Goal: Task Accomplishment & Management: Complete application form

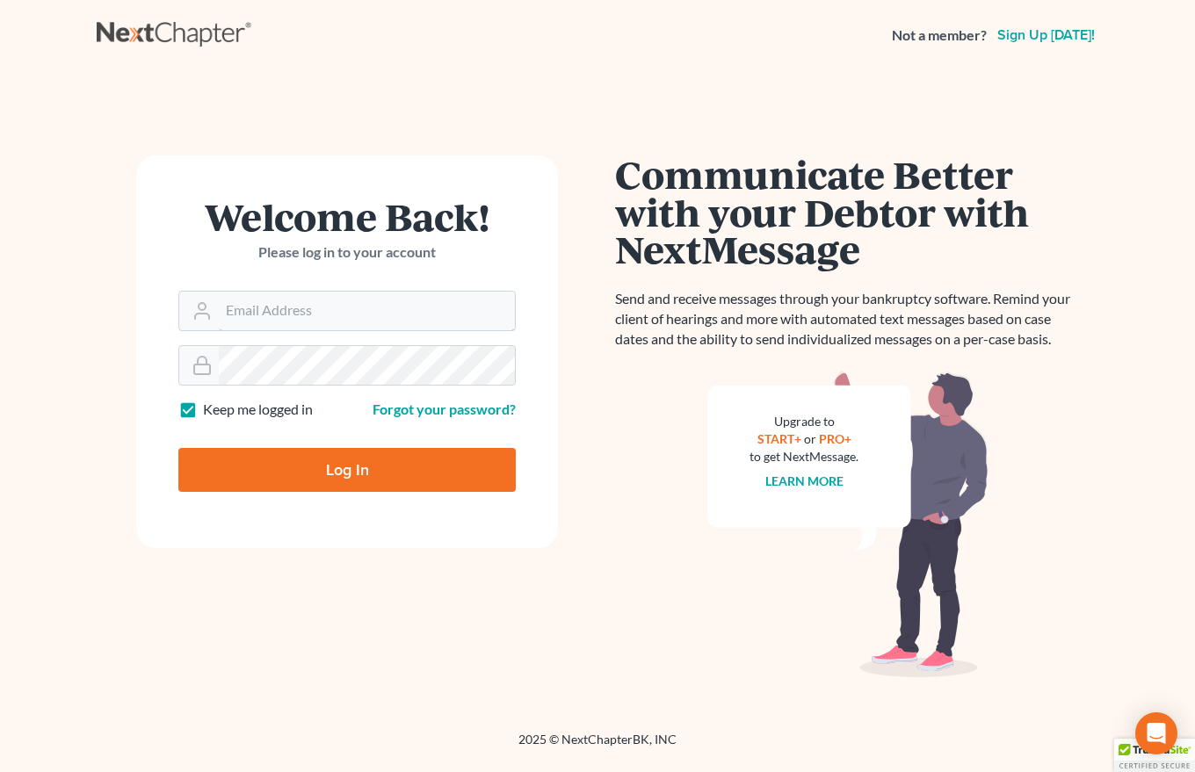
type input "[EMAIL_ADDRESS][DOMAIN_NAME]"
click at [350, 483] on input "Log In" at bounding box center [346, 470] width 337 height 44
type input "Thinking..."
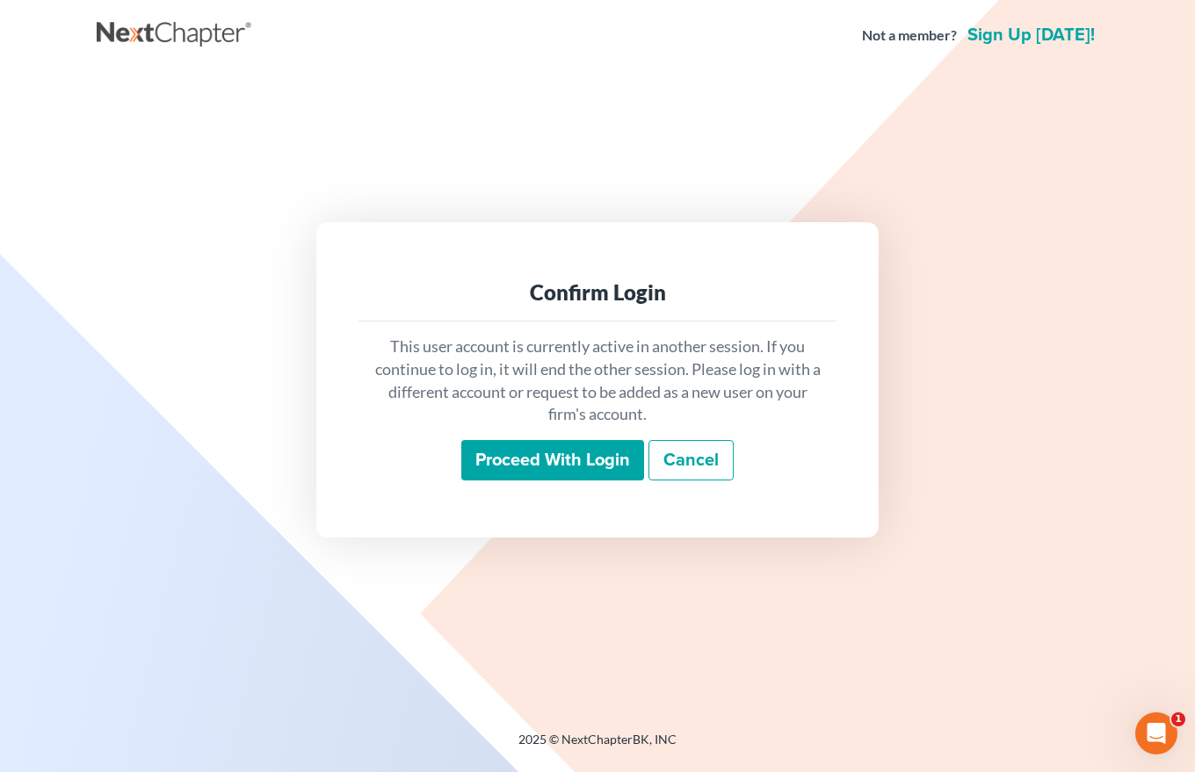
click at [583, 467] on input "Proceed with login" at bounding box center [552, 460] width 183 height 40
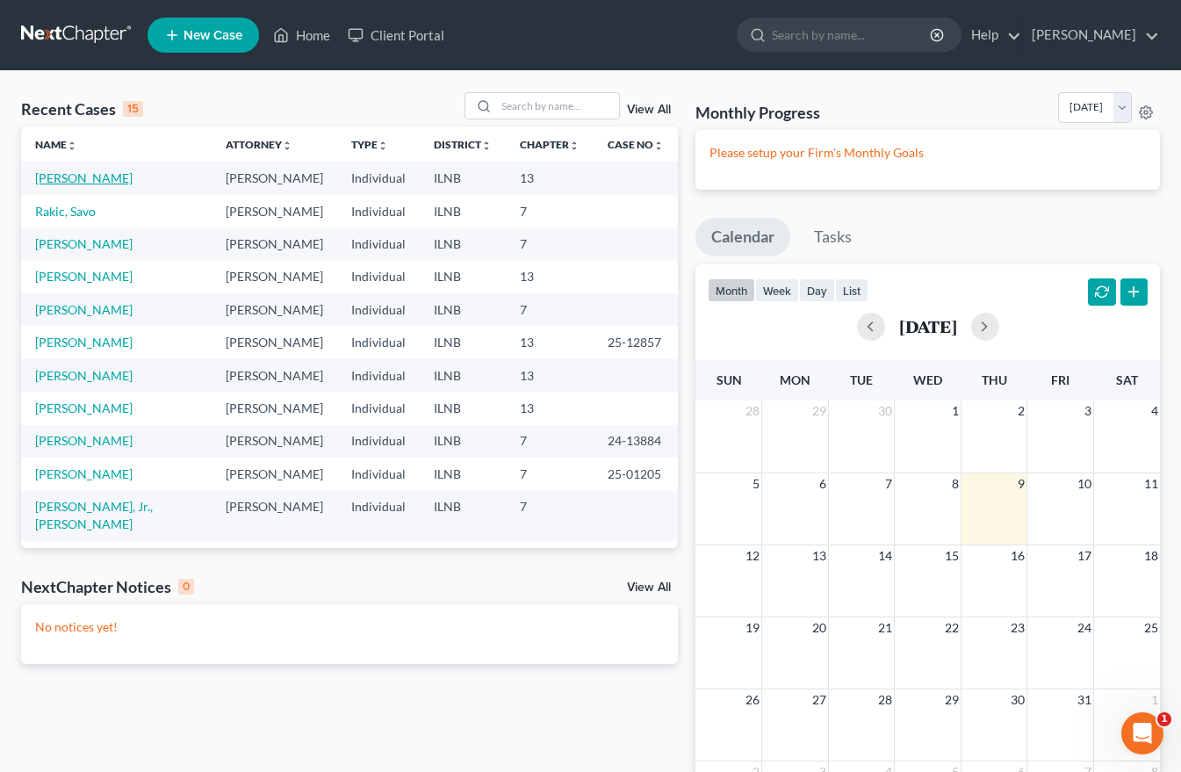
click at [88, 184] on link "[PERSON_NAME]" at bounding box center [84, 177] width 98 height 15
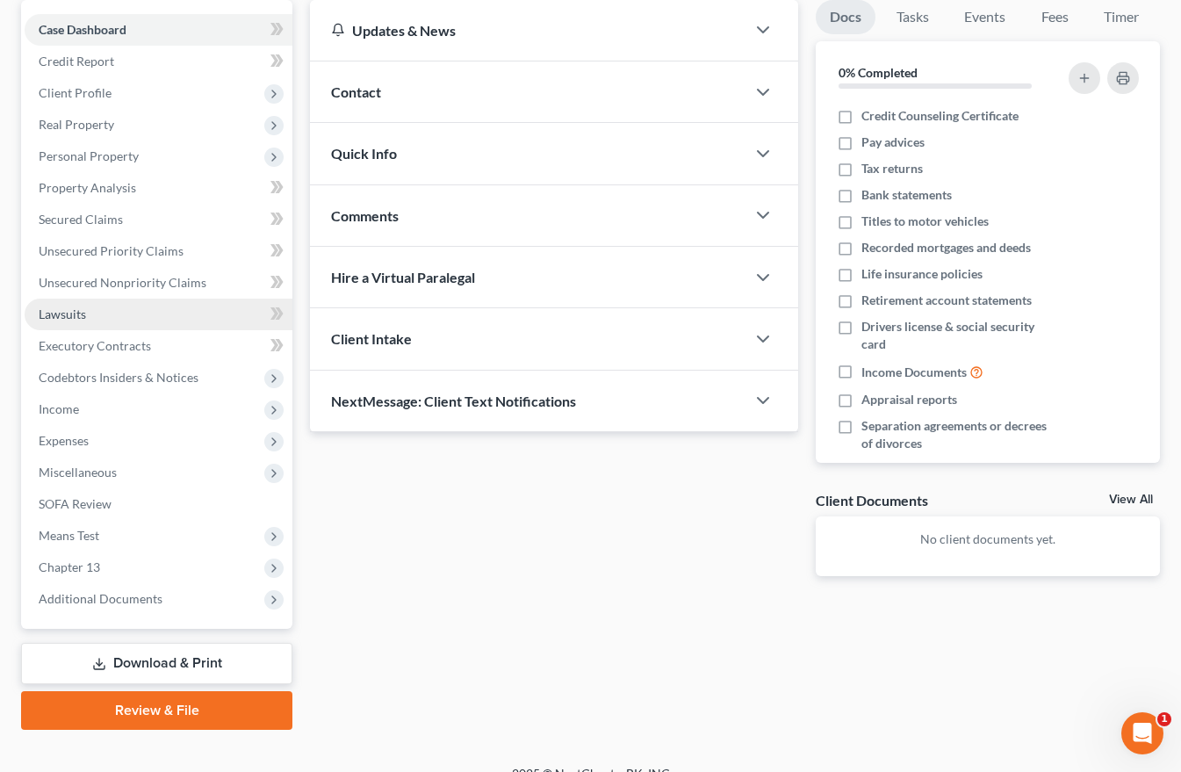
scroll to position [176, 0]
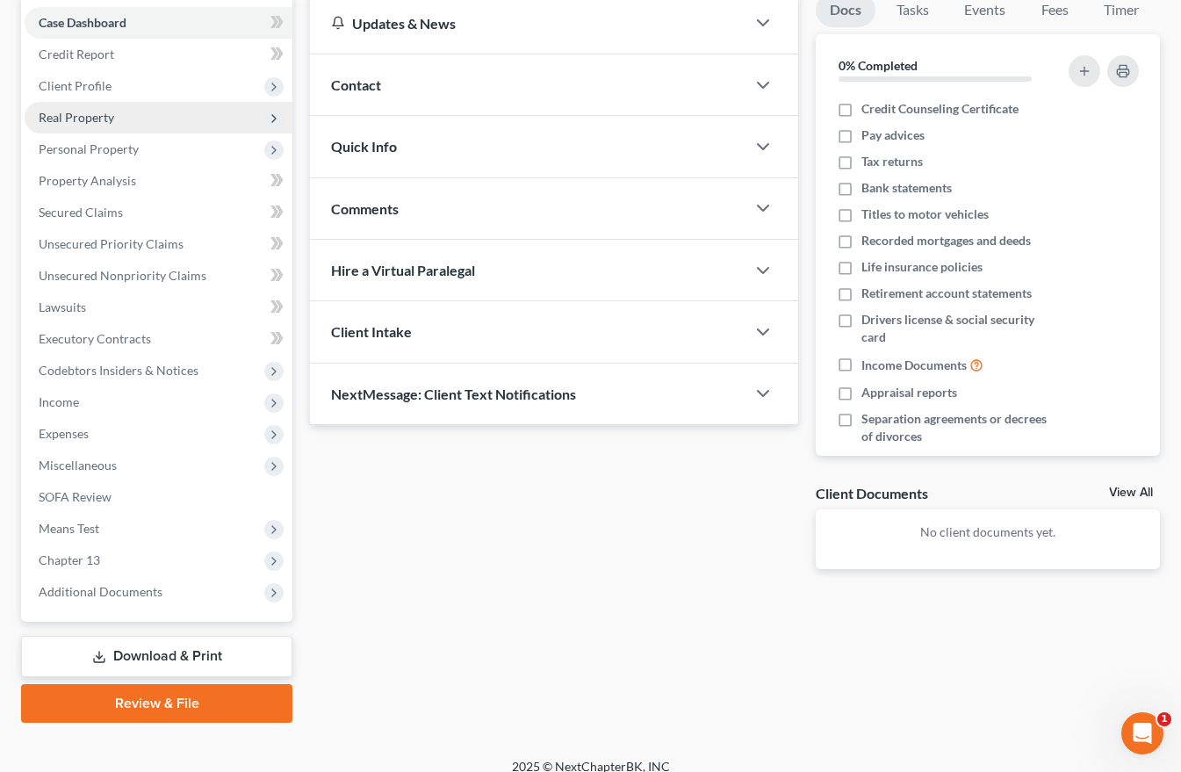
click at [83, 113] on span "Real Property" at bounding box center [77, 117] width 76 height 15
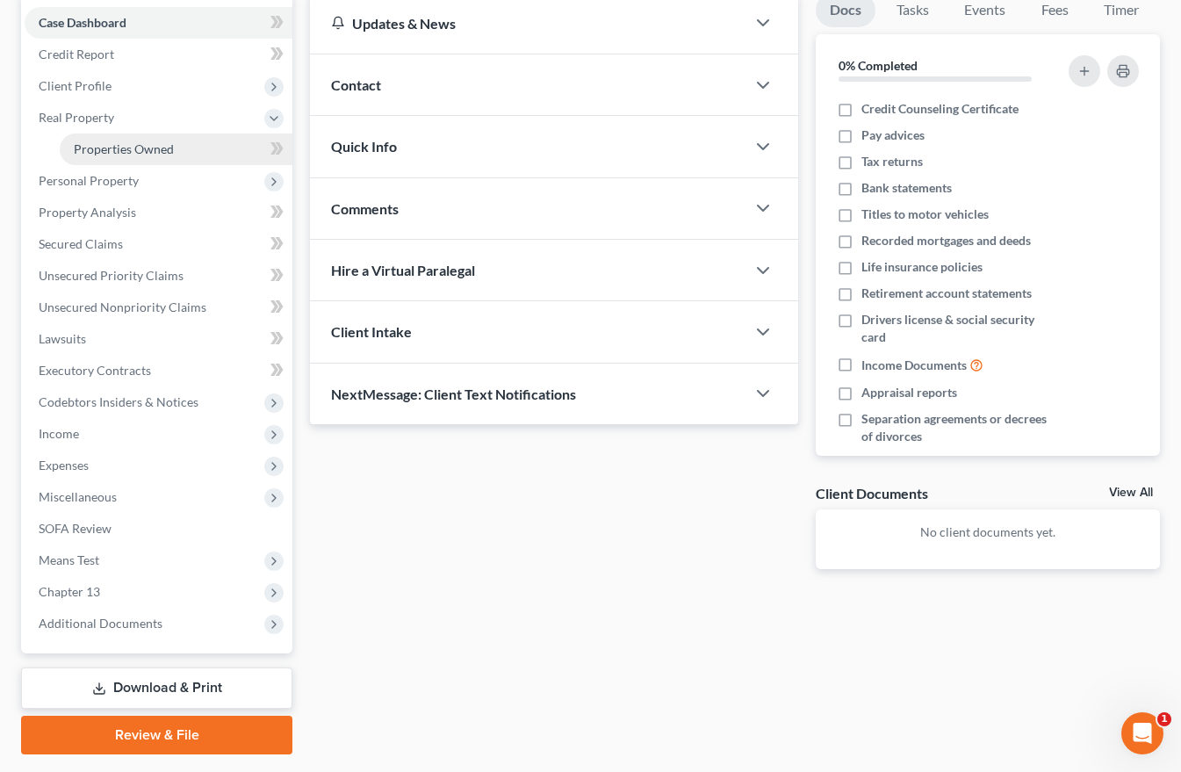
click at [106, 144] on span "Properties Owned" at bounding box center [124, 148] width 100 height 15
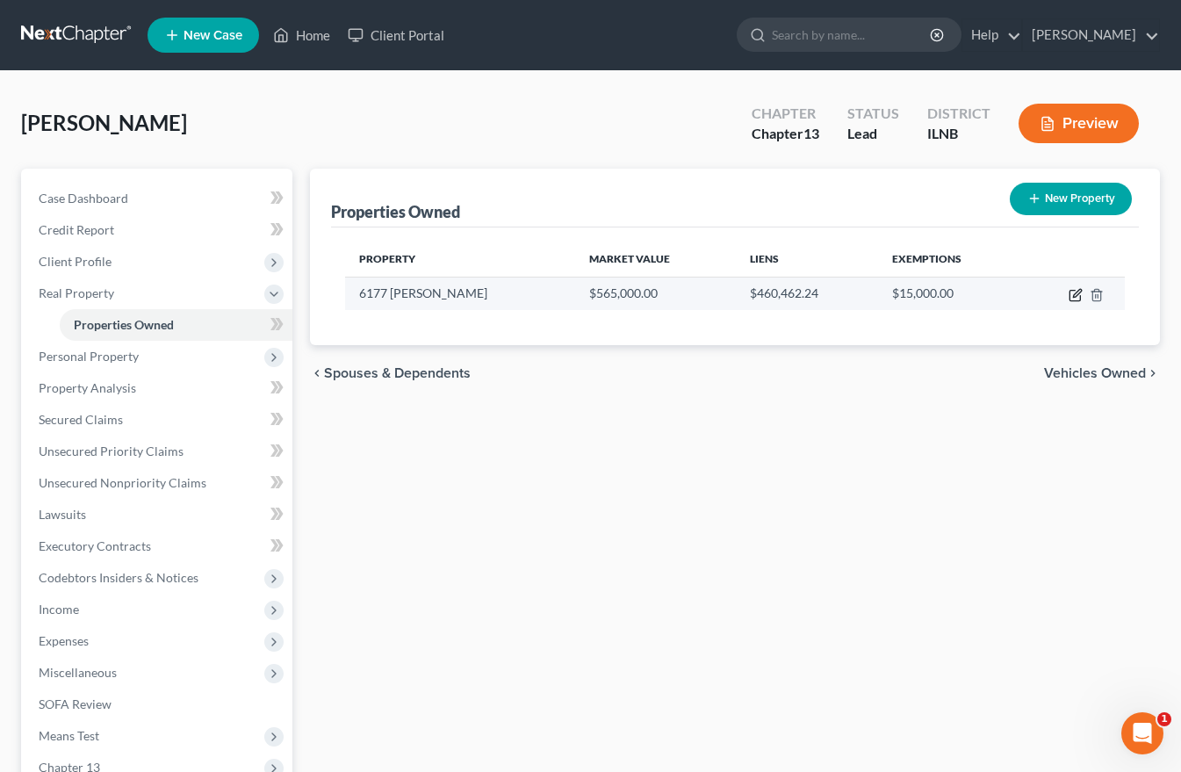
click at [1073, 297] on icon "button" at bounding box center [1077, 293] width 8 height 8
select select "14"
select select "0"
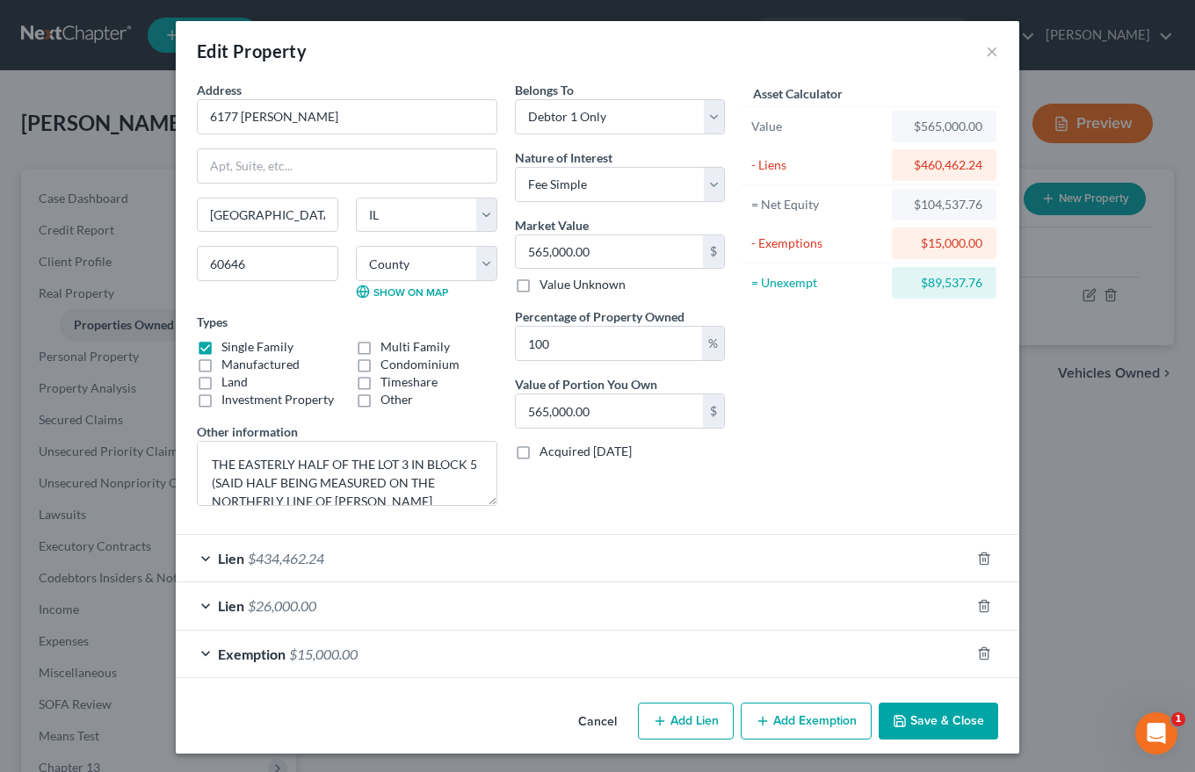
click at [688, 719] on button "Add Lien" at bounding box center [686, 721] width 96 height 37
select select "0"
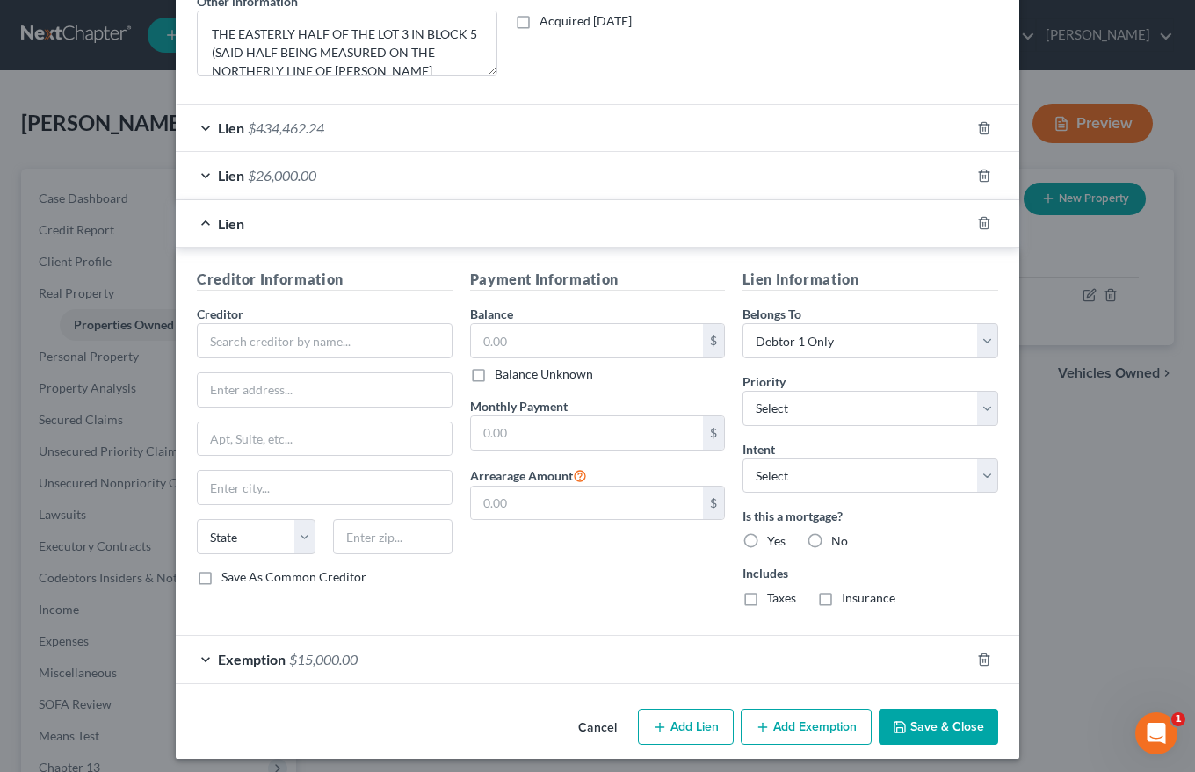
scroll to position [438, 0]
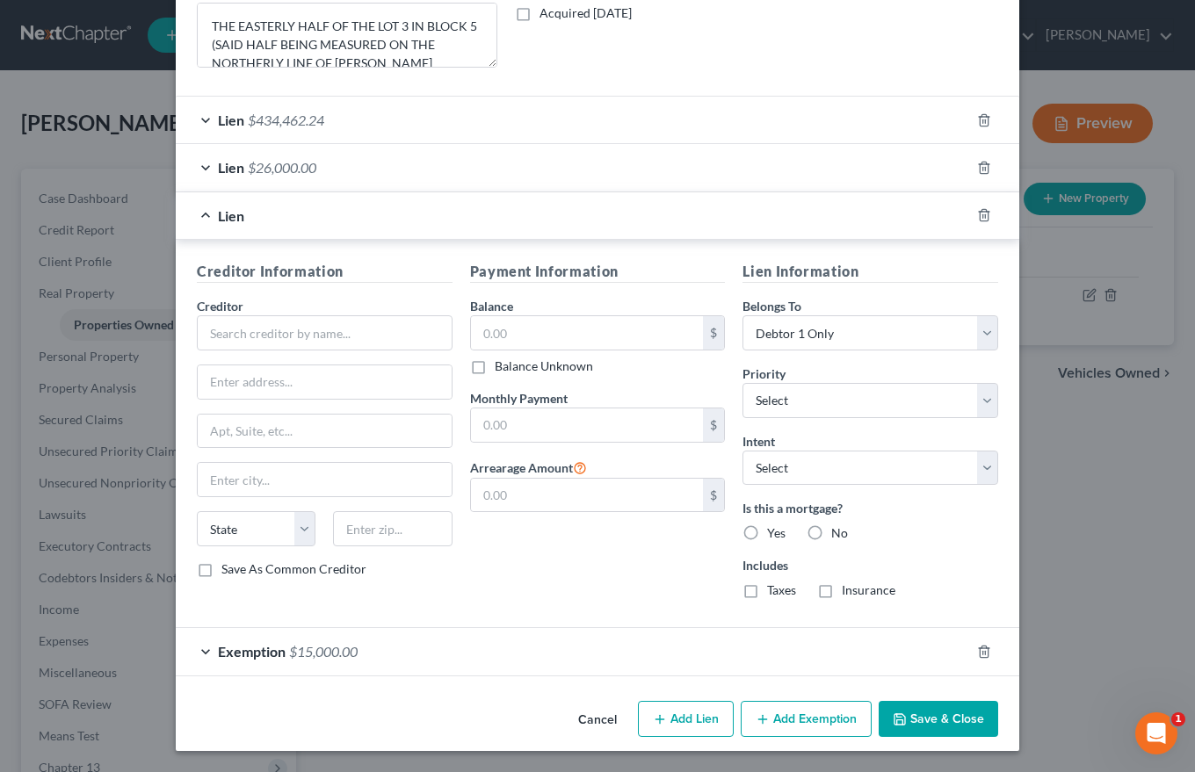
click at [586, 717] on button "Cancel" at bounding box center [597, 720] width 67 height 35
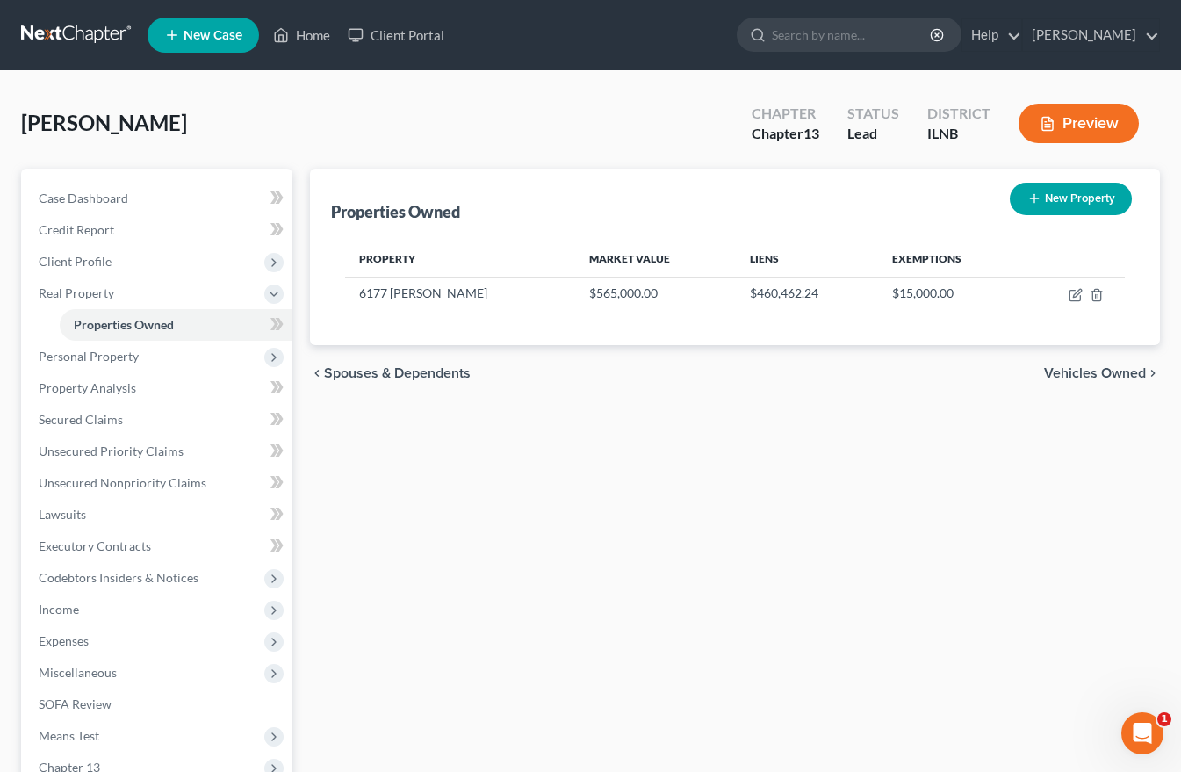
click at [1076, 368] on span "Vehicles Owned" at bounding box center [1095, 373] width 102 height 14
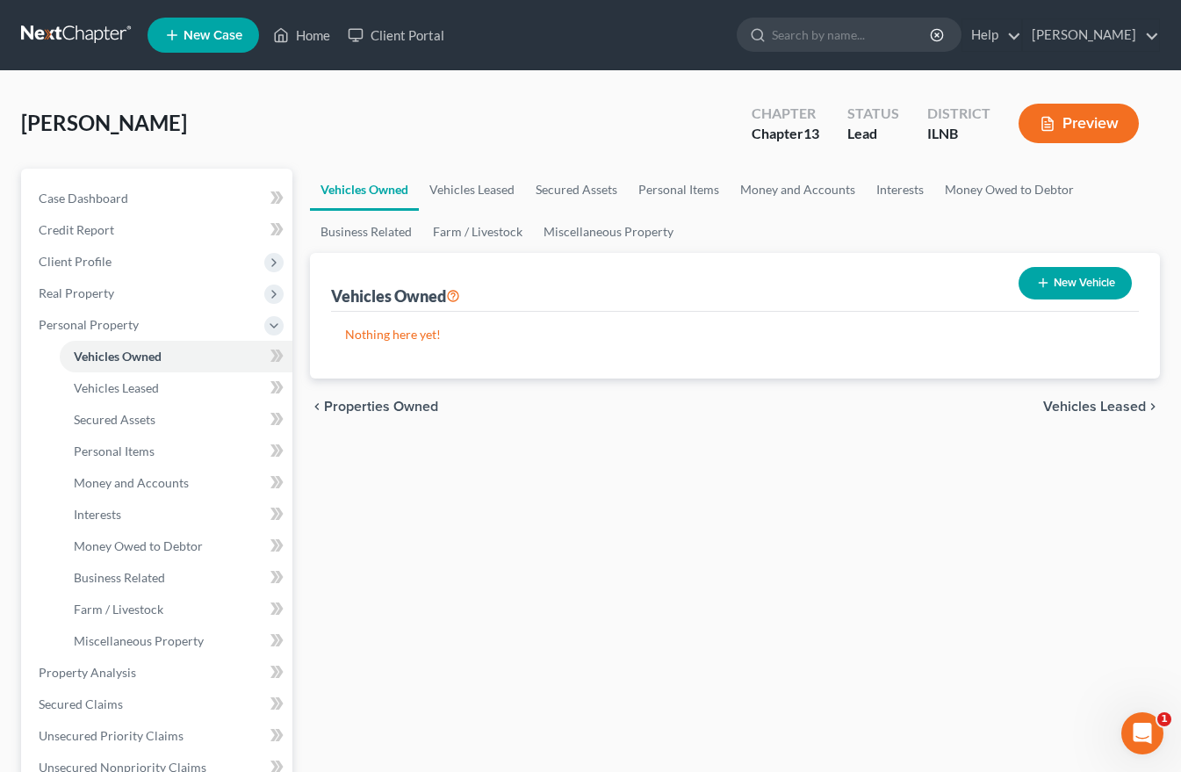
click at [1098, 405] on span "Vehicles Leased" at bounding box center [1095, 407] width 103 height 14
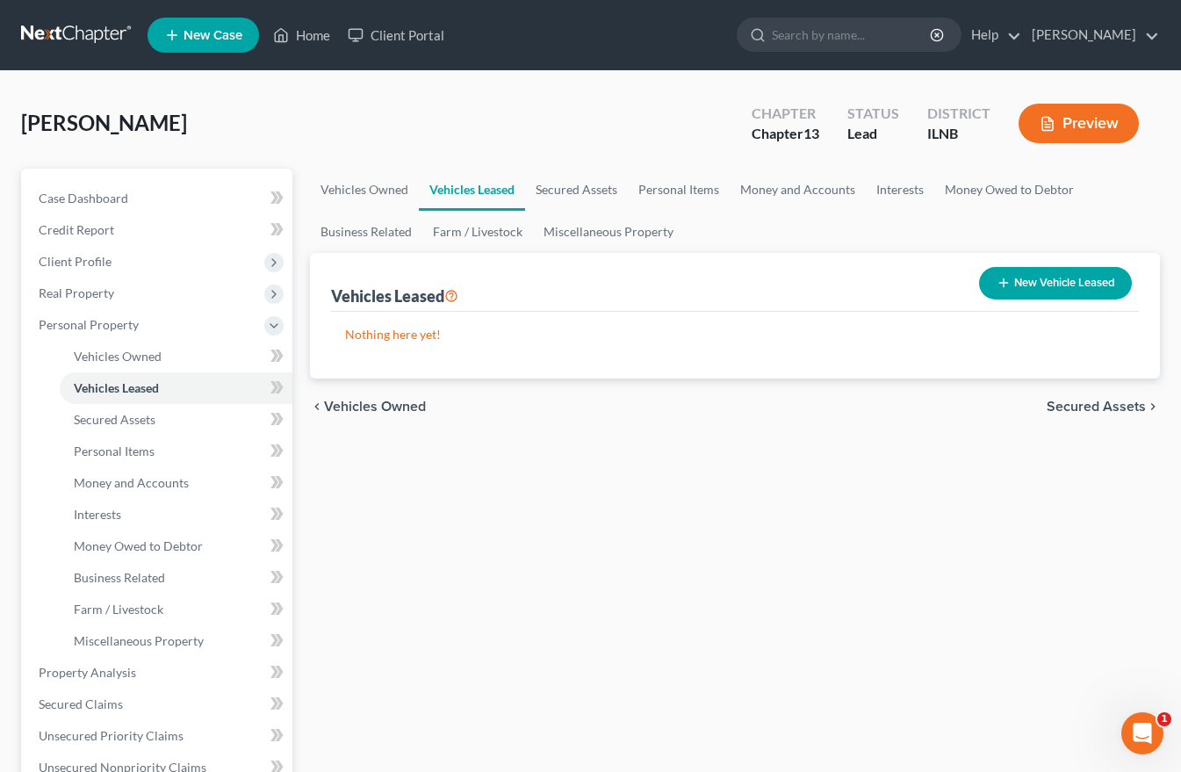
click at [1062, 278] on button "New Vehicle Leased" at bounding box center [1055, 283] width 153 height 33
select select "0"
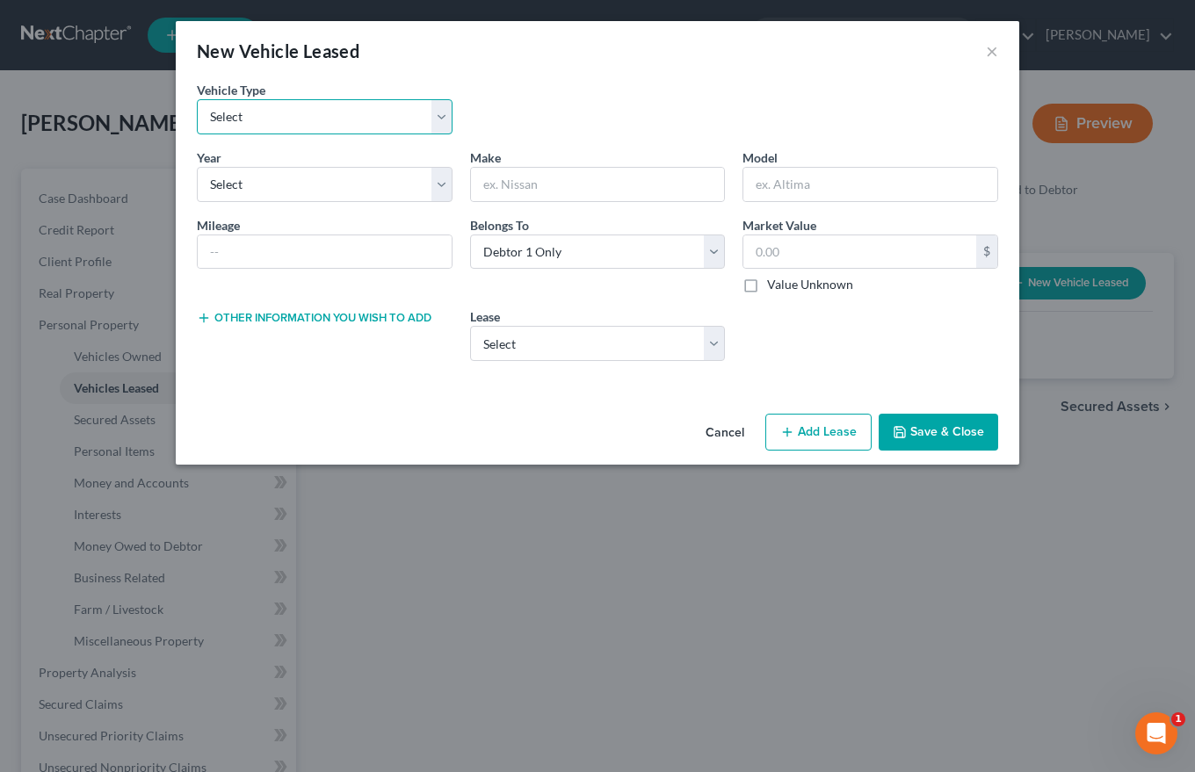
click at [276, 124] on select "Select Automobile Truck Trailer Watercraft Aircraft Motor Home Atv Other Vehicle" at bounding box center [325, 116] width 256 height 35
select select "0"
click at [197, 99] on select "Select Automobile Truck Trailer Watercraft Aircraft Motor Home Atv Other Vehicle" at bounding box center [325, 116] width 256 height 35
click at [243, 180] on select "Select 2026 2025 2024 2023 2022 2021 2020 2019 2018 2017 2016 2015 2014 2013 20…" at bounding box center [325, 184] width 256 height 35
select select "4"
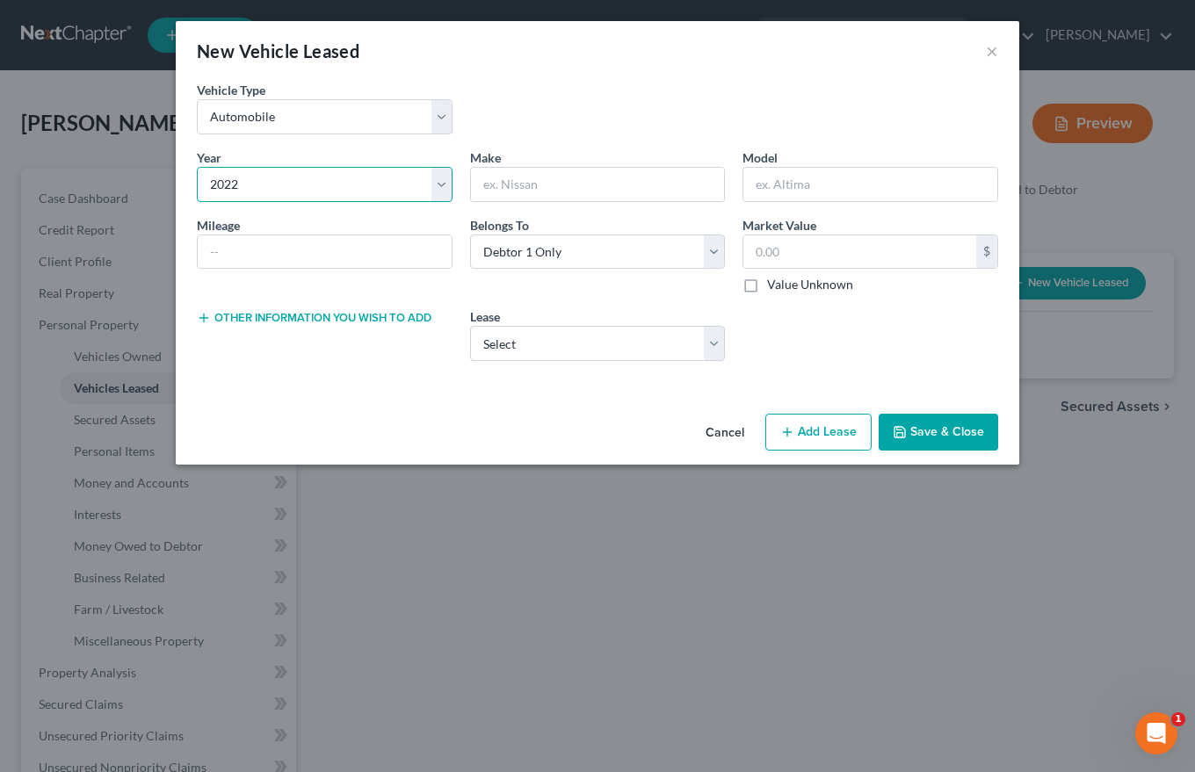
click at [197, 167] on select "Select 2026 2025 2024 2023 2022 2021 2020 2019 2018 2017 2016 2015 2014 2013 20…" at bounding box center [325, 184] width 256 height 35
click at [224, 256] on input "text" at bounding box center [325, 251] width 254 height 33
type input "10,000"
click at [495, 198] on input "text" at bounding box center [598, 184] width 254 height 33
click at [484, 182] on input "text" at bounding box center [598, 184] width 254 height 33
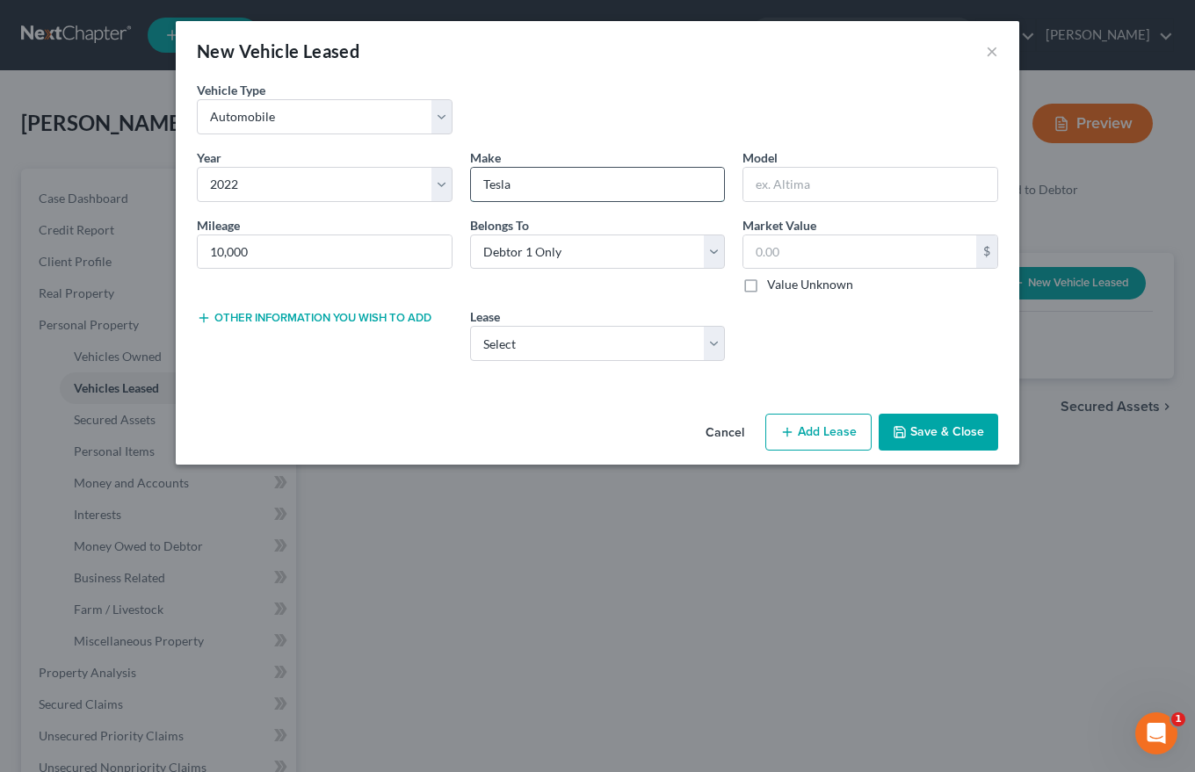
type input "Tesla"
click at [482, 347] on select "Select 2025 Telsa Model Y. VIN: [US_VEHICLE_IDENTIFICATION_NUMBER]" at bounding box center [598, 343] width 256 height 35
select select "0"
select select "1"
select select "24"
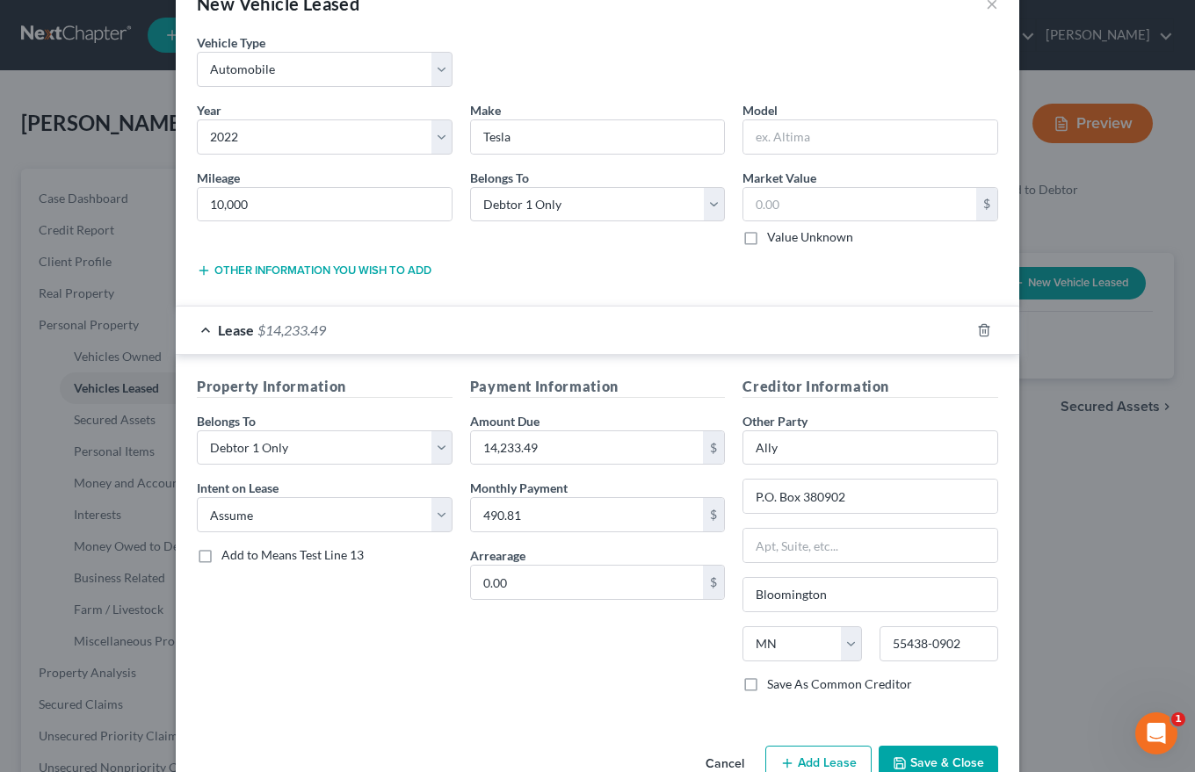
scroll to position [92, 0]
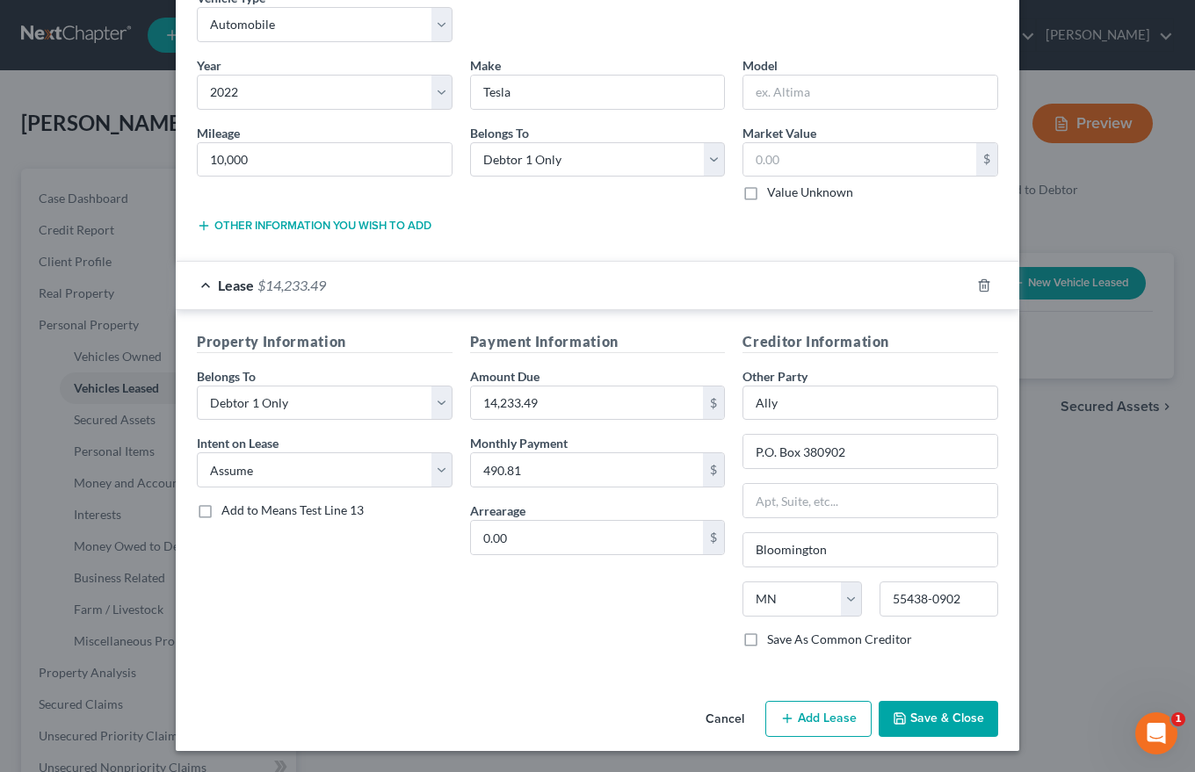
click at [925, 720] on button "Save & Close" at bounding box center [937, 719] width 119 height 37
click at [488, 234] on div "Other information you wish to add Lease Select" at bounding box center [597, 231] width 819 height 32
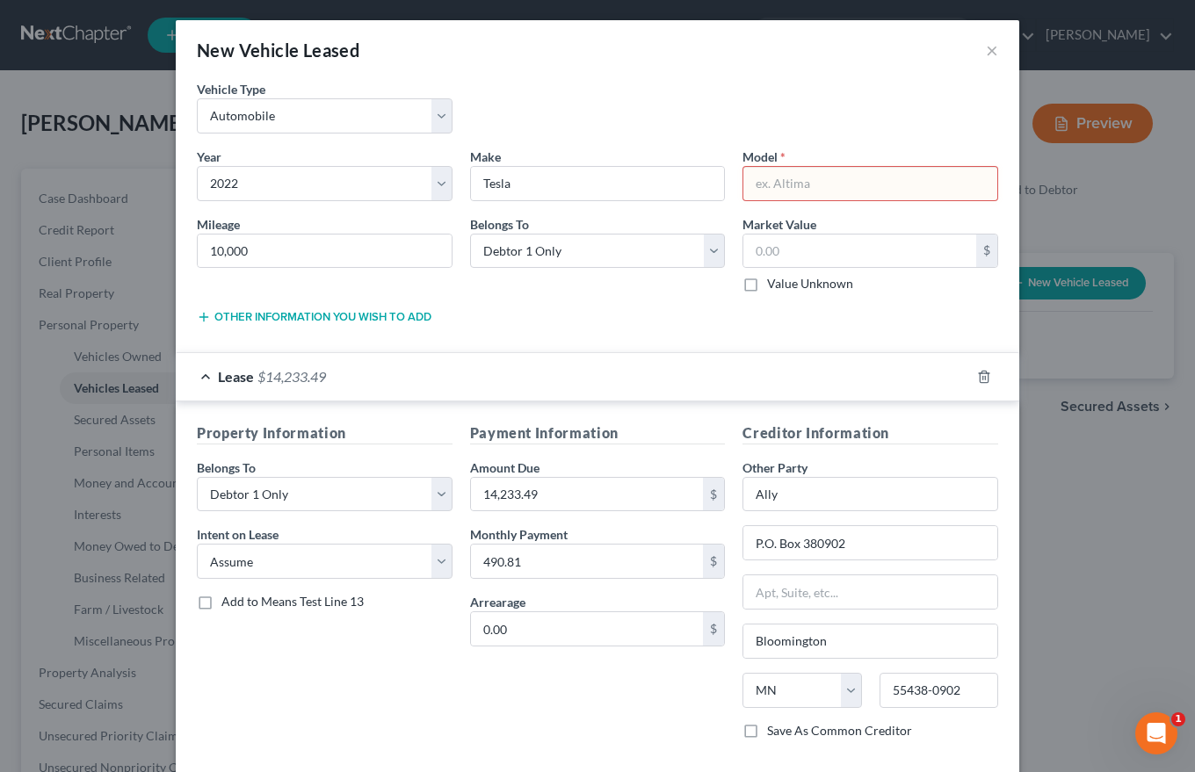
scroll to position [0, 0]
click at [755, 190] on input "text" at bounding box center [870, 184] width 254 height 33
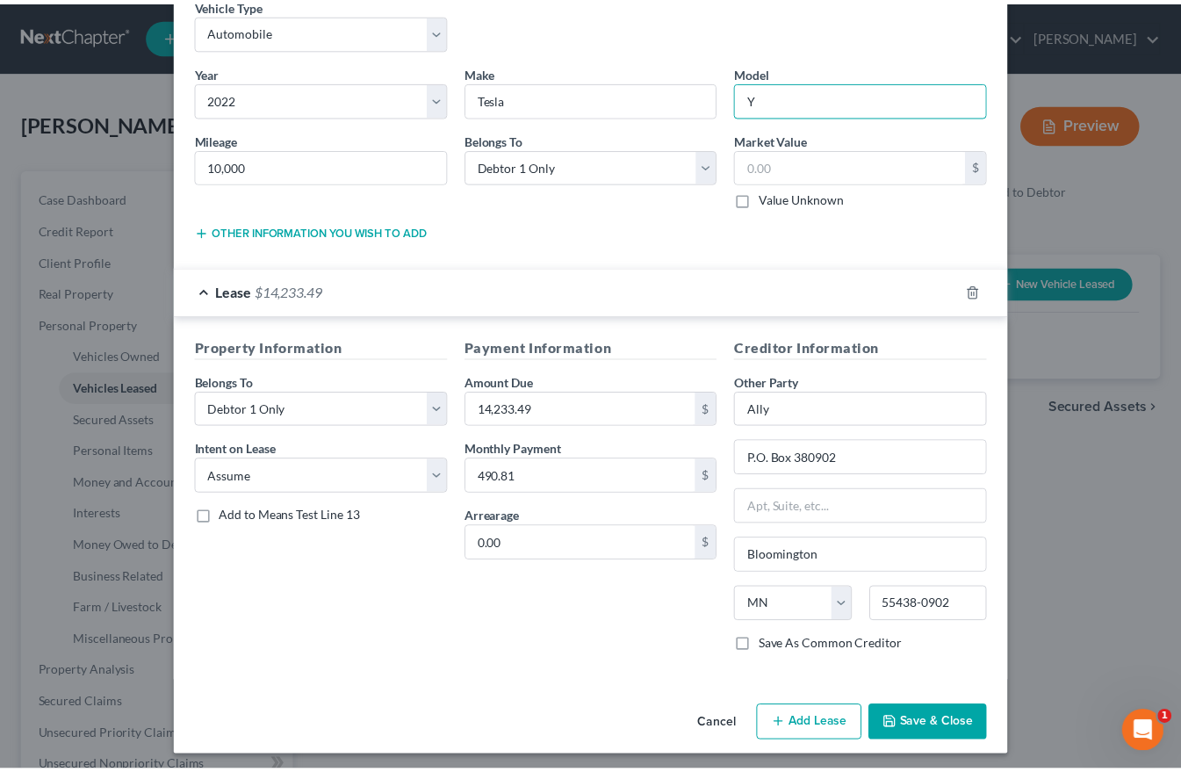
scroll to position [92, 0]
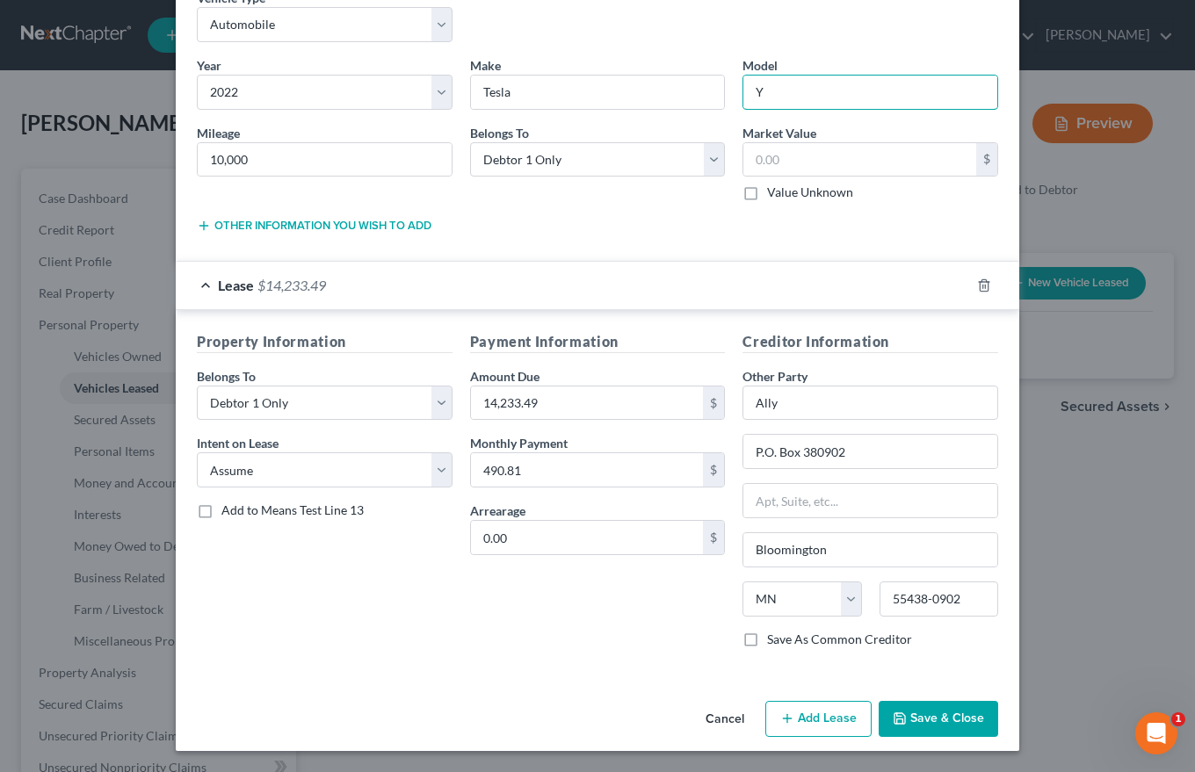
type input "Y"
click at [917, 716] on button "Save & Close" at bounding box center [937, 719] width 119 height 37
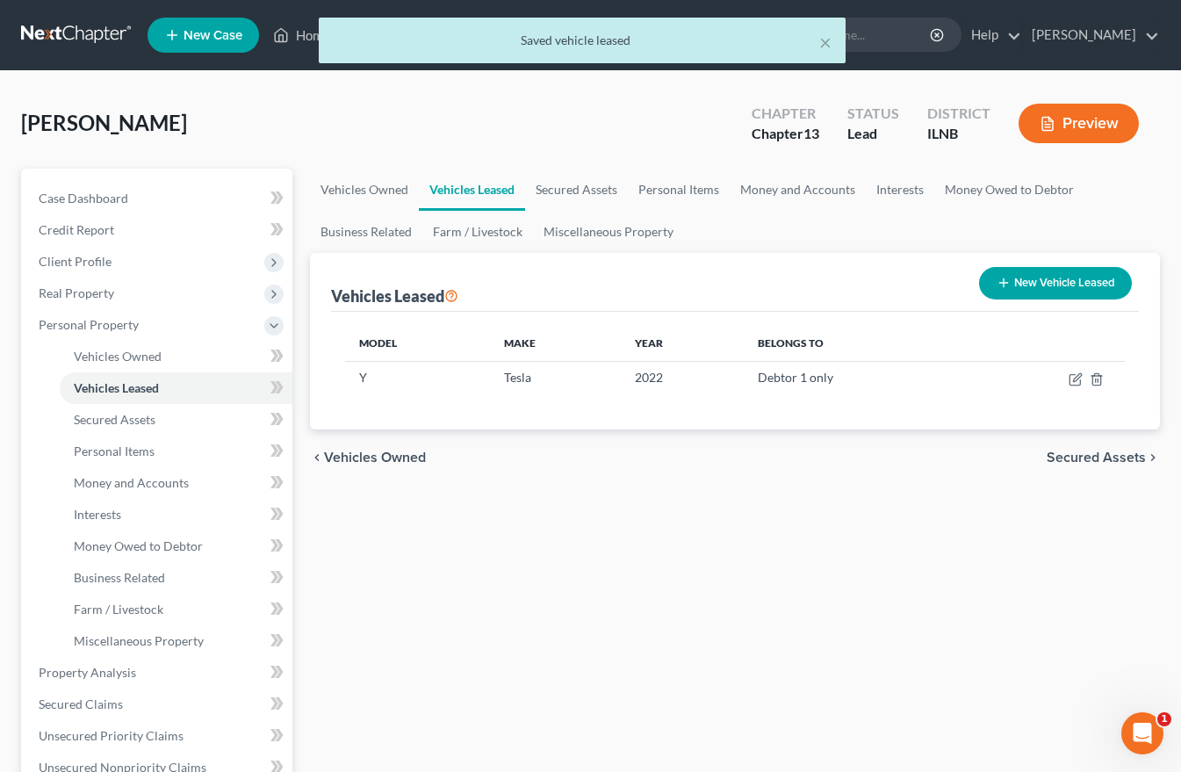
click at [1094, 452] on span "Secured Assets" at bounding box center [1096, 458] width 99 height 14
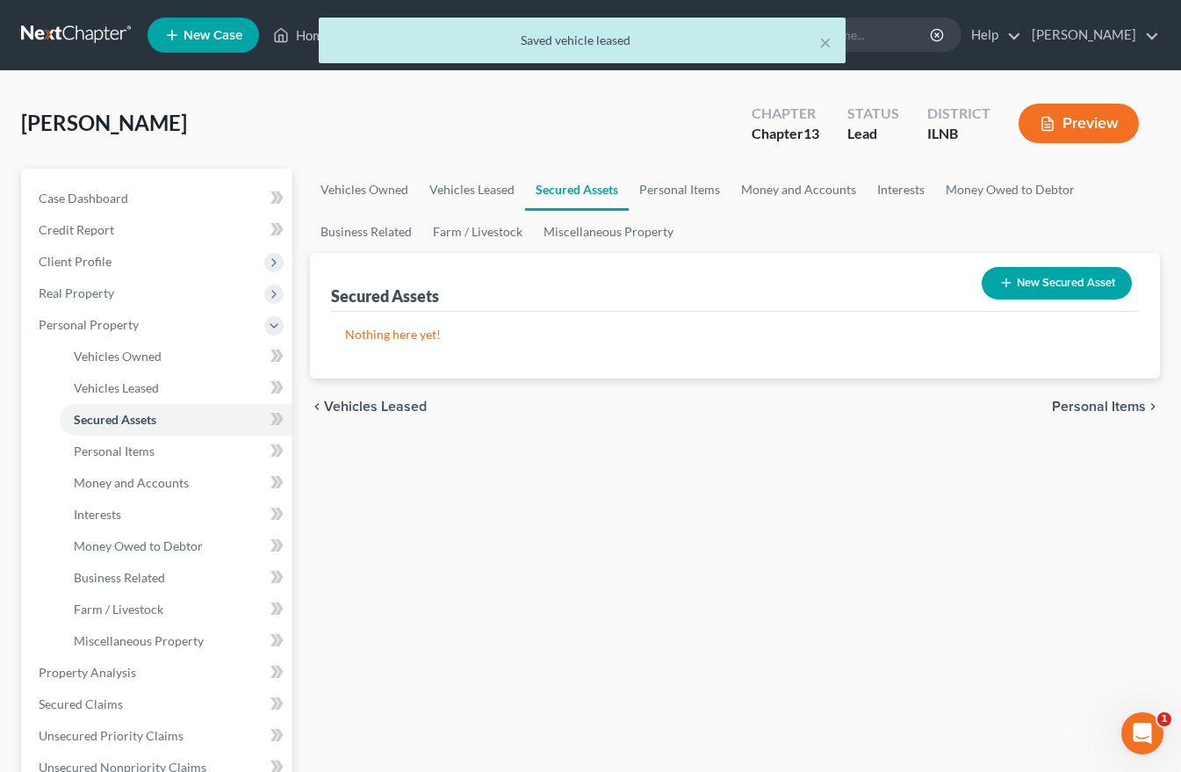
click at [1101, 410] on span "Personal Items" at bounding box center [1099, 407] width 94 height 14
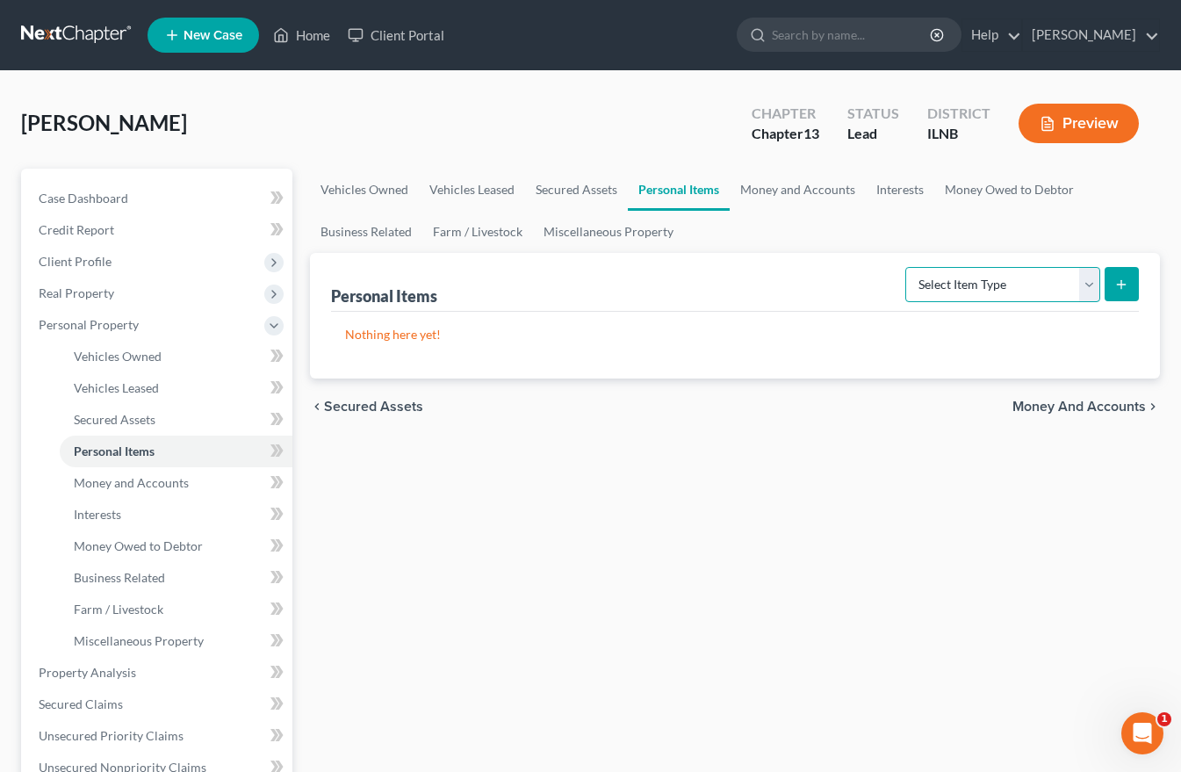
click at [1090, 283] on select "Select Item Type Clothing Collectibles Of Value Electronics Firearms Household …" at bounding box center [1003, 284] width 195 height 35
select select "clothing"
click at [907, 267] on select "Select Item Type Clothing Collectibles Of Value Electronics Firearms Household …" at bounding box center [1003, 284] width 195 height 35
click at [1119, 289] on icon "submit" at bounding box center [1122, 285] width 14 height 14
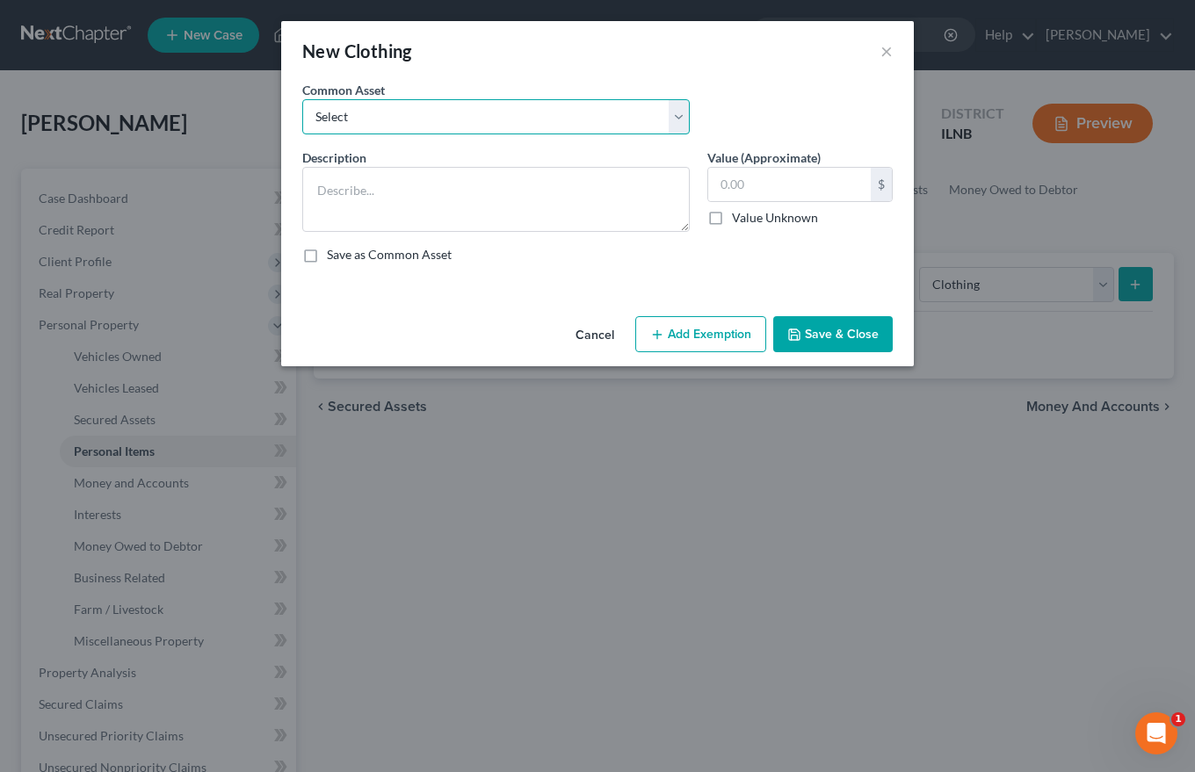
click at [313, 112] on select "Select Miscellaneous used clothing." at bounding box center [495, 116] width 387 height 35
select select "0"
click at [302, 99] on select "Select Miscellaneous used clothing." at bounding box center [495, 116] width 387 height 35
type textarea "Miscellaneous used clothing."
type input "250.00"
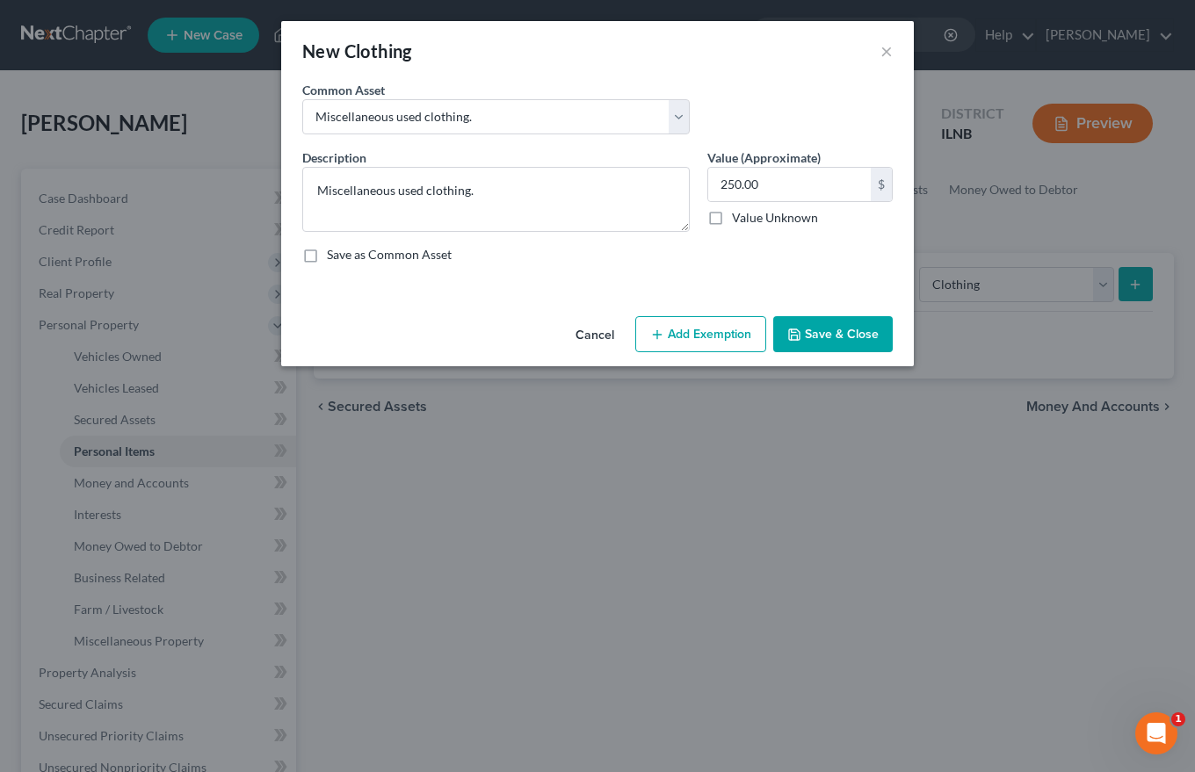
click at [713, 330] on button "Add Exemption" at bounding box center [700, 334] width 131 height 37
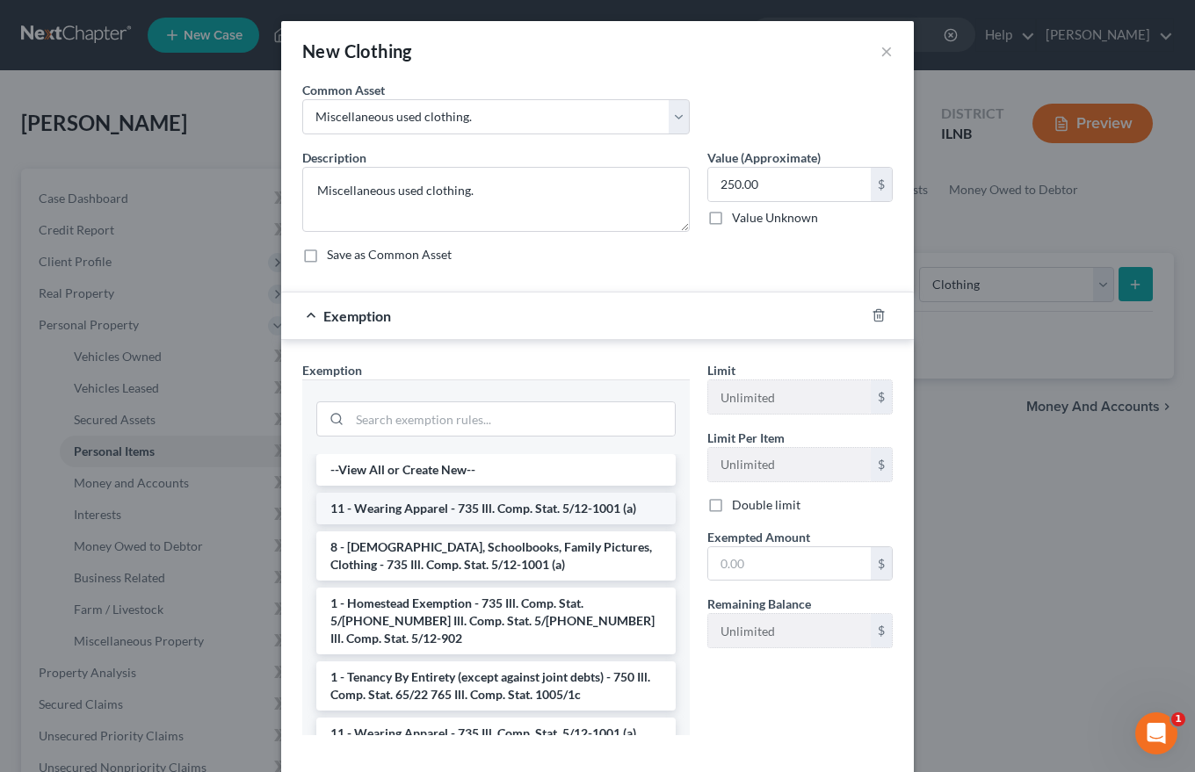
click at [478, 504] on li "11 - Wearing Apparel - 735 Ill. Comp. Stat. 5/12-1001 (a)" at bounding box center [495, 509] width 359 height 32
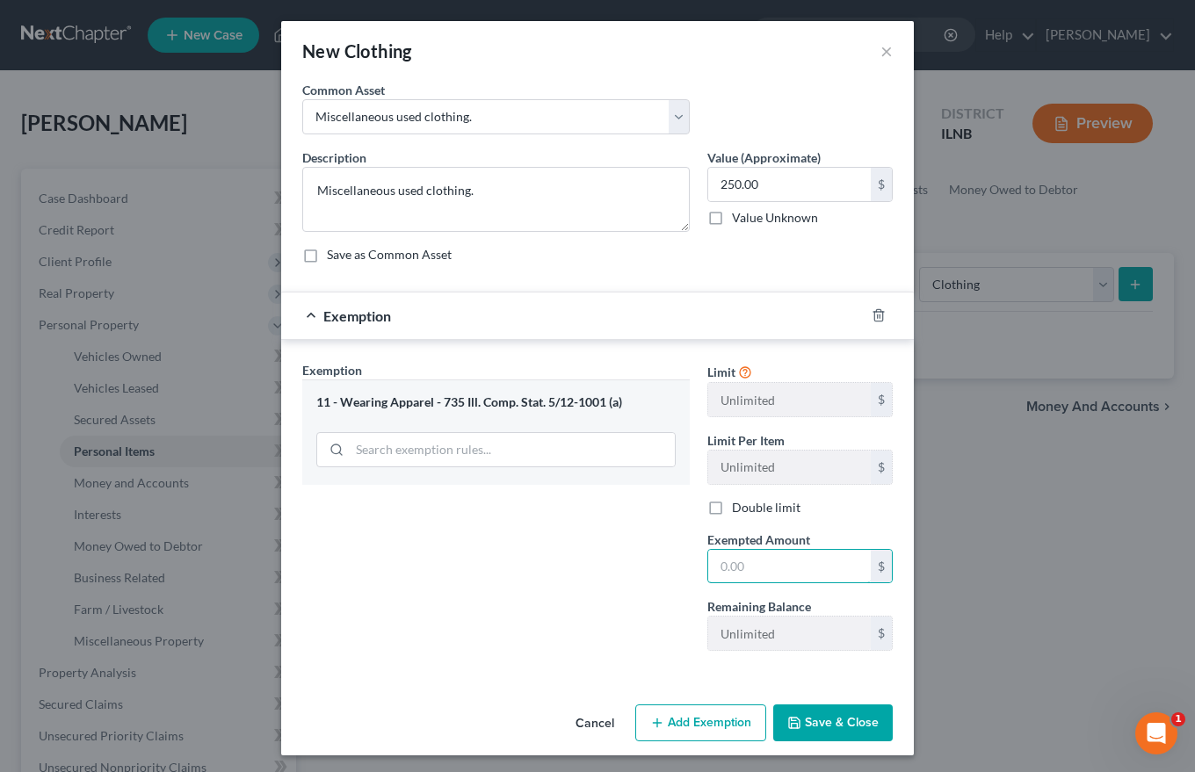
drag, startPoint x: 740, startPoint y: 558, endPoint x: 655, endPoint y: 573, distance: 85.6
click at [664, 573] on div "Exemption Set must be selected for CA. Exemption * 11 - Wearing Apparel - 735 I…" at bounding box center [597, 513] width 608 height 305
type input "250.00"
click at [799, 721] on button "Save & Close" at bounding box center [832, 722] width 119 height 37
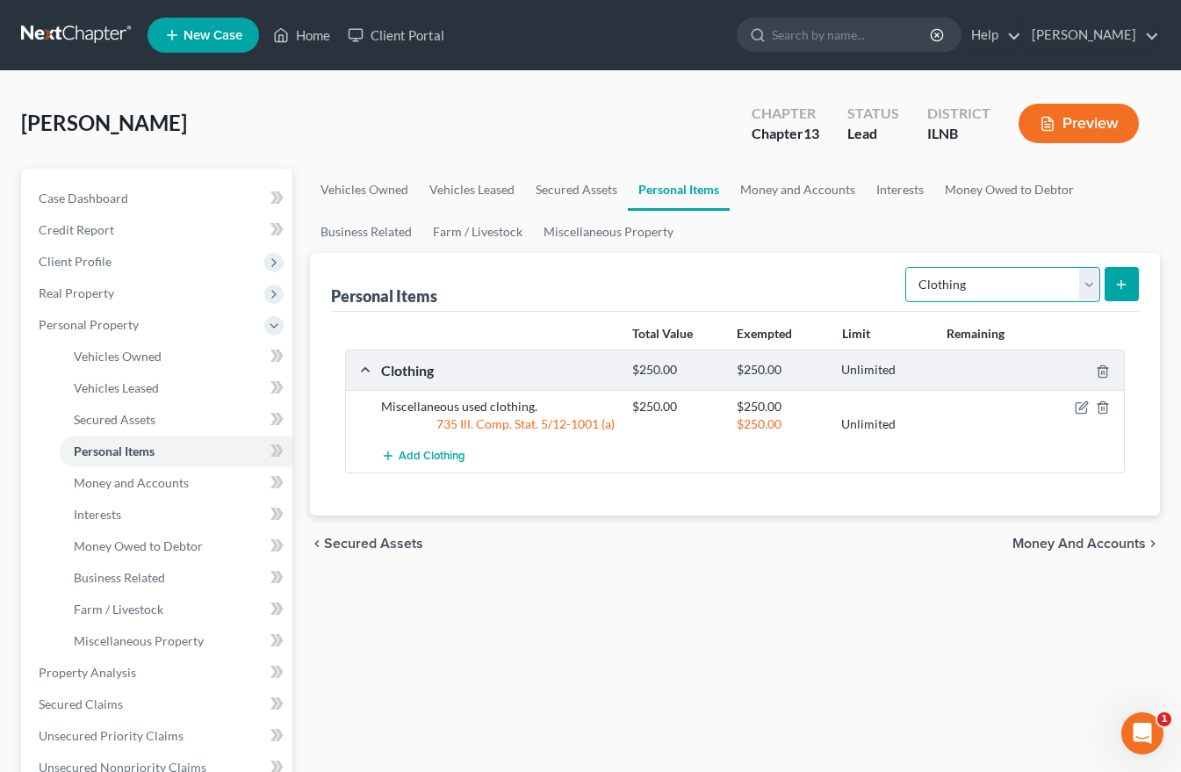
click at [1087, 288] on select "Select Item Type Clothing Collectibles Of Value Electronics Firearms Household …" at bounding box center [1003, 284] width 195 height 35
select select "firearms"
click at [907, 267] on select "Select Item Type Clothing Collectibles Of Value Electronics Firearms Household …" at bounding box center [1003, 284] width 195 height 35
click at [1122, 284] on line "submit" at bounding box center [1122, 284] width 0 height 8
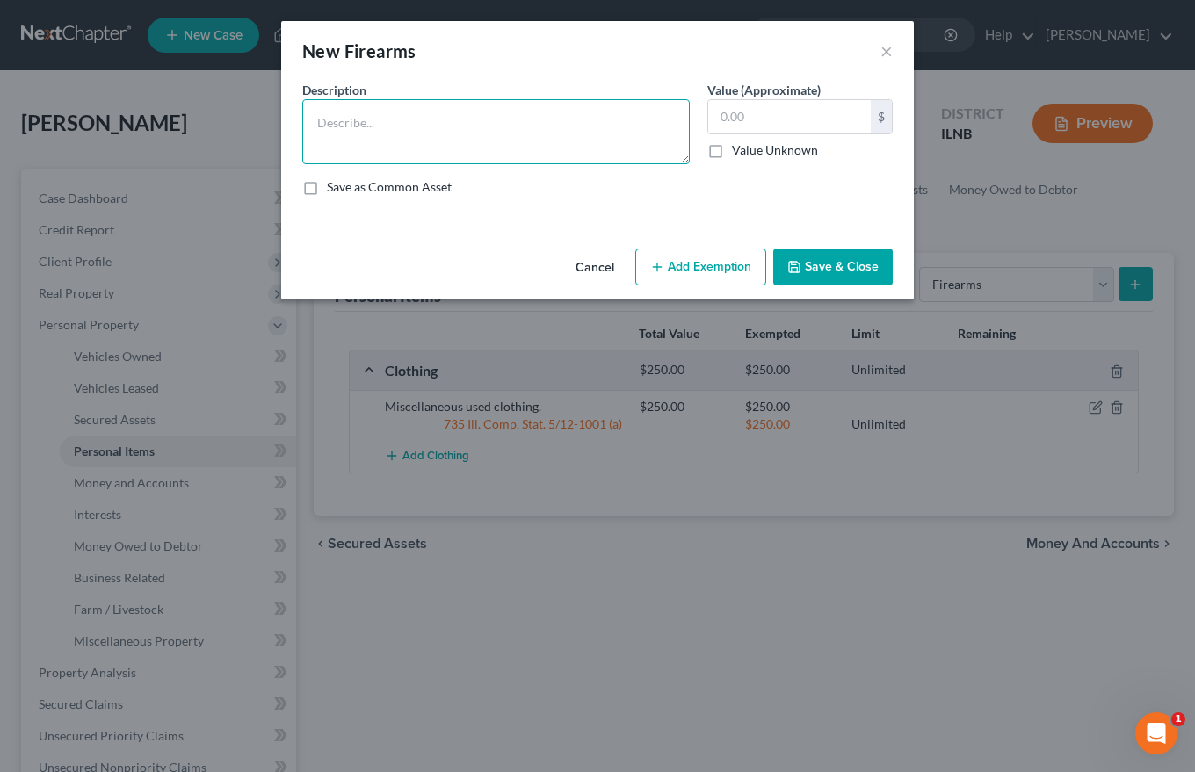
click at [331, 114] on textarea at bounding box center [495, 131] width 387 height 65
type textarea "One Sig Rifle, and two Glock handguns"
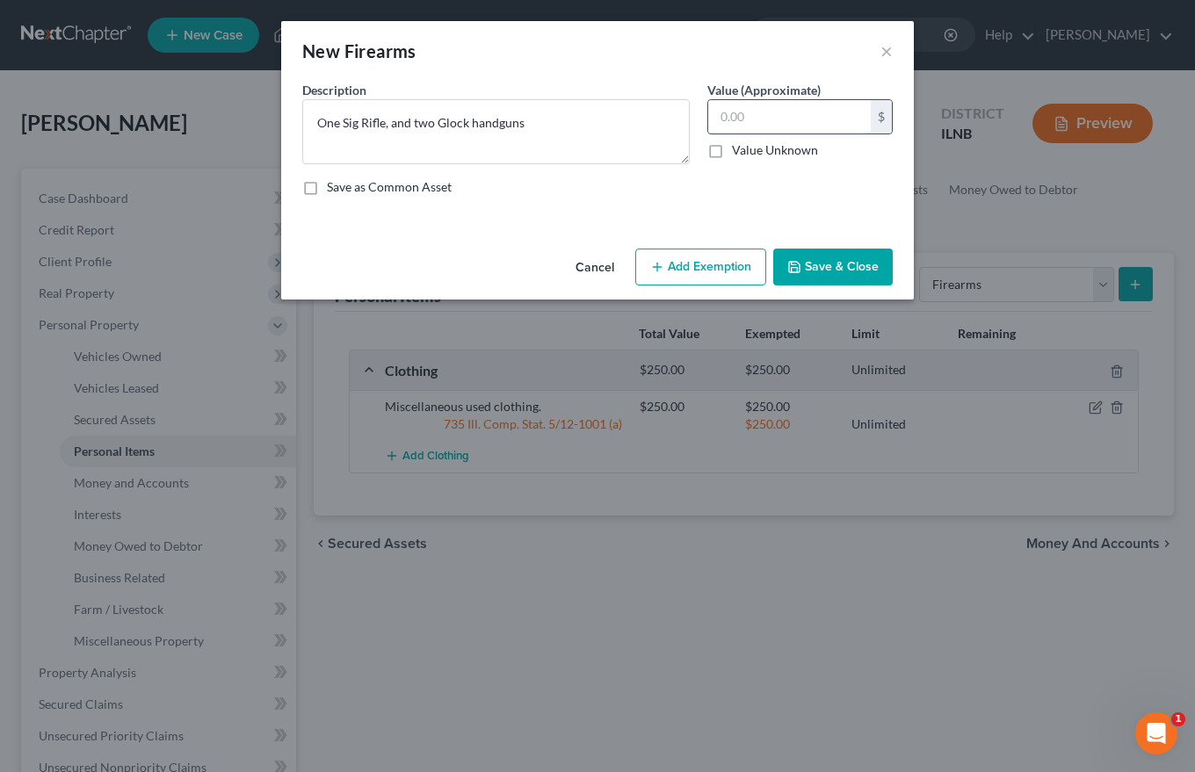
click at [735, 119] on input "text" at bounding box center [789, 116] width 163 height 33
type input "500.00"
click at [816, 263] on button "Save & Close" at bounding box center [832, 267] width 119 height 37
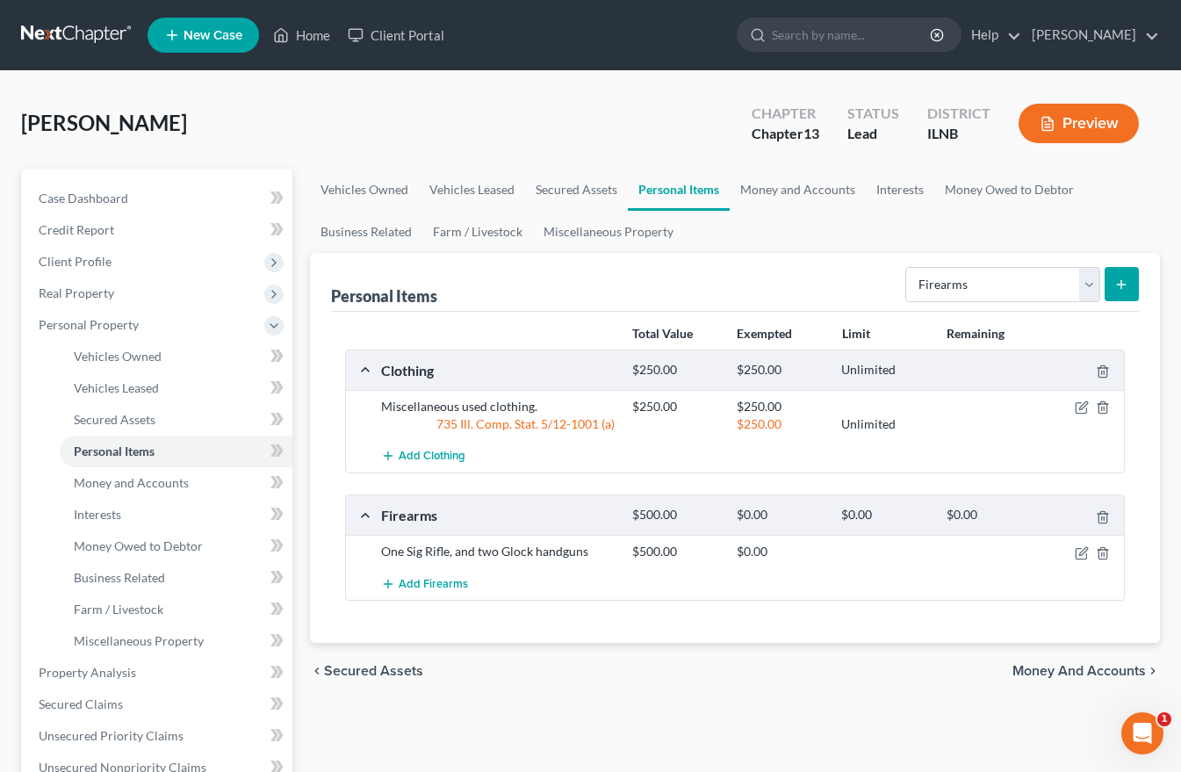
click at [1052, 672] on span "Money and Accounts" at bounding box center [1080, 671] width 134 height 14
click at [1089, 288] on select "Select Item Type Clothing Collectibles Of Value Electronics Firearms Household …" at bounding box center [1003, 284] width 195 height 35
select select "jewelry"
click at [907, 267] on select "Select Item Type Clothing Collectibles Of Value Electronics Firearms Household …" at bounding box center [1003, 284] width 195 height 35
click at [1114, 284] on button "submit" at bounding box center [1122, 284] width 34 height 34
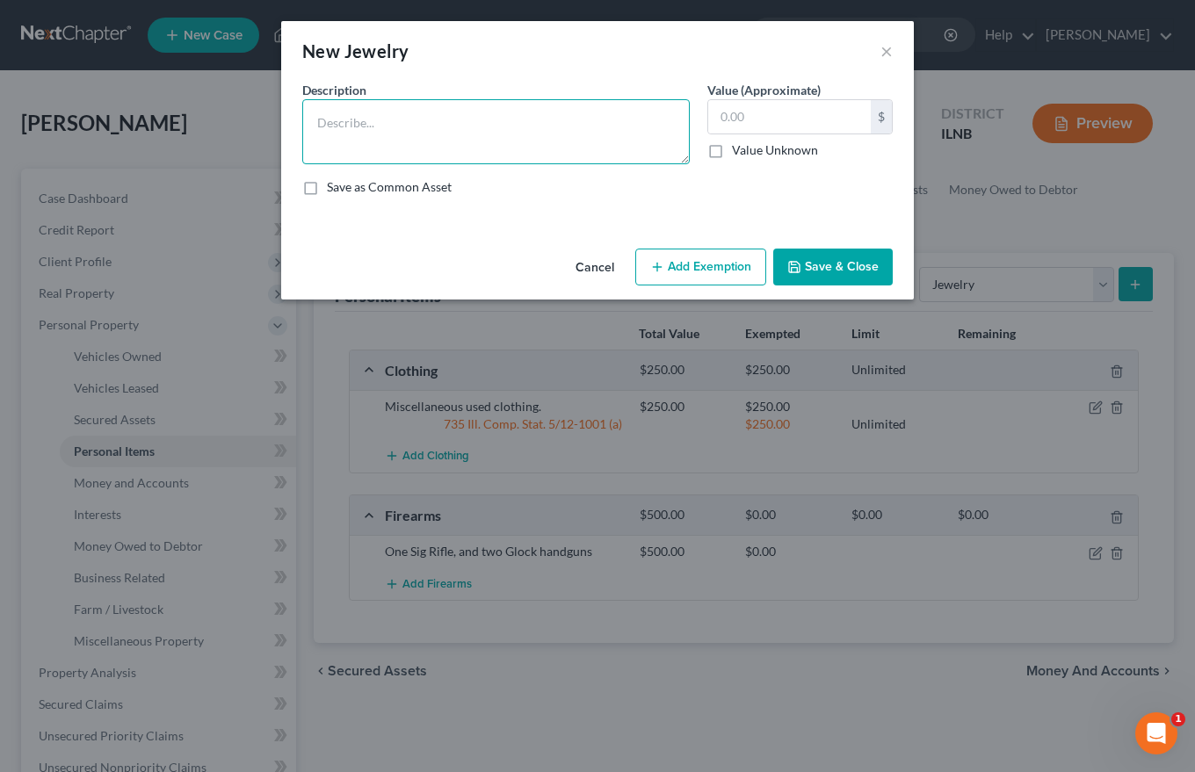
click at [317, 109] on textarea at bounding box center [495, 131] width 387 height 65
type textarea "Wedding ring, one woman's watch, miscellaneous items of costume jewelry"
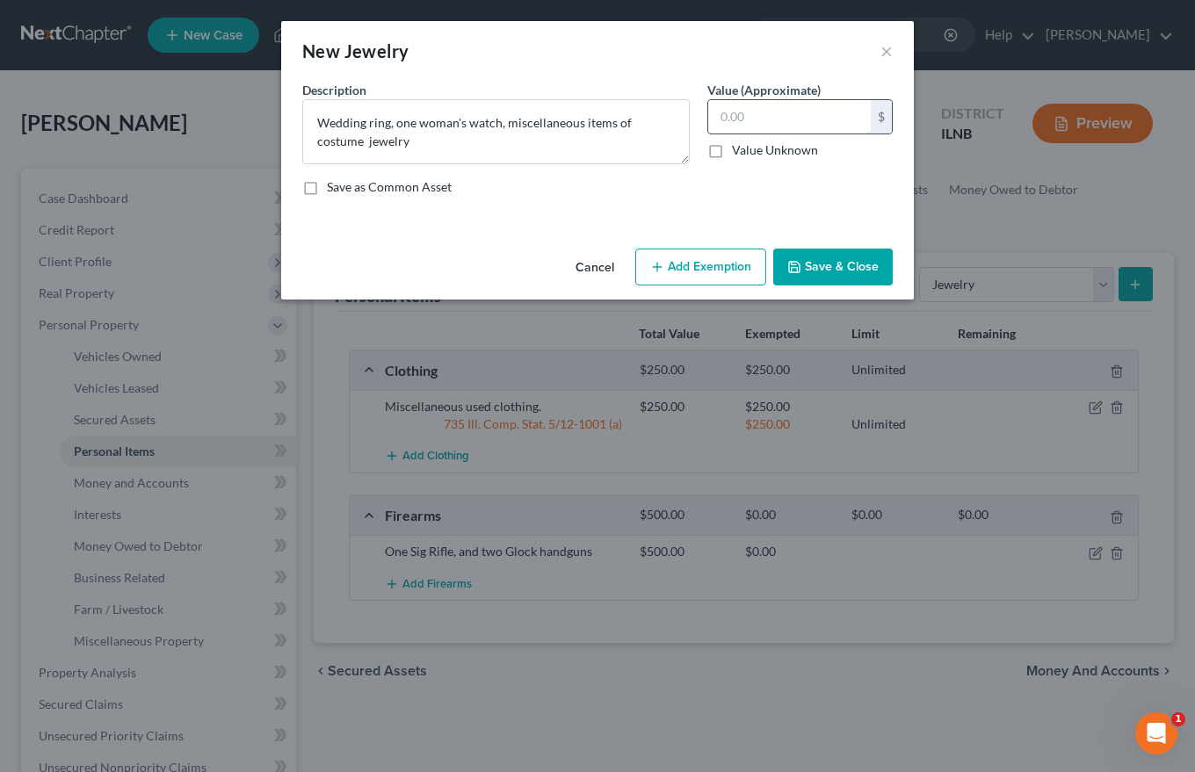
click at [722, 112] on input "text" at bounding box center [789, 116] width 163 height 33
type input "275.00"
click at [719, 261] on button "Add Exemption" at bounding box center [700, 267] width 131 height 37
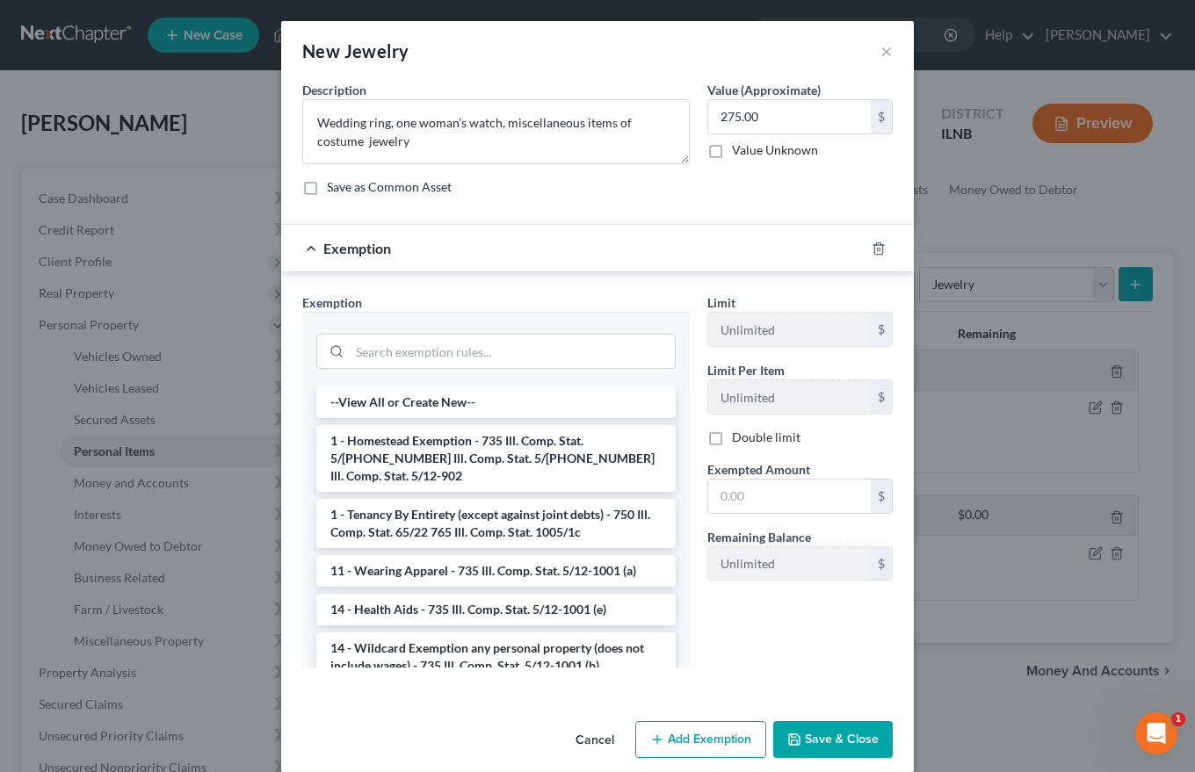
click at [487, 646] on li "14 - Wildcard Exemption any personal property (does not include wages) - 735 Il…" at bounding box center [495, 656] width 359 height 49
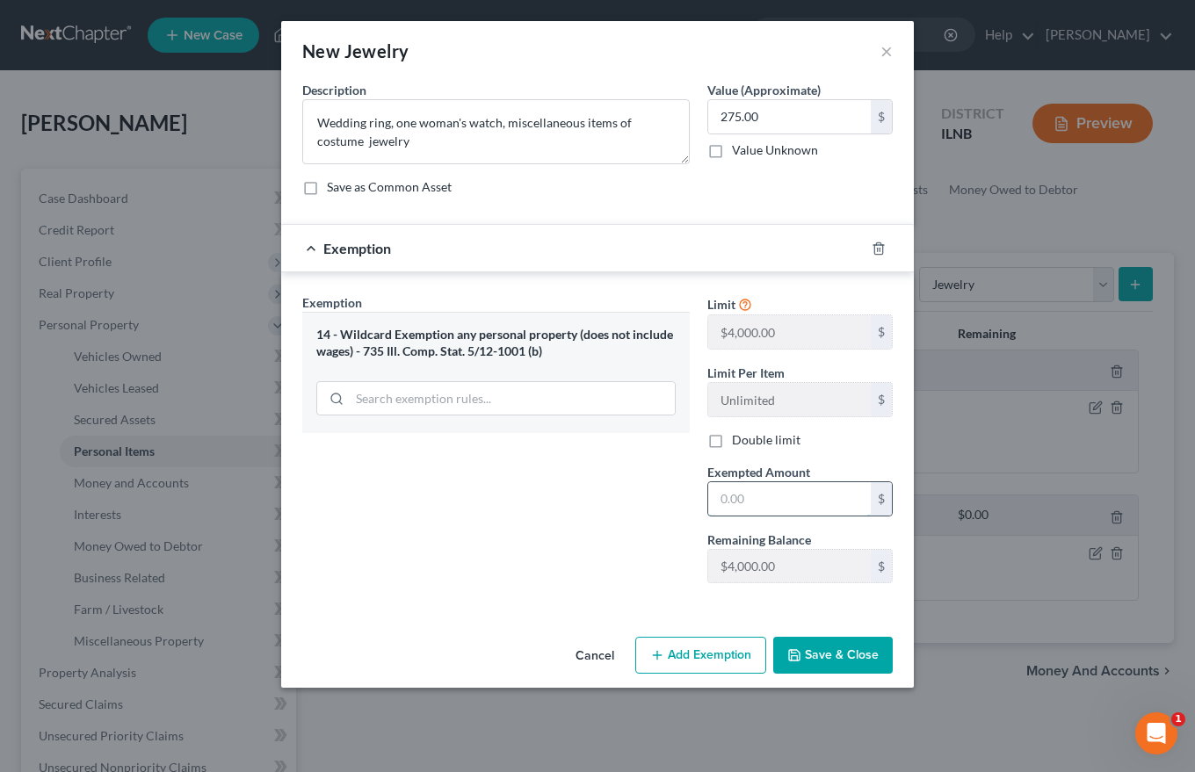
drag, startPoint x: 750, startPoint y: 504, endPoint x: 740, endPoint y: 503, distance: 10.6
click at [749, 503] on input "text" at bounding box center [789, 498] width 163 height 33
drag, startPoint x: 716, startPoint y: 503, endPoint x: 632, endPoint y: 503, distance: 83.4
click at [639, 503] on div "Exemption Set must be selected for CA. Exemption * 14 - Wildcard Exemption any …" at bounding box center [597, 445] width 608 height 305
type input "275.00"
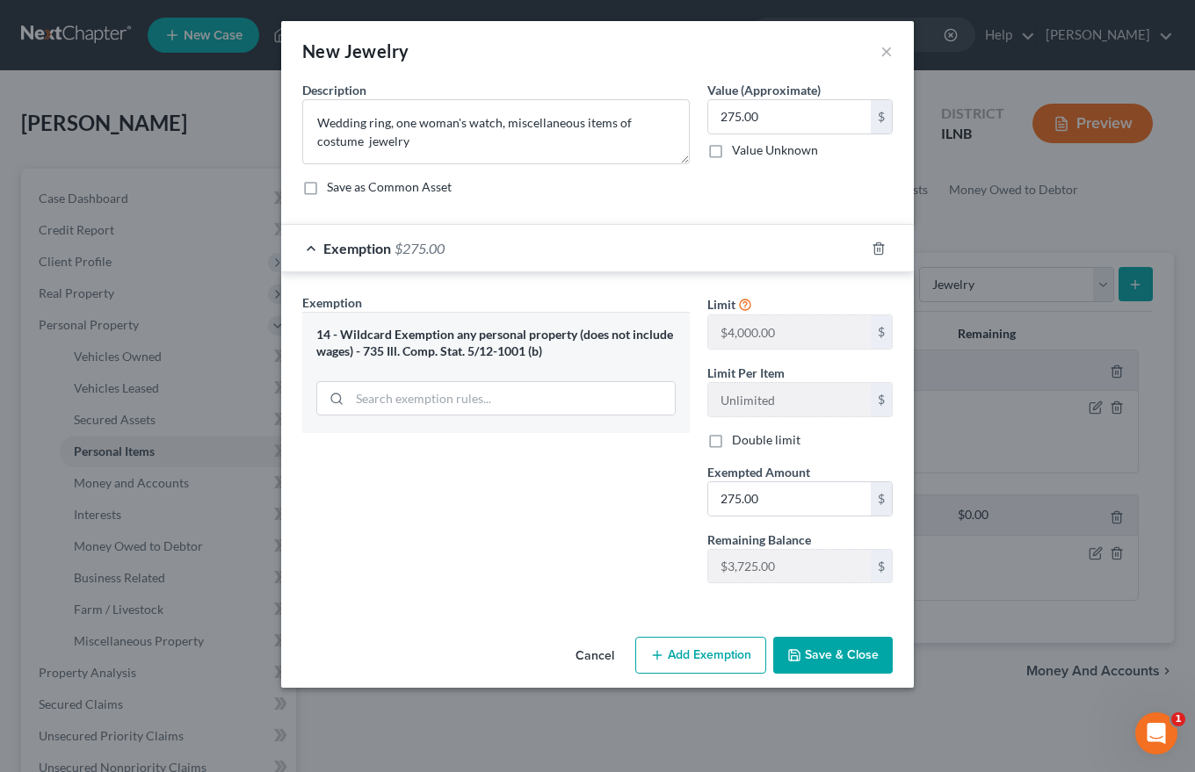
click at [850, 647] on button "Save & Close" at bounding box center [832, 655] width 119 height 37
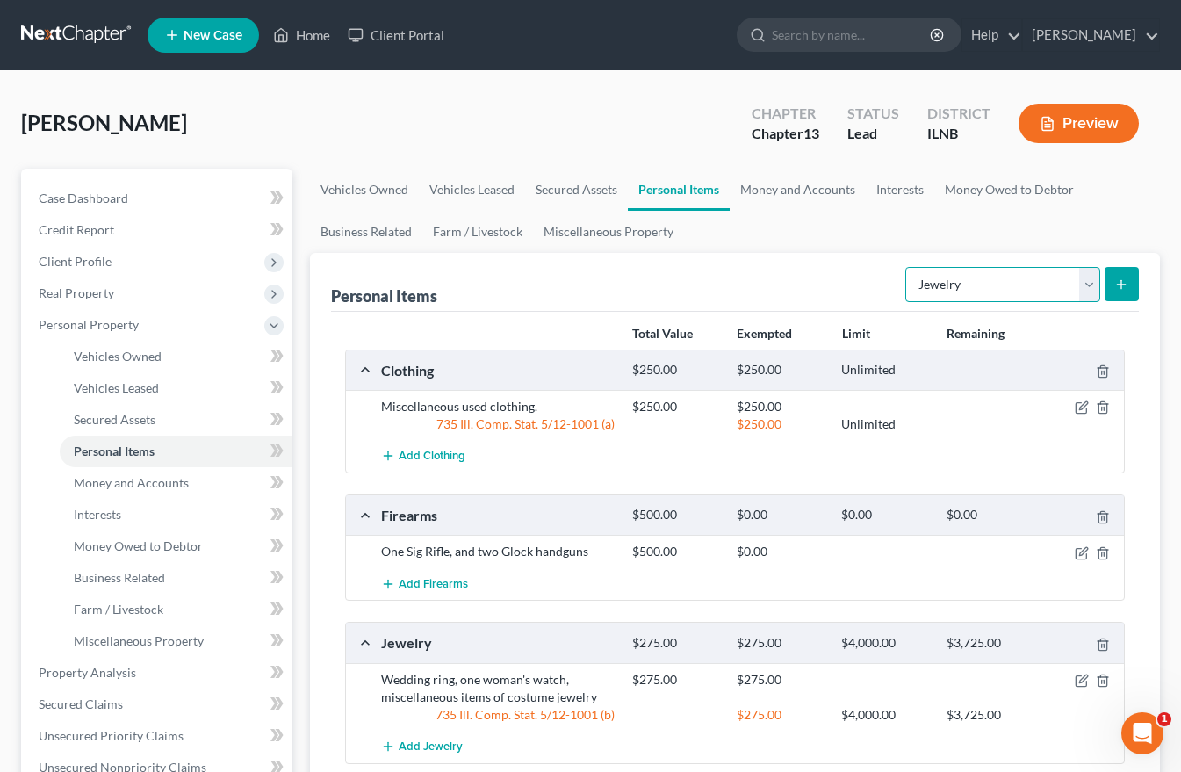
click at [1087, 284] on select "Select Item Type Clothing Collectibles Of Value Electronics Firearms Household …" at bounding box center [1003, 284] width 195 height 35
select select "pets"
click at [907, 267] on select "Select Item Type Clothing Collectibles Of Value Electronics Firearms Household …" at bounding box center [1003, 284] width 195 height 35
click at [1113, 282] on button "submit" at bounding box center [1122, 284] width 34 height 34
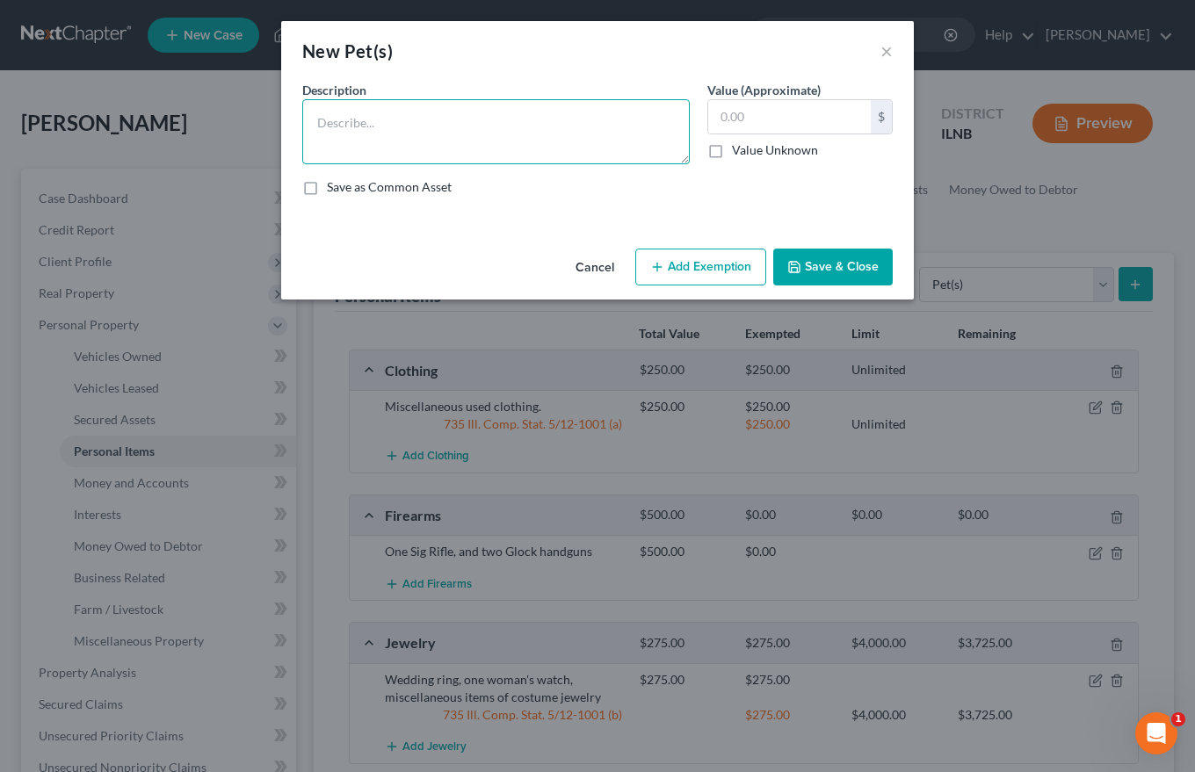
click at [334, 110] on textarea at bounding box center [495, 131] width 387 height 65
type textarea "One pit bull mix."
click at [732, 154] on label "Value Unknown" at bounding box center [775, 150] width 86 height 18
click at [739, 153] on input "Value Unknown" at bounding box center [744, 146] width 11 height 11
checkbox input "true"
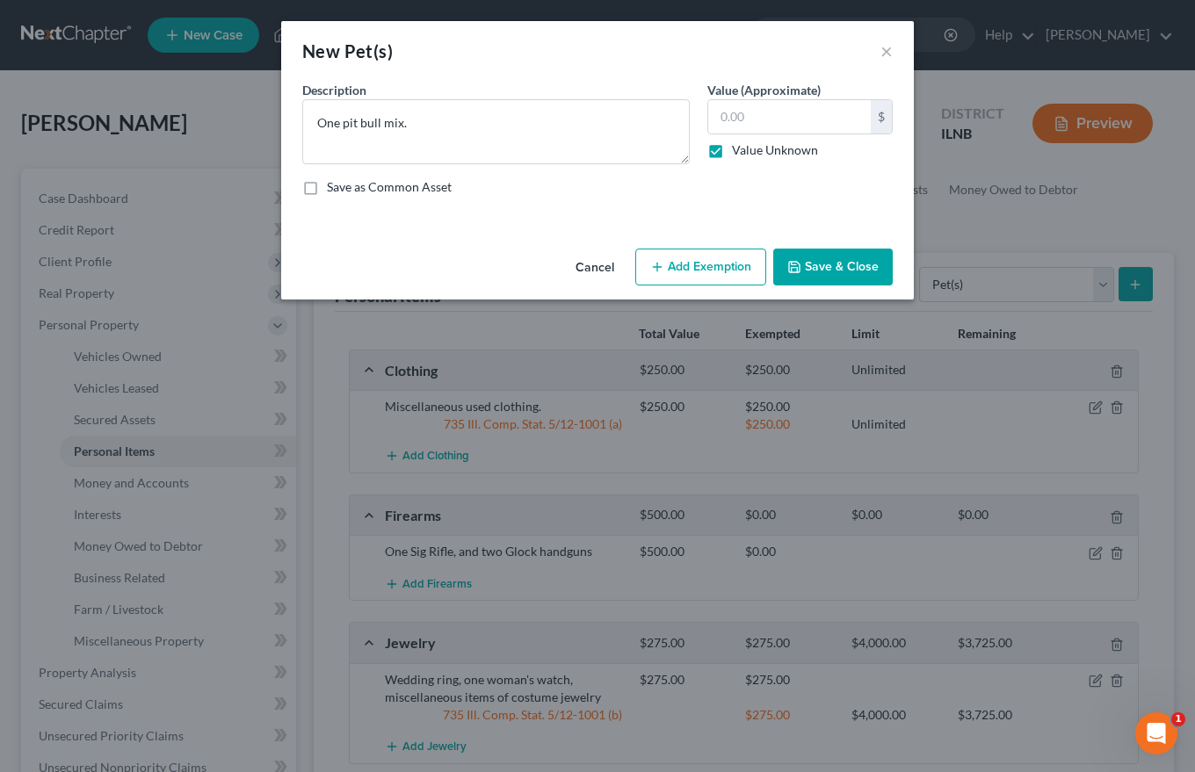
type input "0.00"
click at [812, 259] on button "Save & Close" at bounding box center [832, 267] width 119 height 37
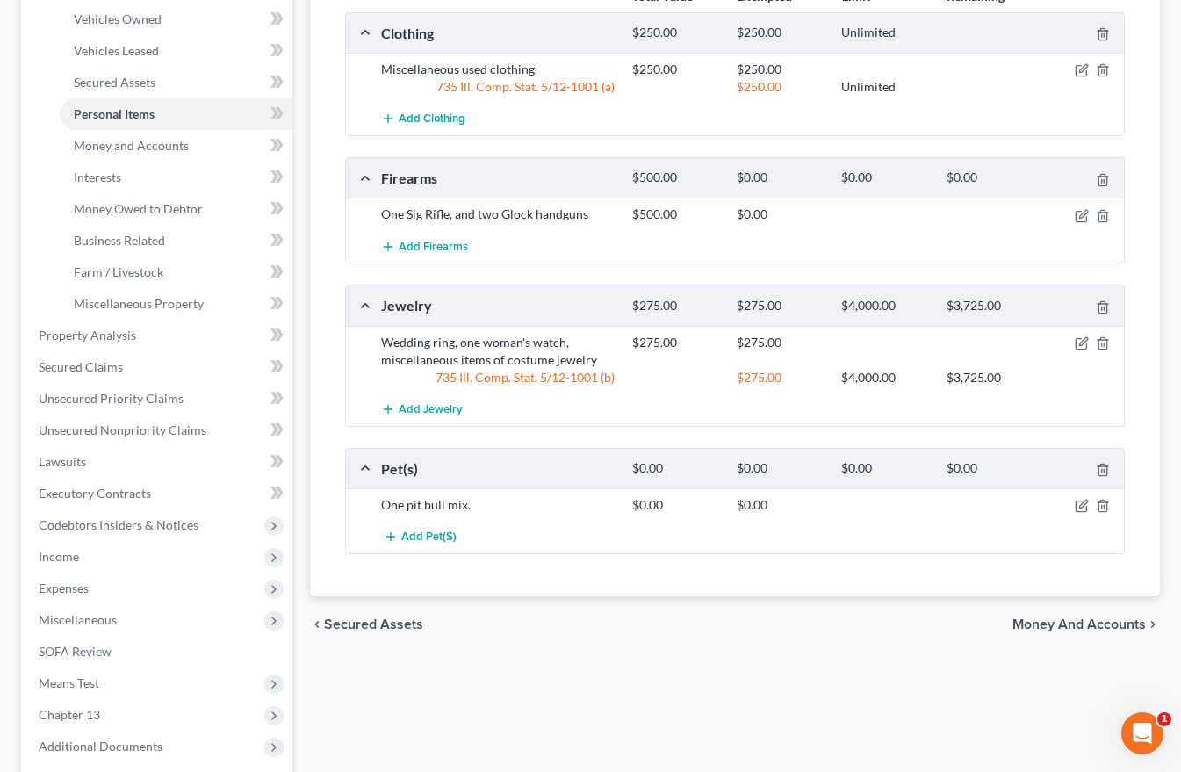
scroll to position [351, 0]
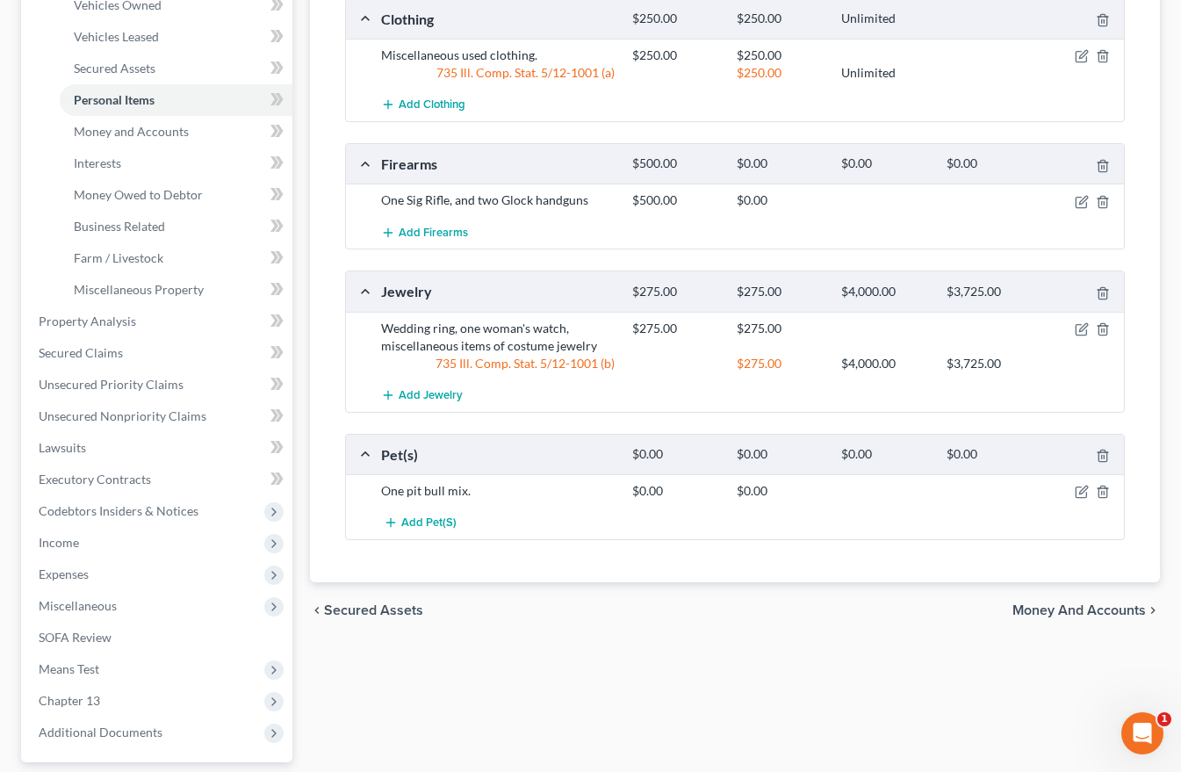
click at [1089, 606] on span "Money and Accounts" at bounding box center [1080, 610] width 134 height 14
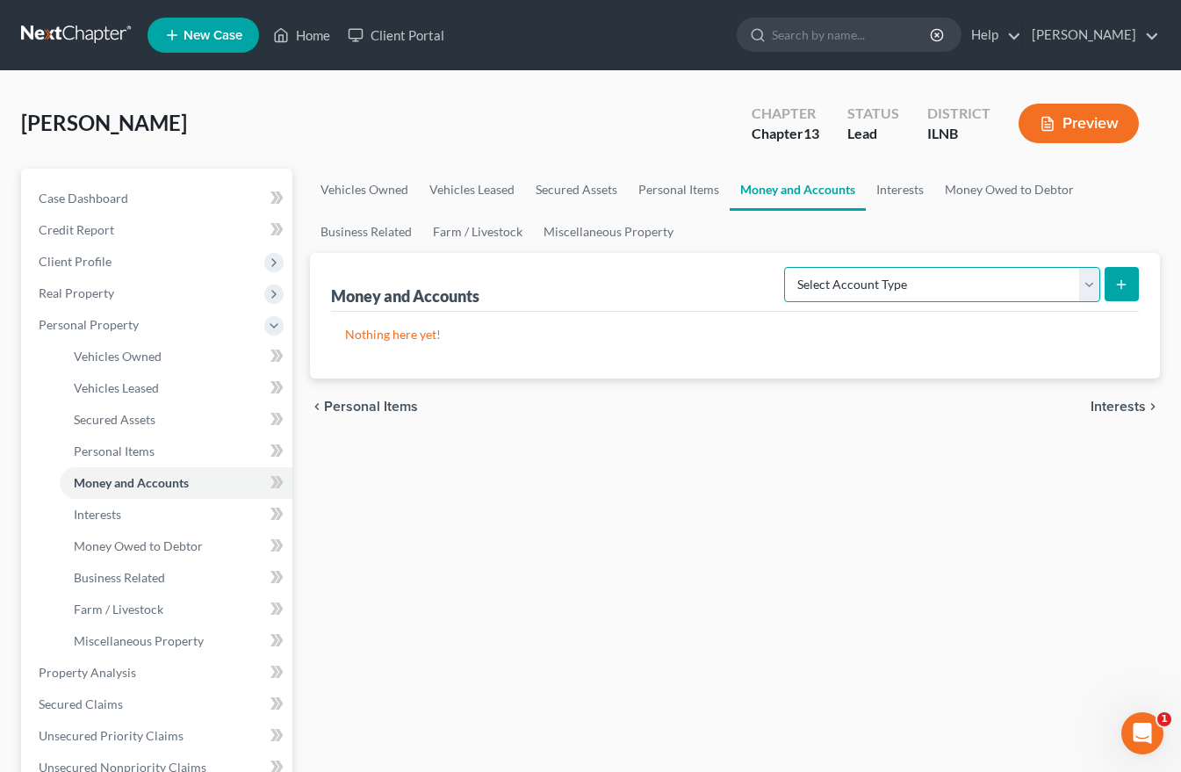
click at [919, 293] on select "Select Account Type Brokerage Cash on Hand Certificates of Deposit Checking Acc…" at bounding box center [942, 284] width 316 height 35
select select "cash_on_hand"
click at [788, 267] on select "Select Account Type Brokerage Cash on Hand Certificates of Deposit Checking Acc…" at bounding box center [942, 284] width 316 height 35
click at [1121, 274] on button "submit" at bounding box center [1122, 284] width 34 height 34
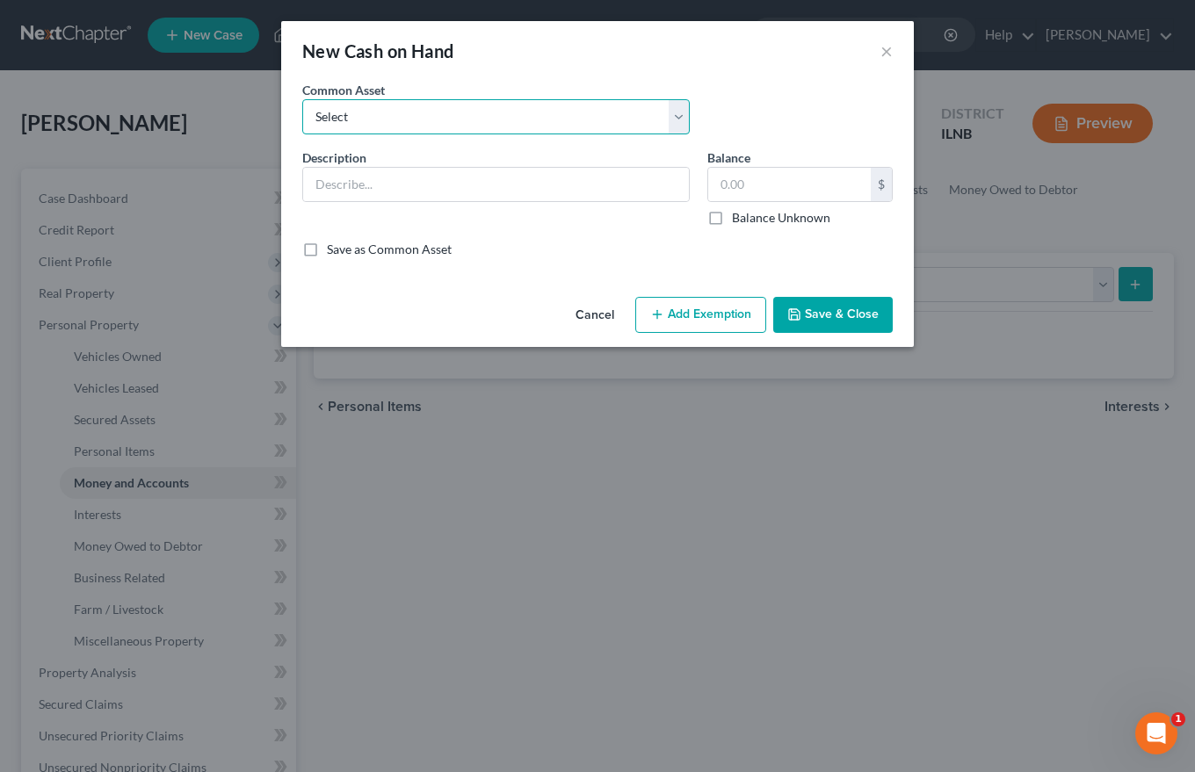
click at [357, 112] on select "Select Cash on person at time of interview. [PERSON_NAME] on person at time of …" at bounding box center [495, 116] width 387 height 35
select select "0"
click at [302, 99] on select "Select Cash on person at time of interview. [PERSON_NAME] on person at time of …" at bounding box center [495, 116] width 387 height 35
type input "Cash on person at time of interview."
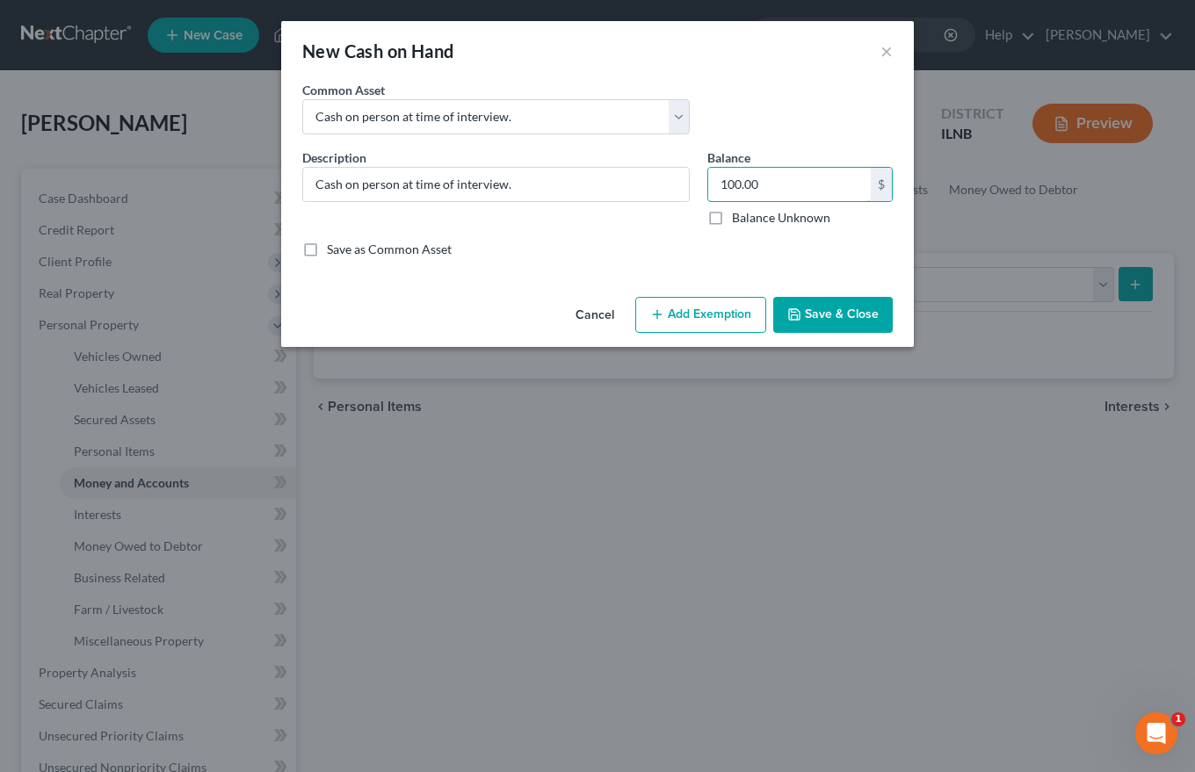
type input "100.00"
click at [841, 310] on button "Save & Close" at bounding box center [832, 315] width 119 height 37
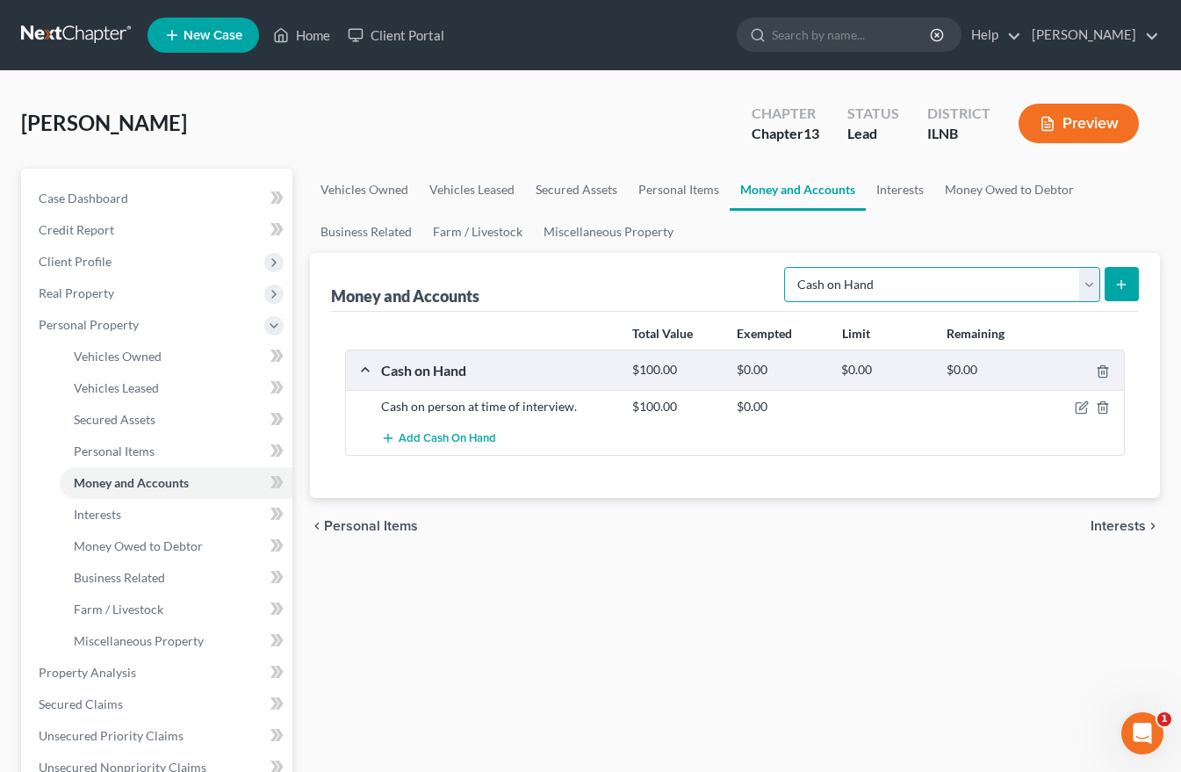
click at [1092, 292] on select "Select Account Type Brokerage Cash on Hand Certificates of Deposit Checking Acc…" at bounding box center [942, 284] width 316 height 35
select select "checking"
click at [788, 267] on select "Select Account Type Brokerage Cash on Hand Certificates of Deposit Checking Acc…" at bounding box center [942, 284] width 316 height 35
click at [1126, 278] on icon "submit" at bounding box center [1122, 285] width 14 height 14
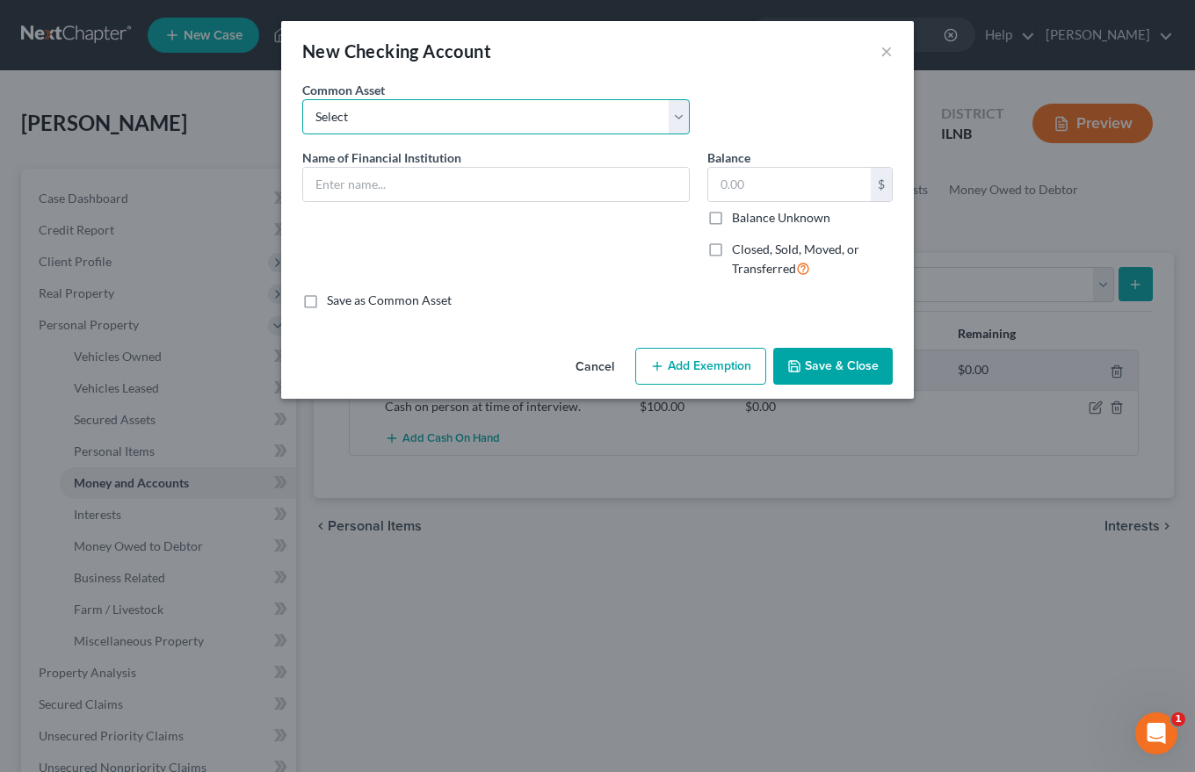
click at [315, 112] on select "Select Bank of America BMO [PERSON_NAME] Bank Fifth third Bank Heartland bank C…" at bounding box center [495, 116] width 387 height 35
select select "4"
click at [302, 99] on select "Select Bank of America BMO [PERSON_NAME] Bank Fifth third Bank Heartland bank C…" at bounding box center [495, 116] width 387 height 35
type input "Chase bank"
type input "6,000.00"
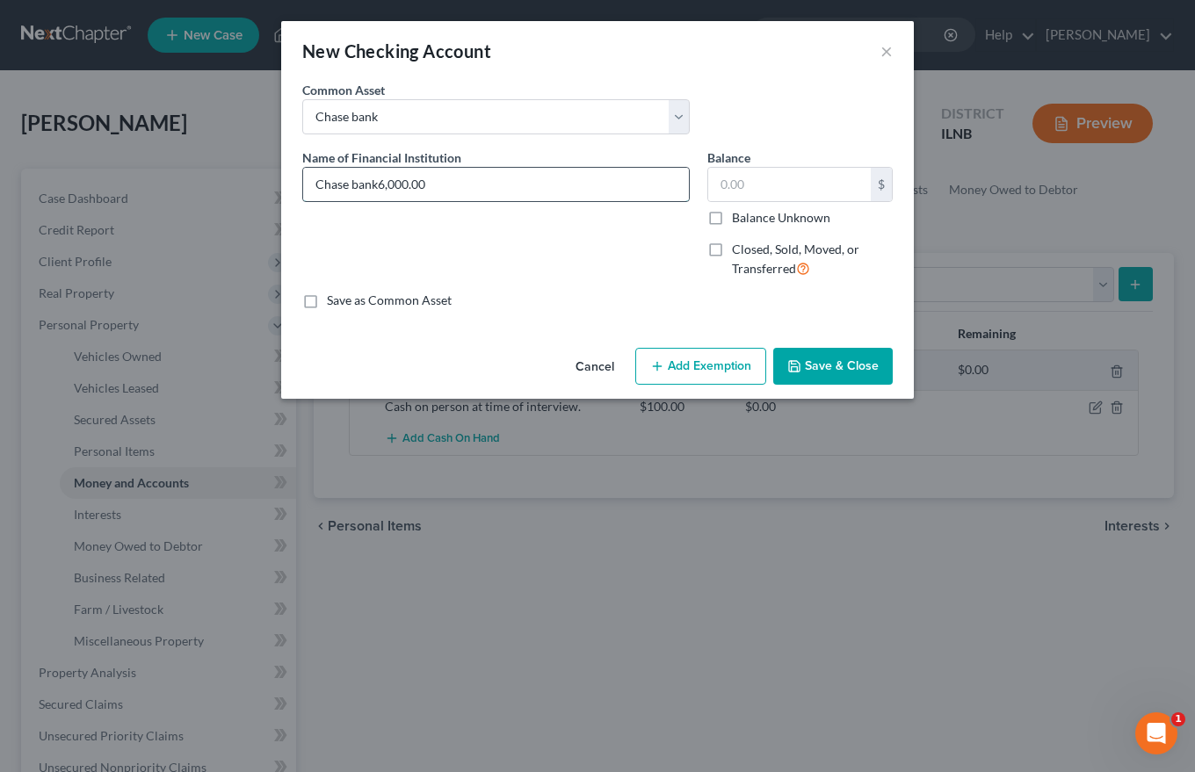
type input "Chase bank"
type input "1,900.00"
click at [827, 365] on button "Save & Close" at bounding box center [832, 366] width 119 height 37
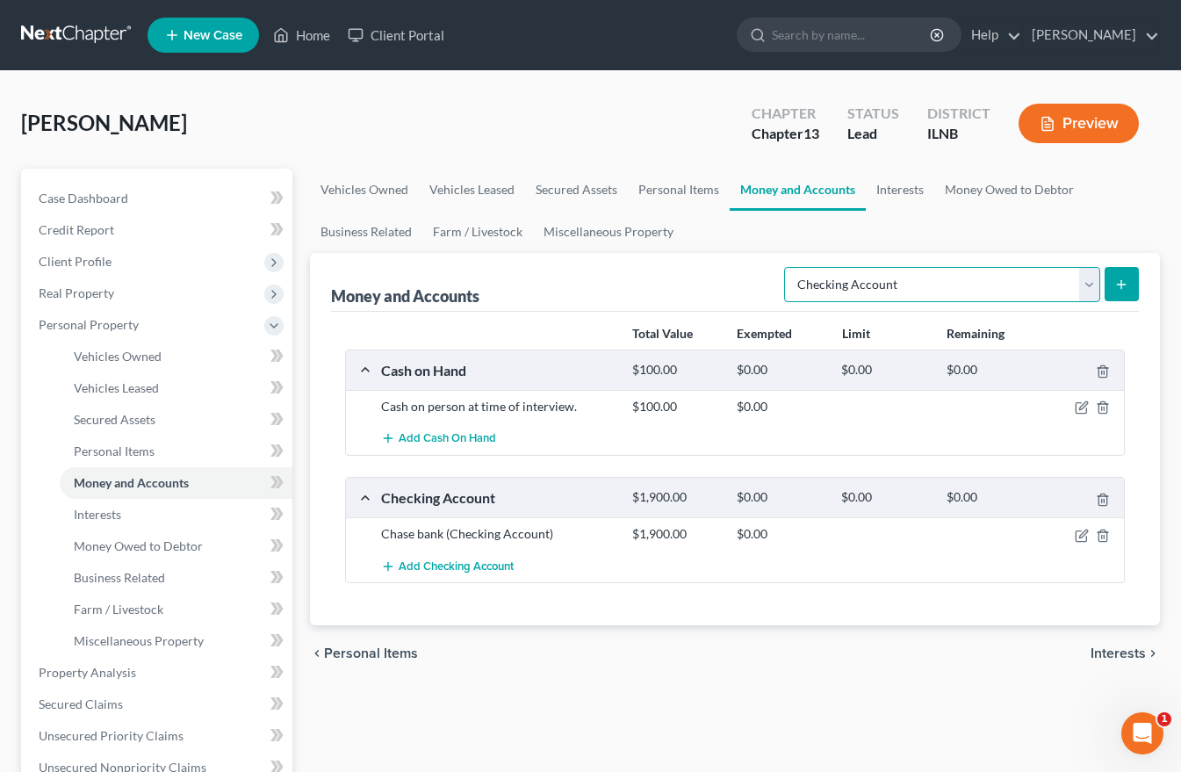
click at [1094, 284] on select "Select Account Type Brokerage Cash on Hand Certificates of Deposit Checking Acc…" at bounding box center [942, 284] width 316 height 35
select select "savings"
click at [788, 267] on select "Select Account Type Brokerage Cash on Hand Certificates of Deposit Checking Acc…" at bounding box center [942, 284] width 316 height 35
click at [1128, 285] on icon "submit" at bounding box center [1122, 285] width 14 height 14
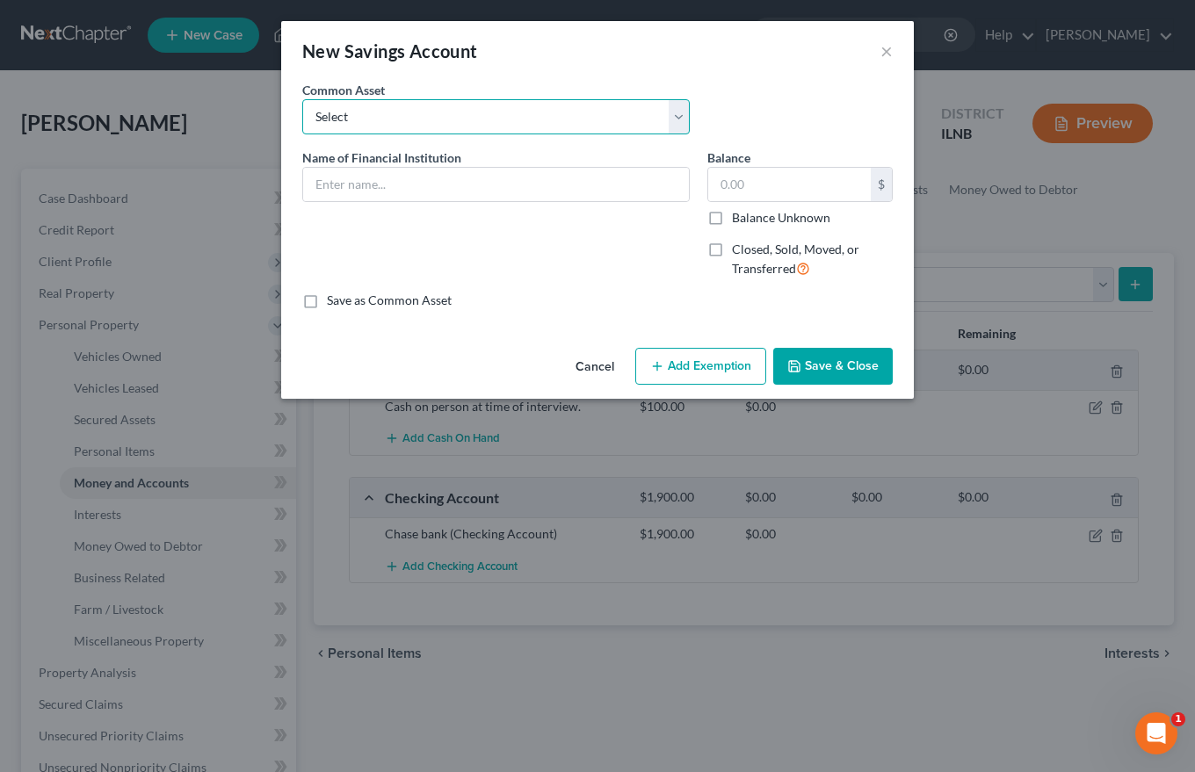
click at [318, 114] on select "Select Consumers Credit Union Wintrust" at bounding box center [495, 116] width 387 height 35
click at [782, 84] on div "Common Asset Select Consumers Credit Union Wintrust" at bounding box center [597, 115] width 608 height 68
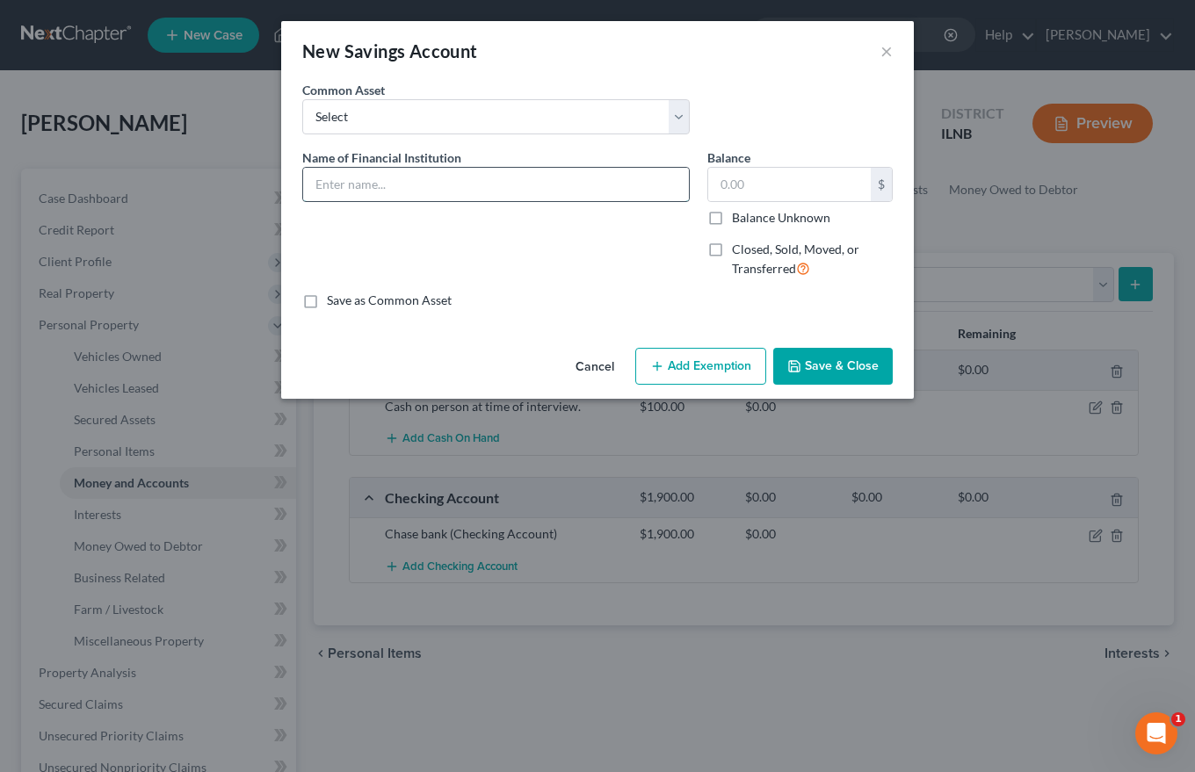
click at [317, 186] on input "text" at bounding box center [496, 184] width 386 height 33
type input "National Police Federal Credit Union"
type input "200.00"
click at [858, 363] on button "Save & Close" at bounding box center [832, 366] width 119 height 37
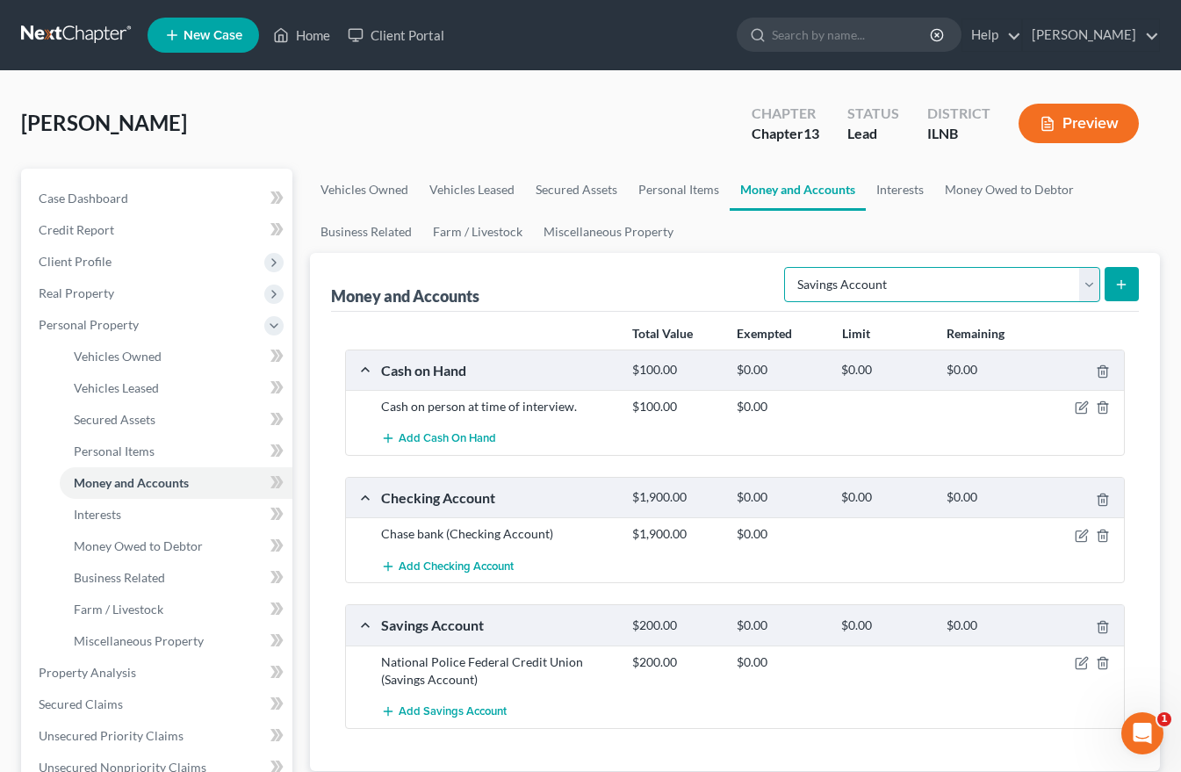
click at [1090, 285] on select "Select Account Type Brokerage Cash on Hand Certificates of Deposit Checking Acc…" at bounding box center [942, 284] width 316 height 35
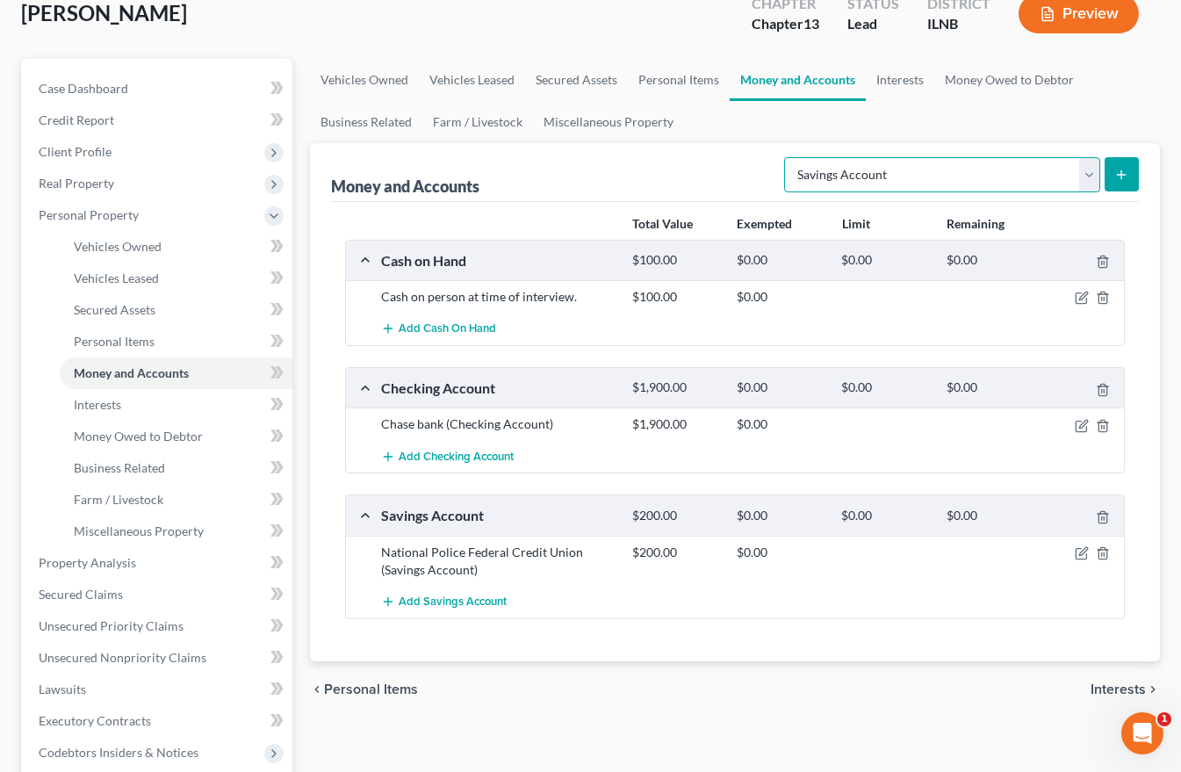
scroll to position [264, 0]
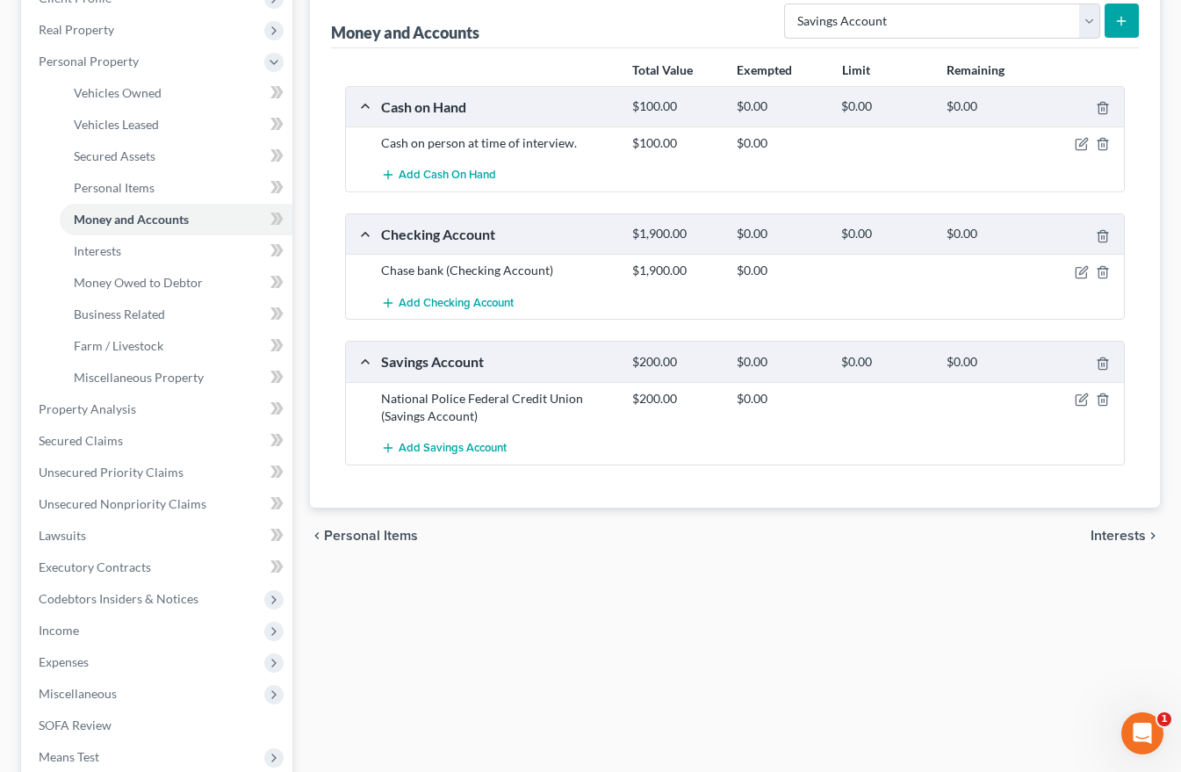
click at [1120, 538] on span "Interests" at bounding box center [1118, 536] width 55 height 14
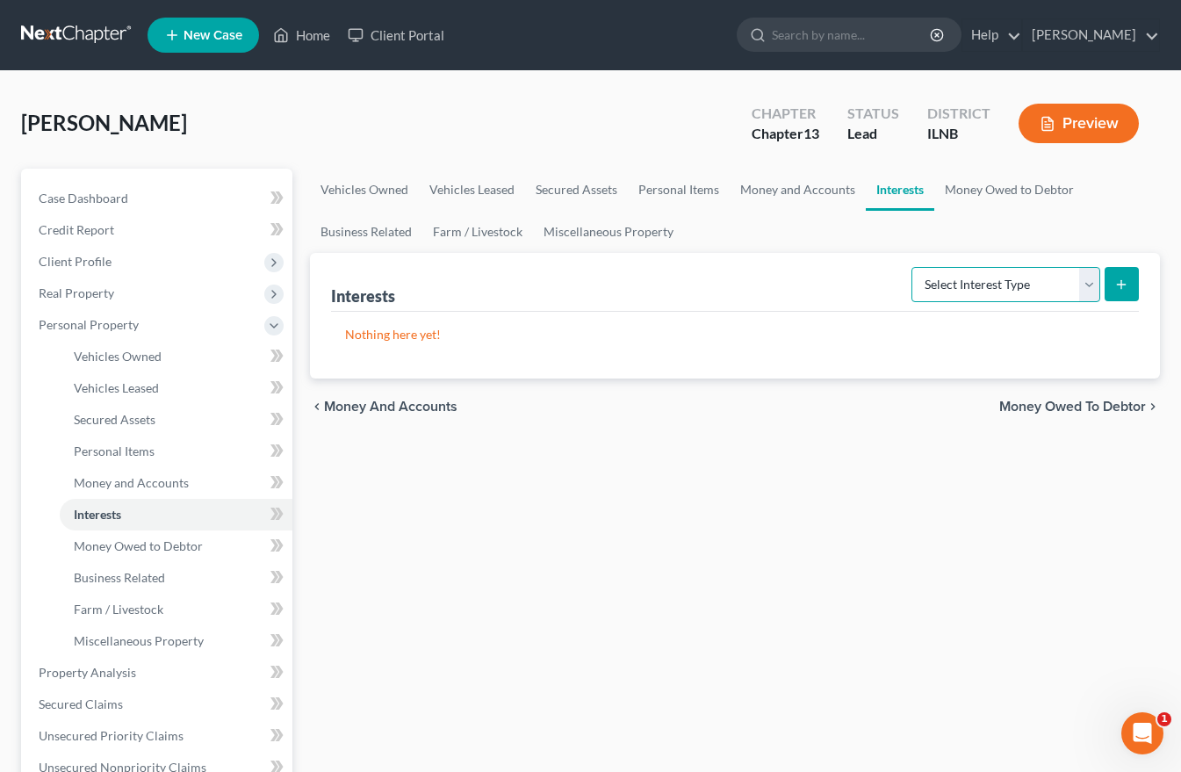
click at [1008, 284] on select "Select Interest Type 401K Annuity Bond Education IRA Government Bond Government…" at bounding box center [1006, 284] width 189 height 35
select select "government_pension_plan"
click at [914, 267] on select "Select Interest Type 401K Annuity Bond Education IRA Government Bond Government…" at bounding box center [1006, 284] width 189 height 35
click at [1112, 284] on button "submit" at bounding box center [1122, 284] width 34 height 34
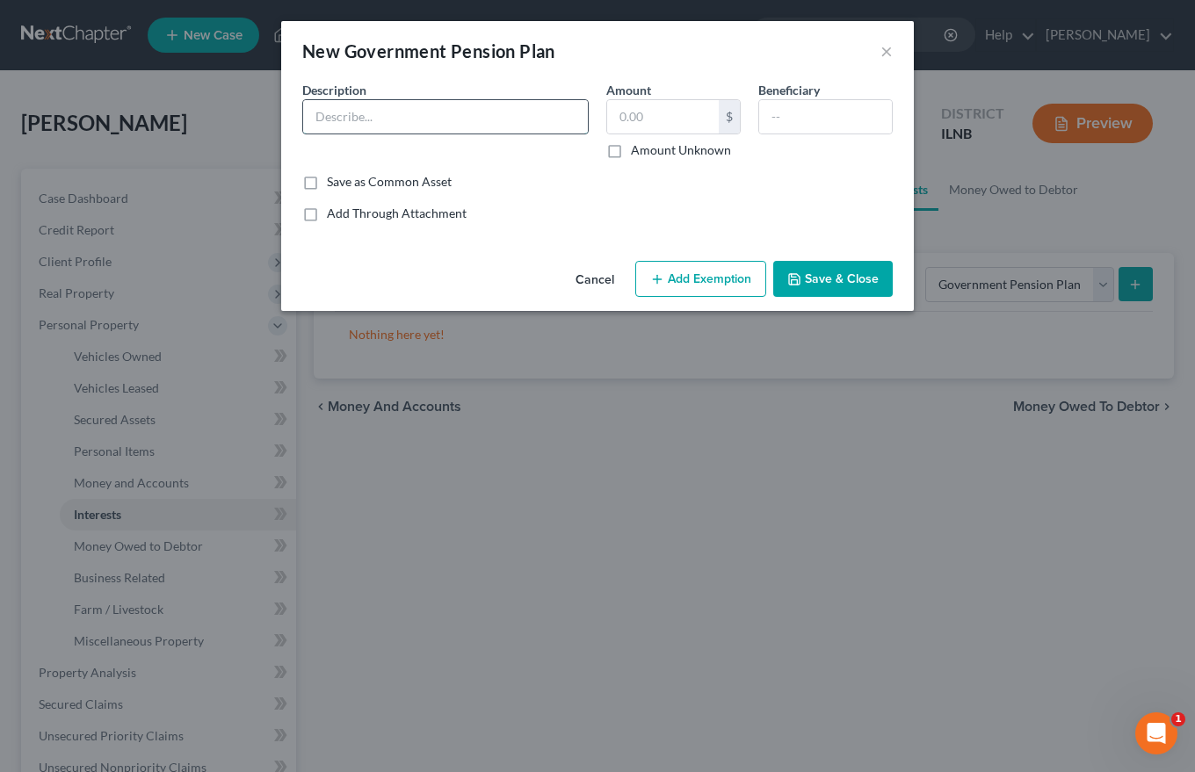
click at [319, 100] on input "text" at bounding box center [445, 116] width 285 height 33
type input "Chicago Police Pension"
click at [806, 118] on input "text" at bounding box center [825, 116] width 133 height 33
type input "Spouse/son"
click at [852, 277] on button "Save & Close" at bounding box center [832, 279] width 119 height 37
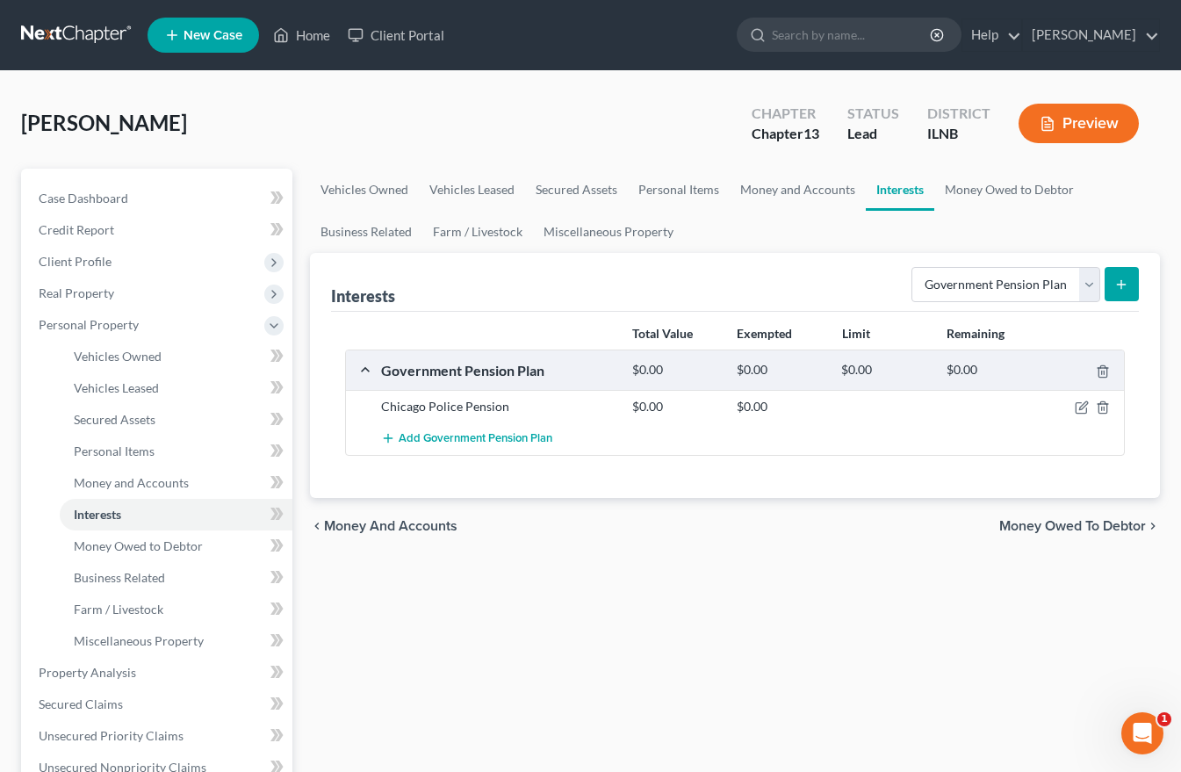
click at [1116, 524] on span "Money Owed to Debtor" at bounding box center [1073, 526] width 147 height 14
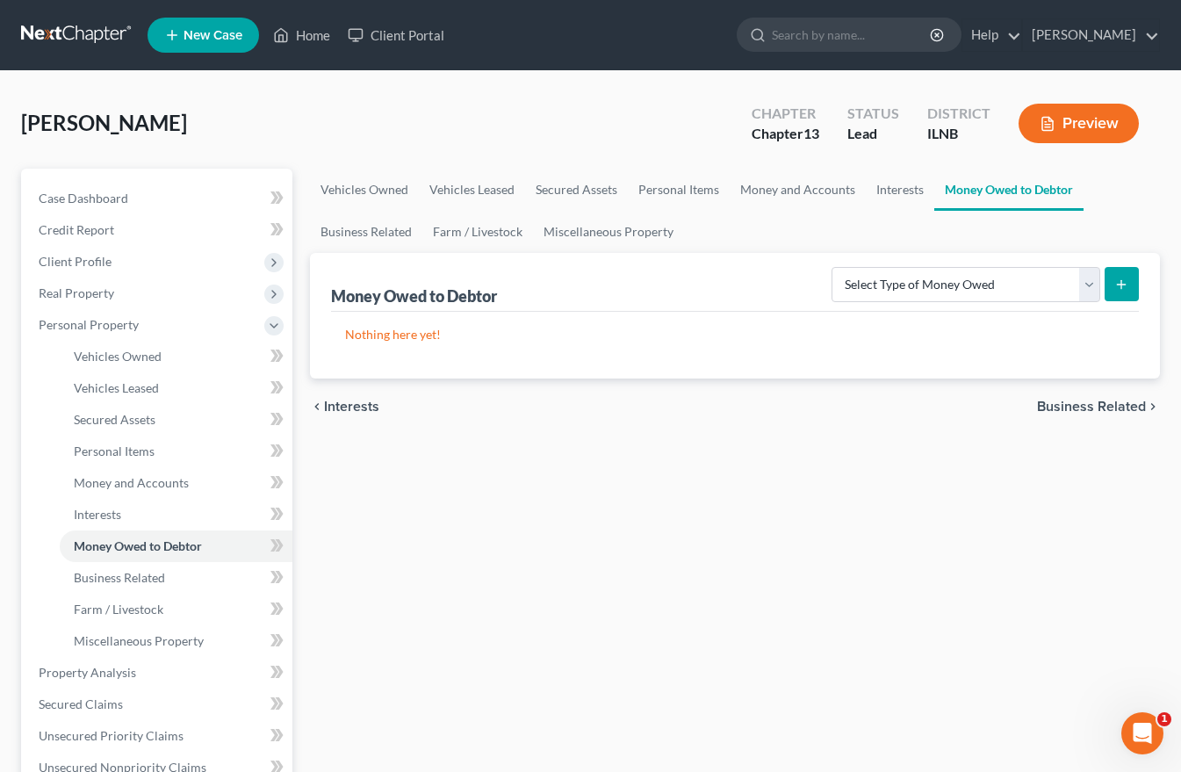
click at [1108, 400] on span "Business Related" at bounding box center [1091, 407] width 109 height 14
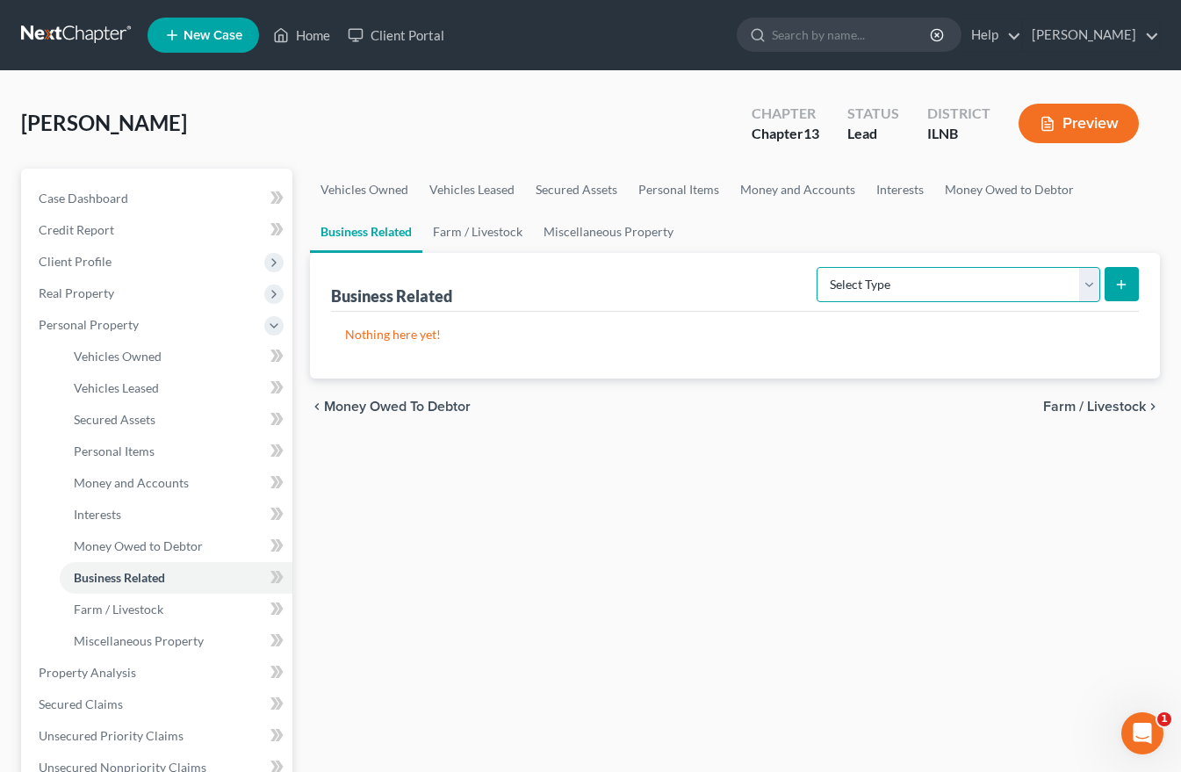
click at [1084, 282] on select "Select Type Customer Lists Franchises Inventory Licenses Machinery Office Equip…" at bounding box center [959, 284] width 284 height 35
select select "license"
click at [818, 267] on select "Select Type Customer Lists Franchises Inventory Licenses Machinery Office Equip…" at bounding box center [959, 284] width 284 height 35
click at [1114, 285] on button "submit" at bounding box center [1122, 284] width 34 height 34
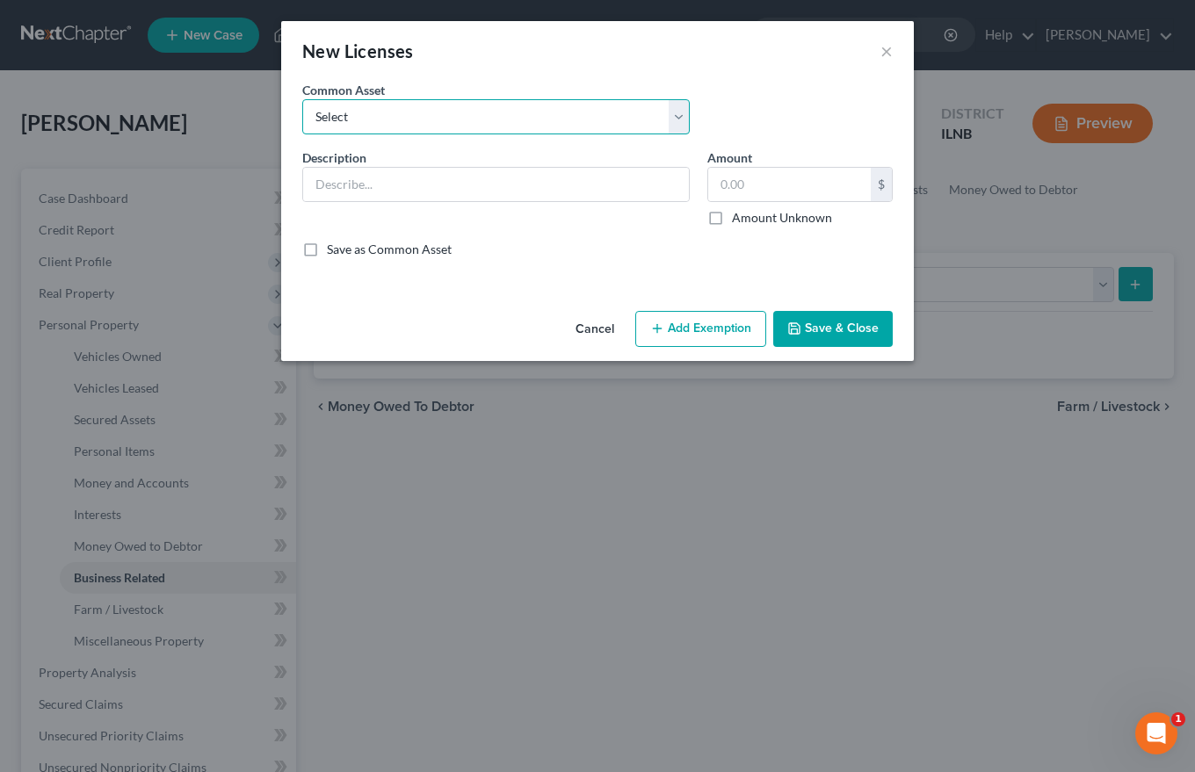
click at [323, 125] on select "Select [US_STATE] Cosmetology License-non-transferable. [US_STATE] CDL-" at bounding box center [495, 116] width 387 height 35
click at [327, 241] on label "Save as Common Asset" at bounding box center [389, 250] width 125 height 18
click at [334, 241] on input "Save as Common Asset" at bounding box center [339, 246] width 11 height 11
checkbox input "true"
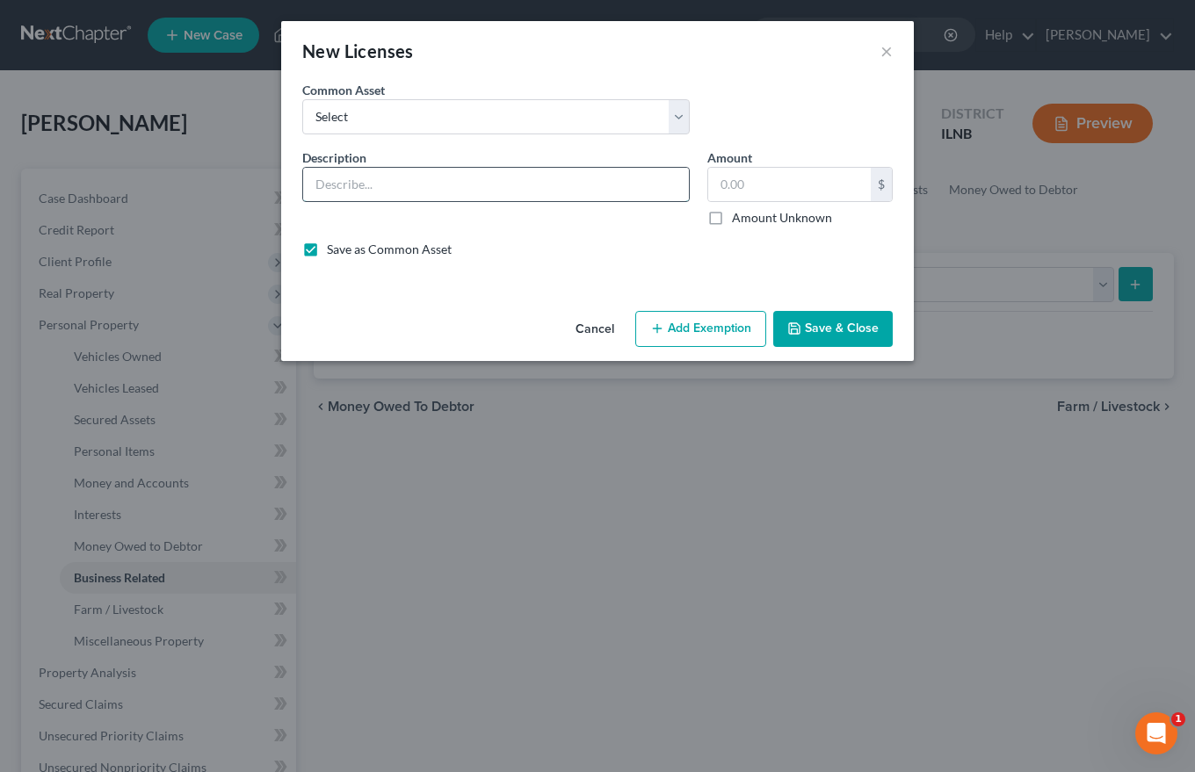
click at [326, 188] on input "text" at bounding box center [496, 184] width 386 height 33
type input "[US_STATE] Real Estate License"
click at [729, 183] on input "text" at bounding box center [789, 184] width 163 height 33
type input "0"
click at [859, 329] on button "Save & Close" at bounding box center [832, 329] width 119 height 37
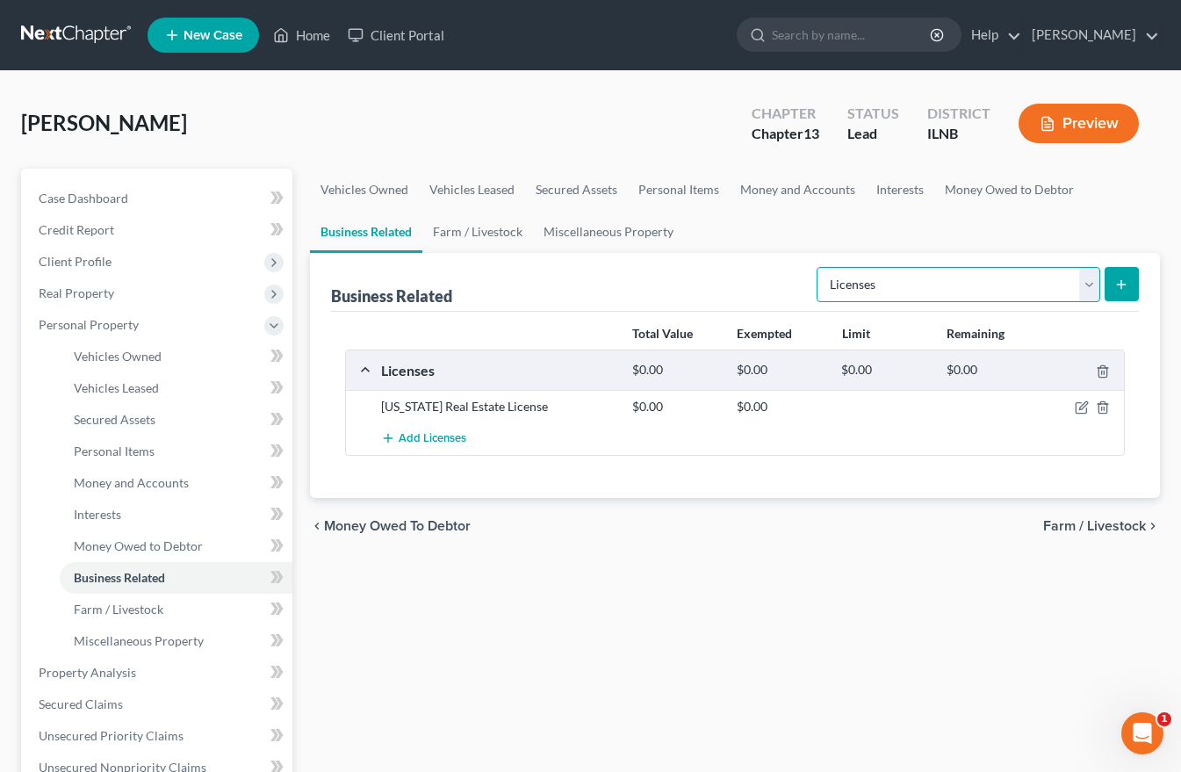
click at [1094, 283] on select "Select Type Customer Lists Franchises Inventory Licenses Machinery Office Equip…" at bounding box center [959, 284] width 284 height 35
select select "other_business_related_property_not_listed"
click at [818, 267] on select "Select Type Customer Lists Franchises Inventory Licenses Machinery Office Equip…" at bounding box center [959, 284] width 284 height 35
click at [1120, 283] on icon "submit" at bounding box center [1122, 285] width 14 height 14
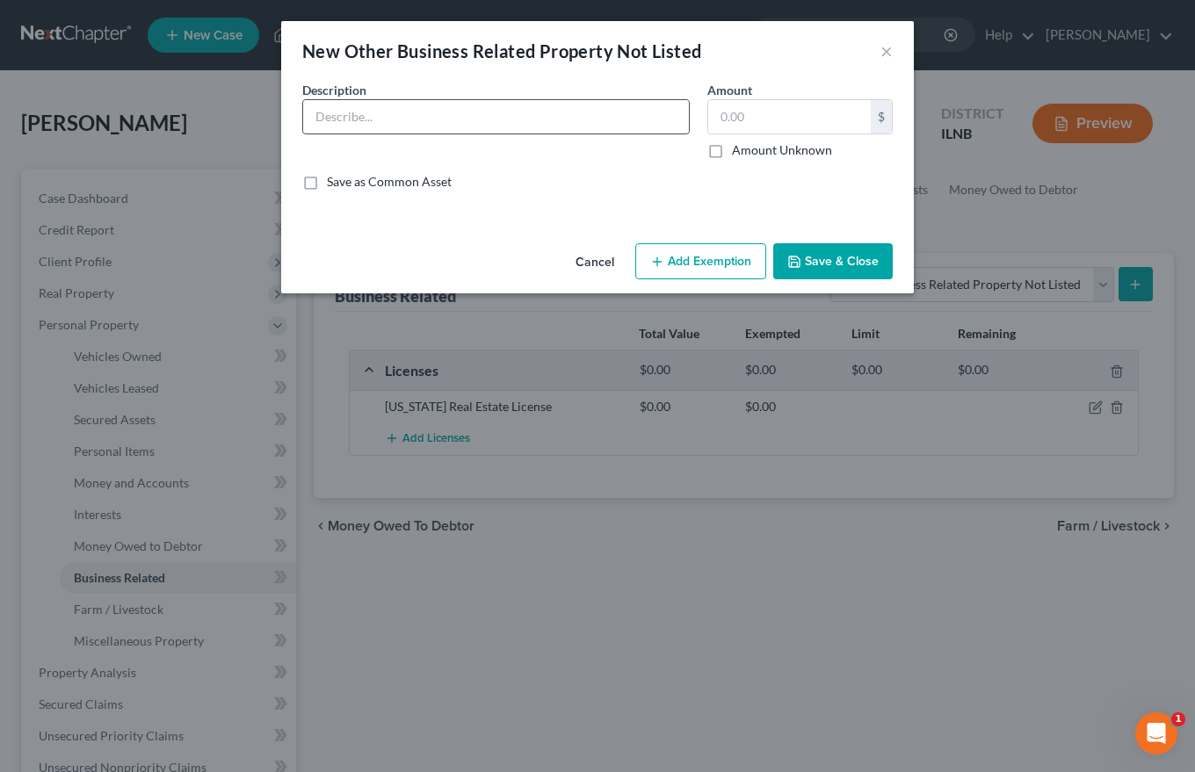
click at [348, 109] on input "text" at bounding box center [496, 116] width 386 height 33
type input "Laptop"
type input "200.00"
click at [850, 259] on button "Save & Close" at bounding box center [832, 261] width 119 height 37
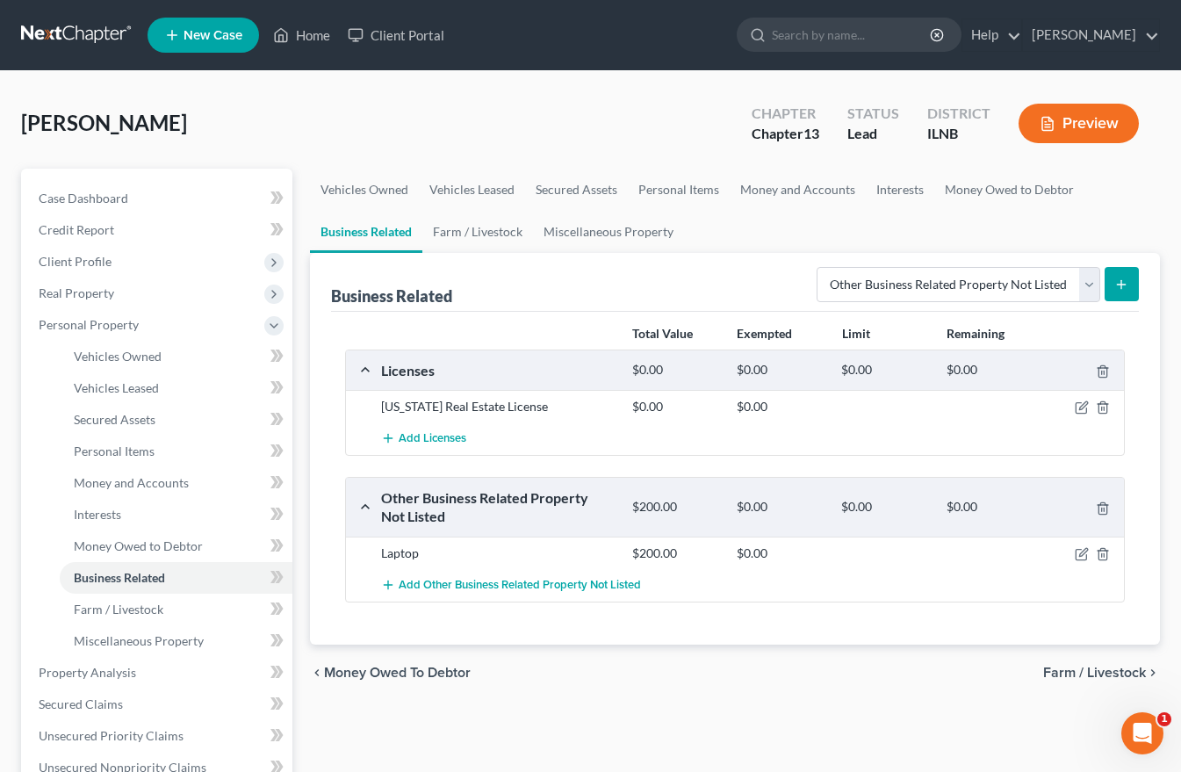
click at [1083, 669] on span "Farm / Livestock" at bounding box center [1095, 673] width 103 height 14
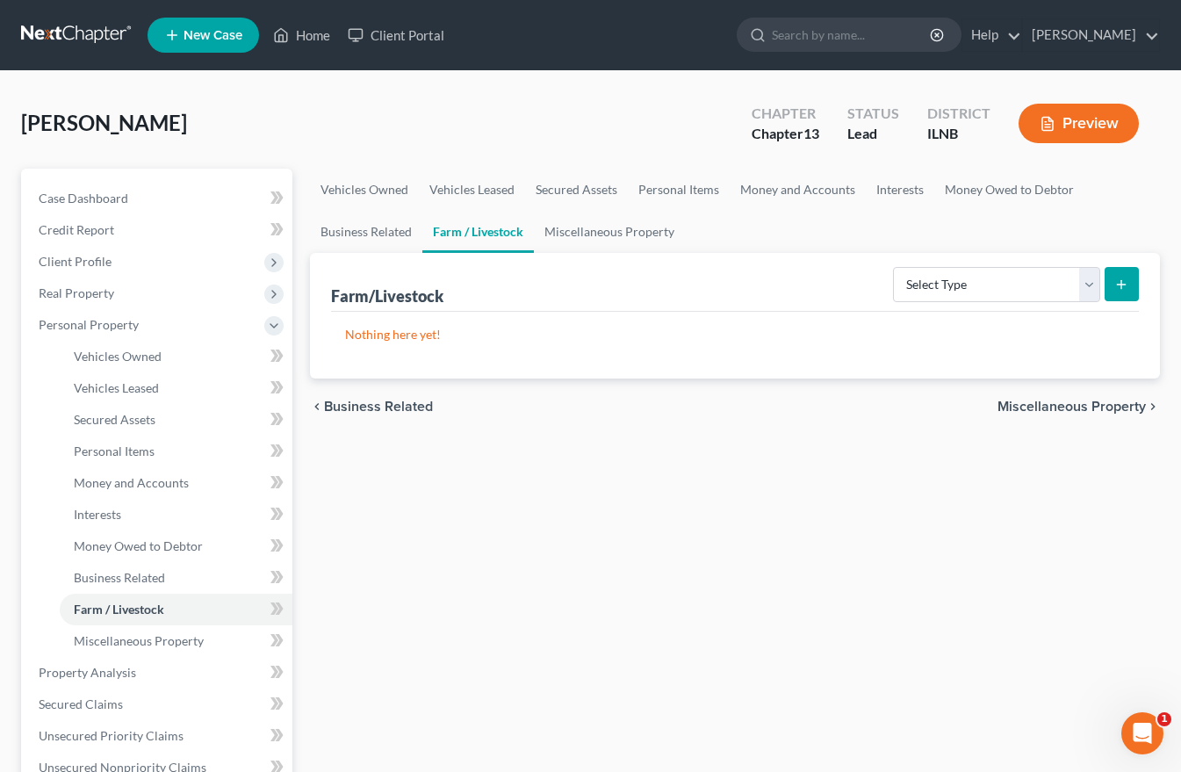
click at [1084, 407] on span "Miscellaneous Property" at bounding box center [1072, 407] width 148 height 14
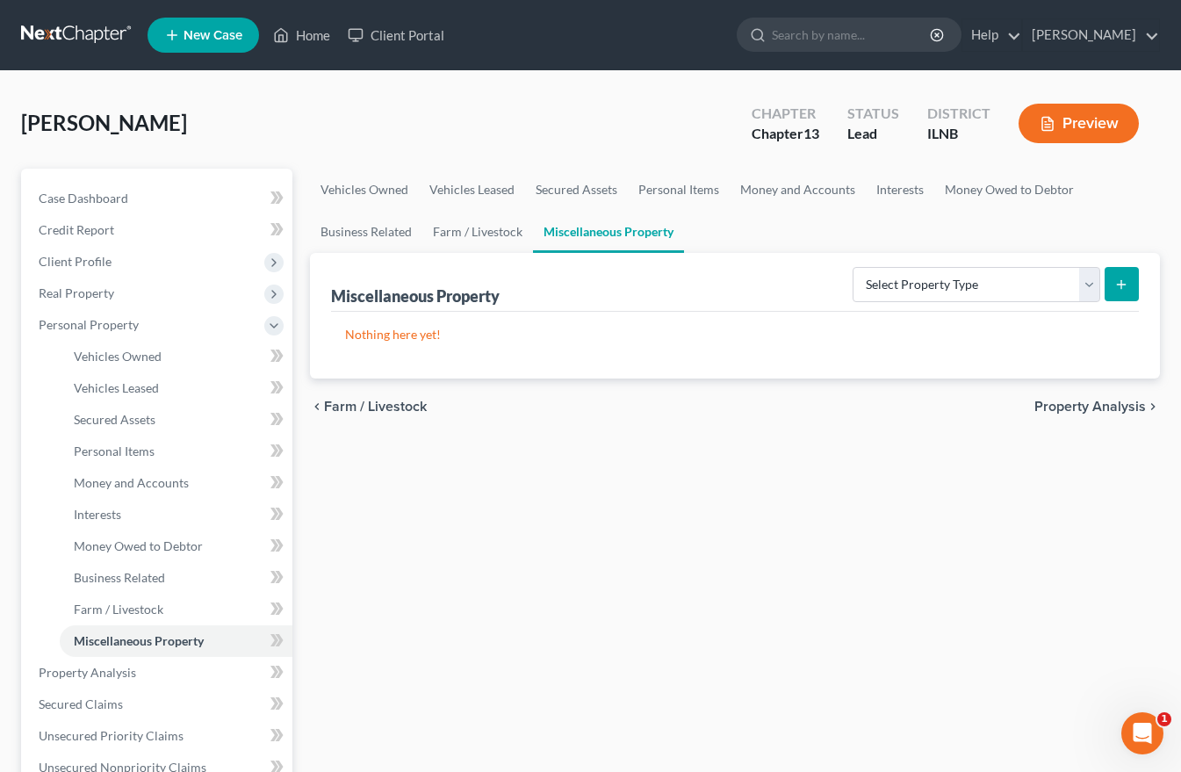
click at [1084, 407] on span "Property Analysis" at bounding box center [1091, 407] width 112 height 14
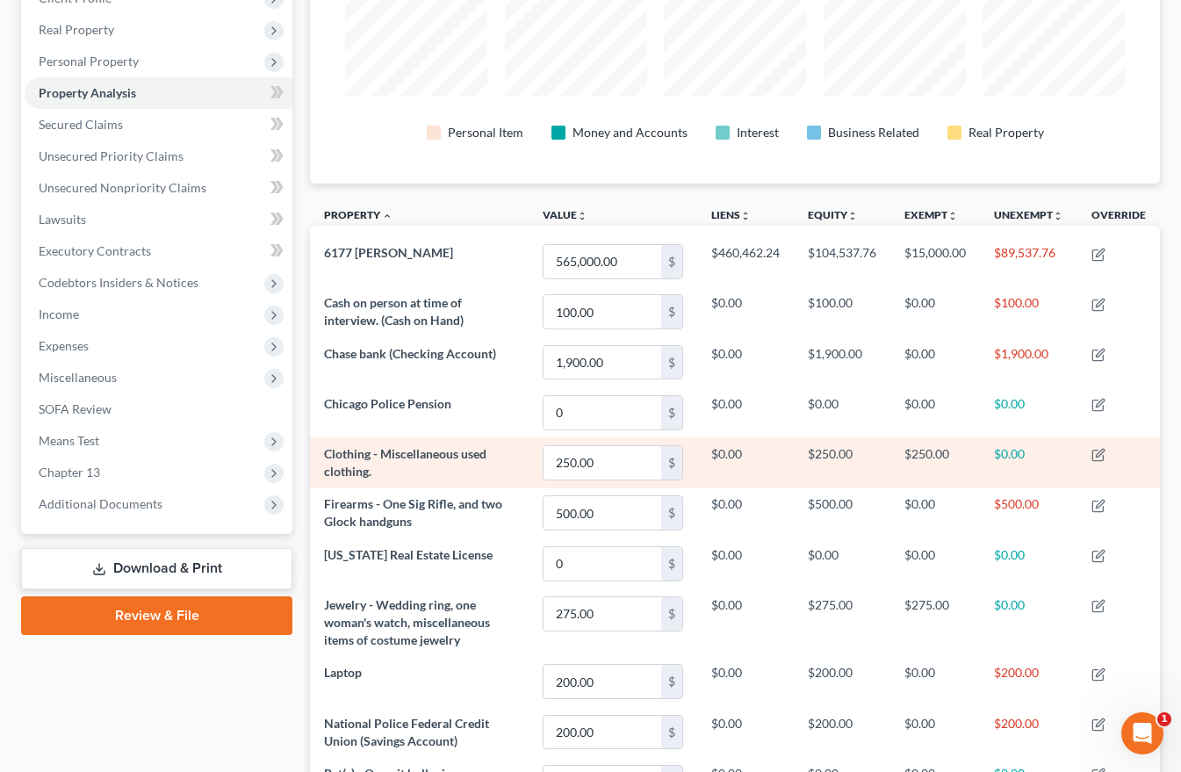
scroll to position [472, 0]
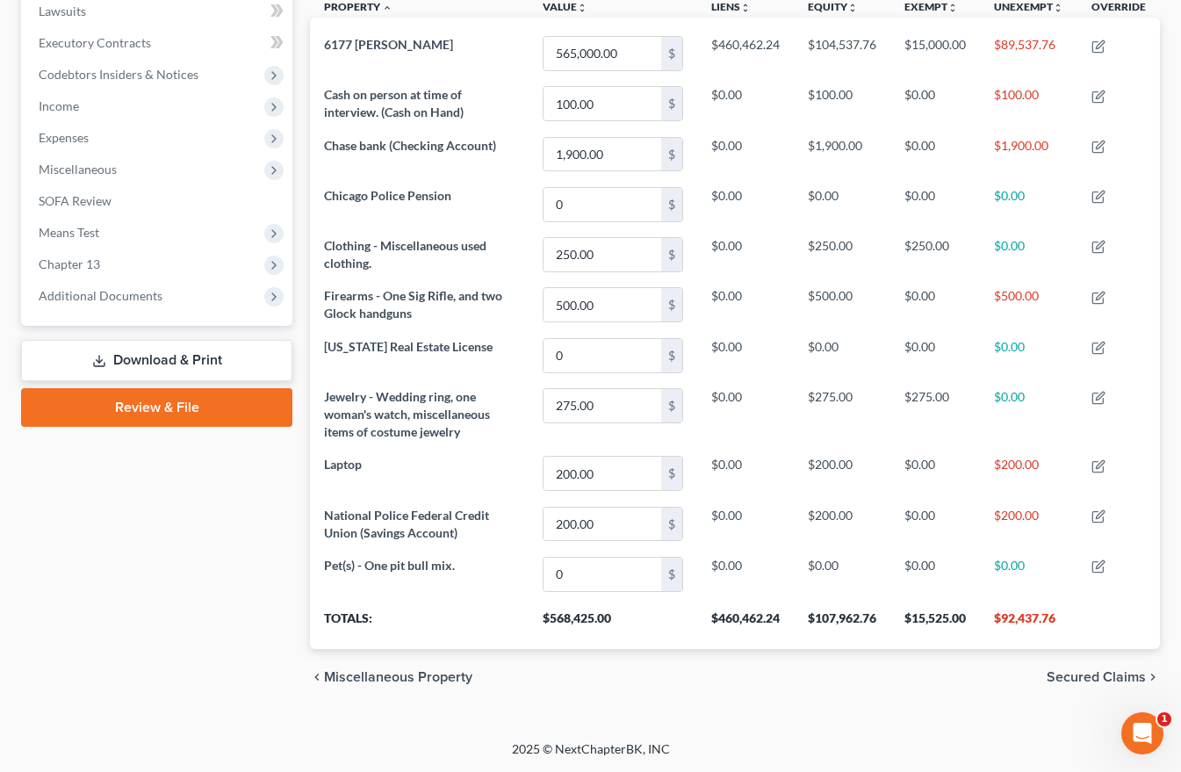
click at [1076, 674] on span "Secured Claims" at bounding box center [1096, 677] width 99 height 14
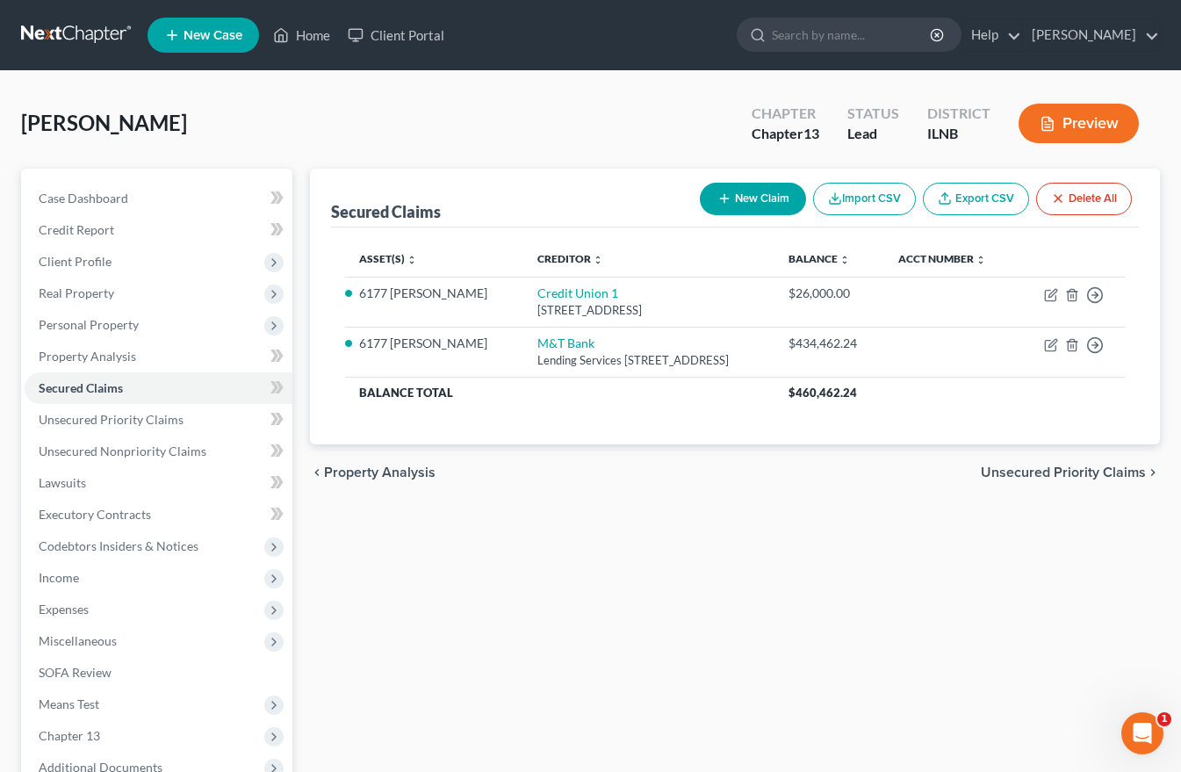
click at [1065, 472] on span "Unsecured Priority Claims" at bounding box center [1063, 473] width 165 height 14
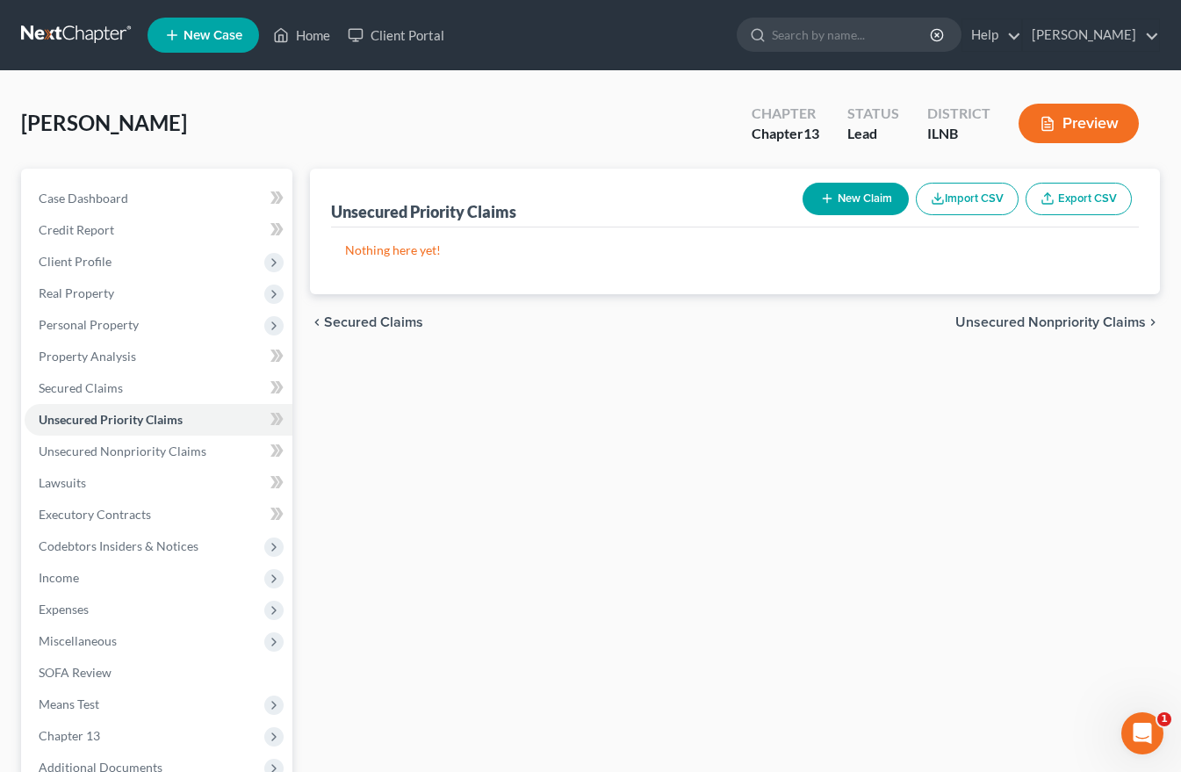
click at [1095, 321] on span "Unsecured Nonpriority Claims" at bounding box center [1051, 322] width 191 height 14
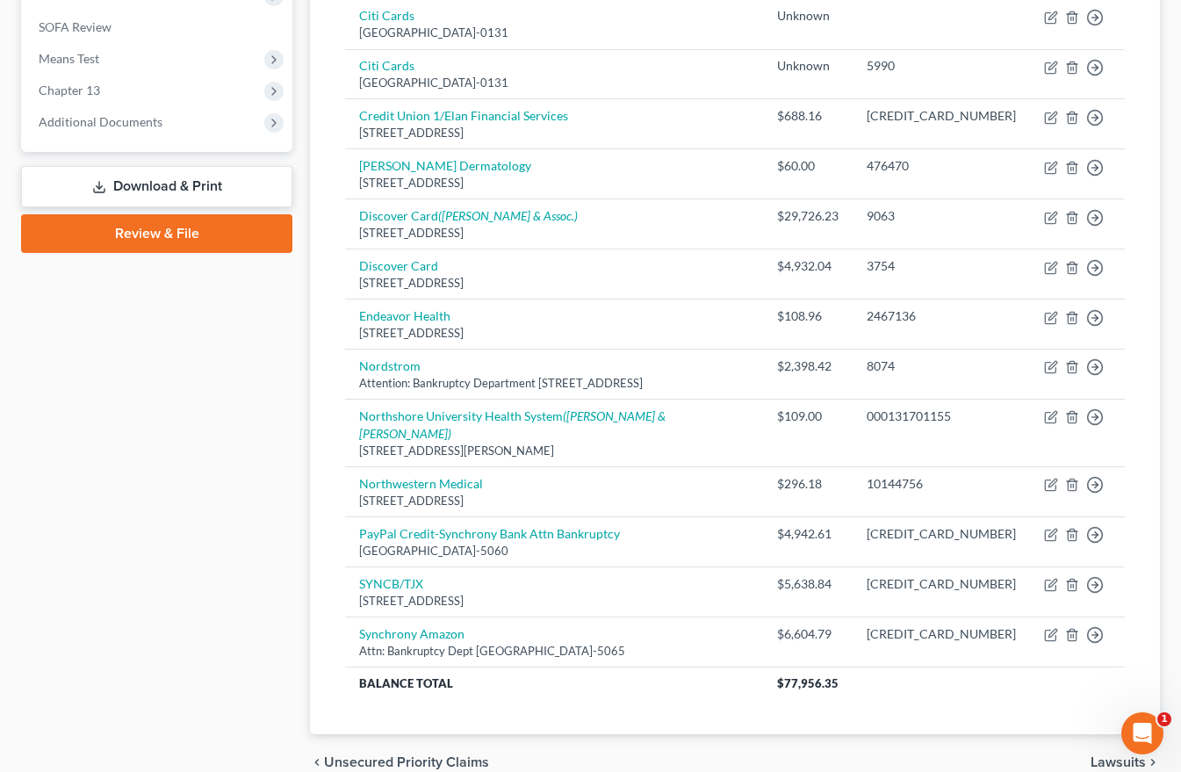
scroll to position [696, 0]
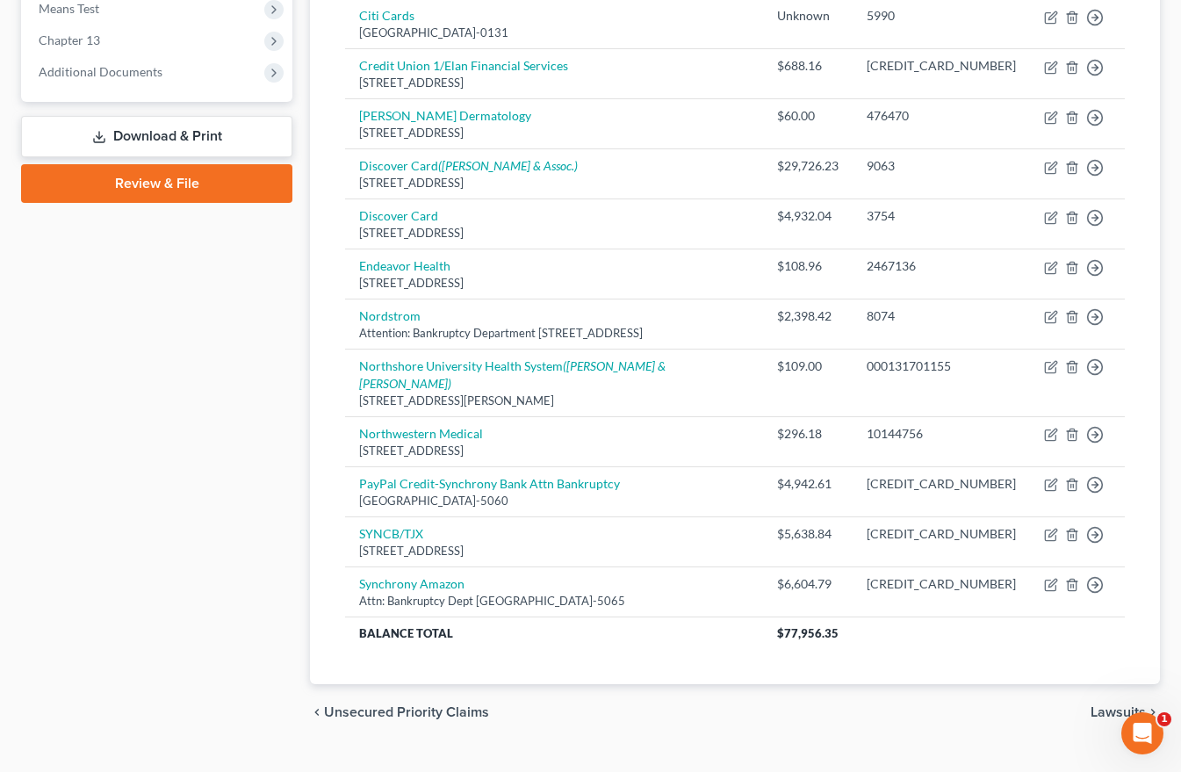
click at [1099, 705] on span "Lawsuits" at bounding box center [1118, 712] width 55 height 14
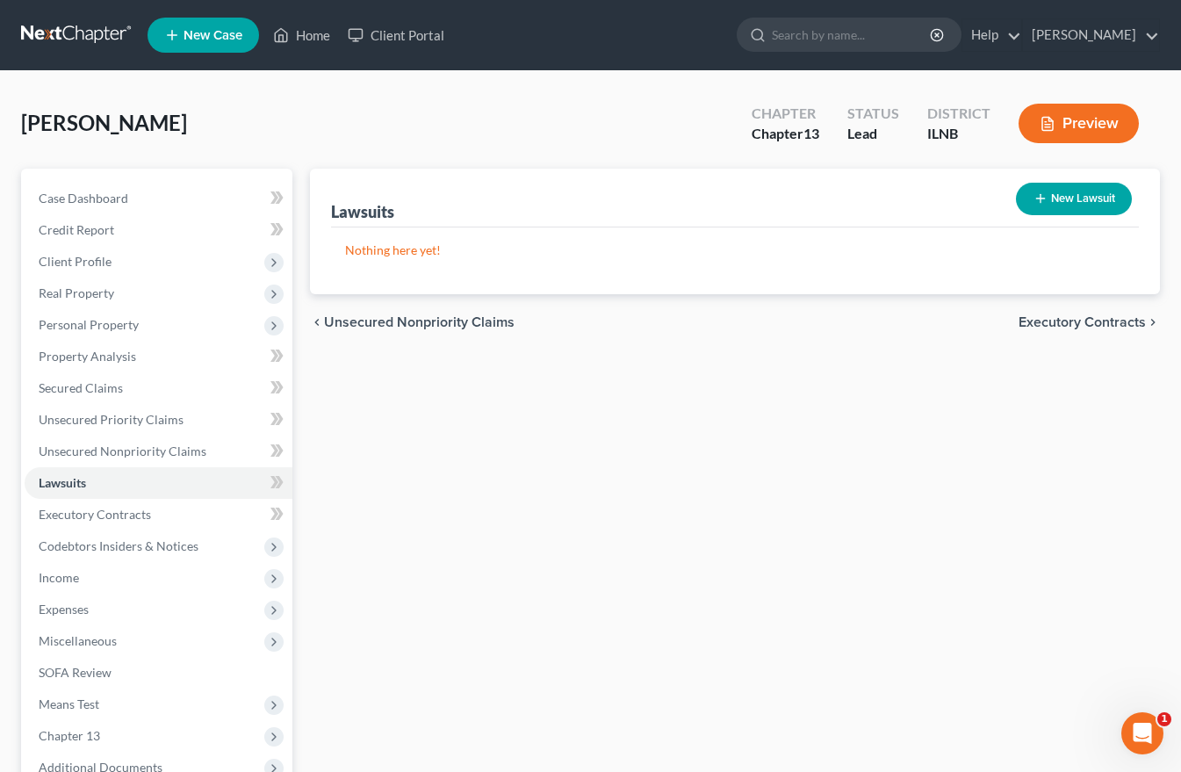
click at [1095, 321] on span "Executory Contracts" at bounding box center [1082, 322] width 127 height 14
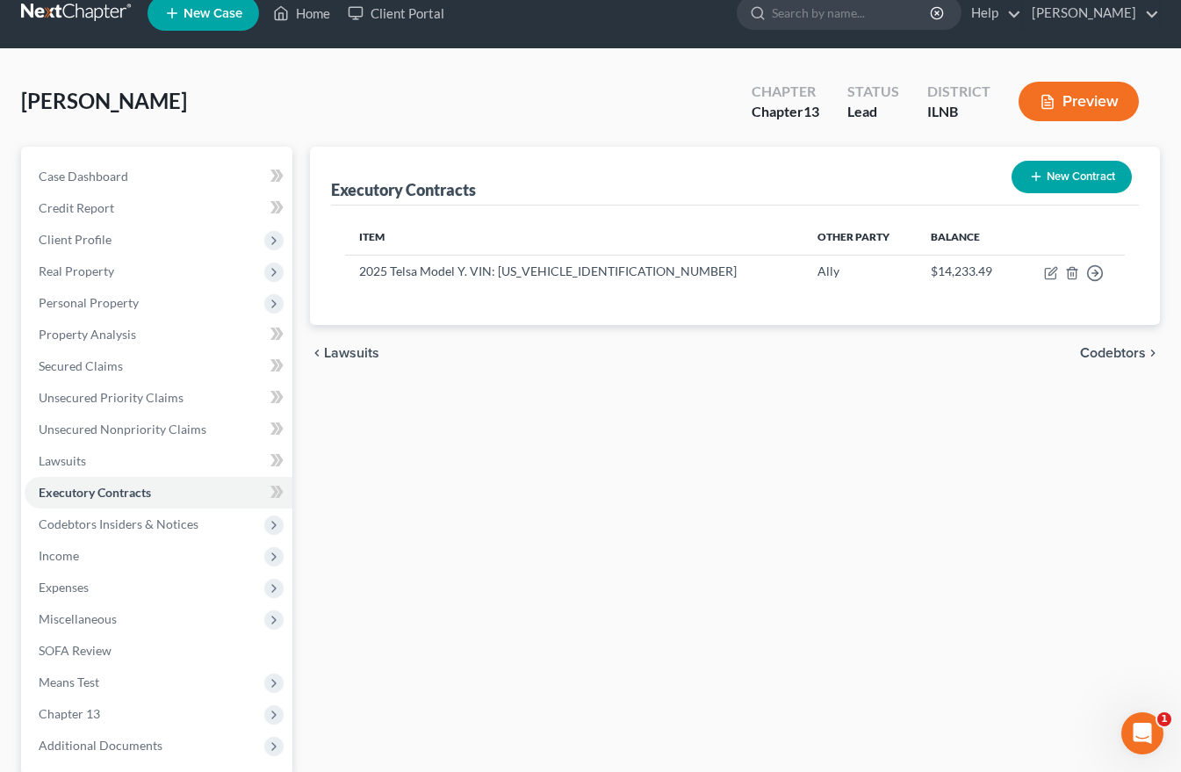
scroll to position [25, 0]
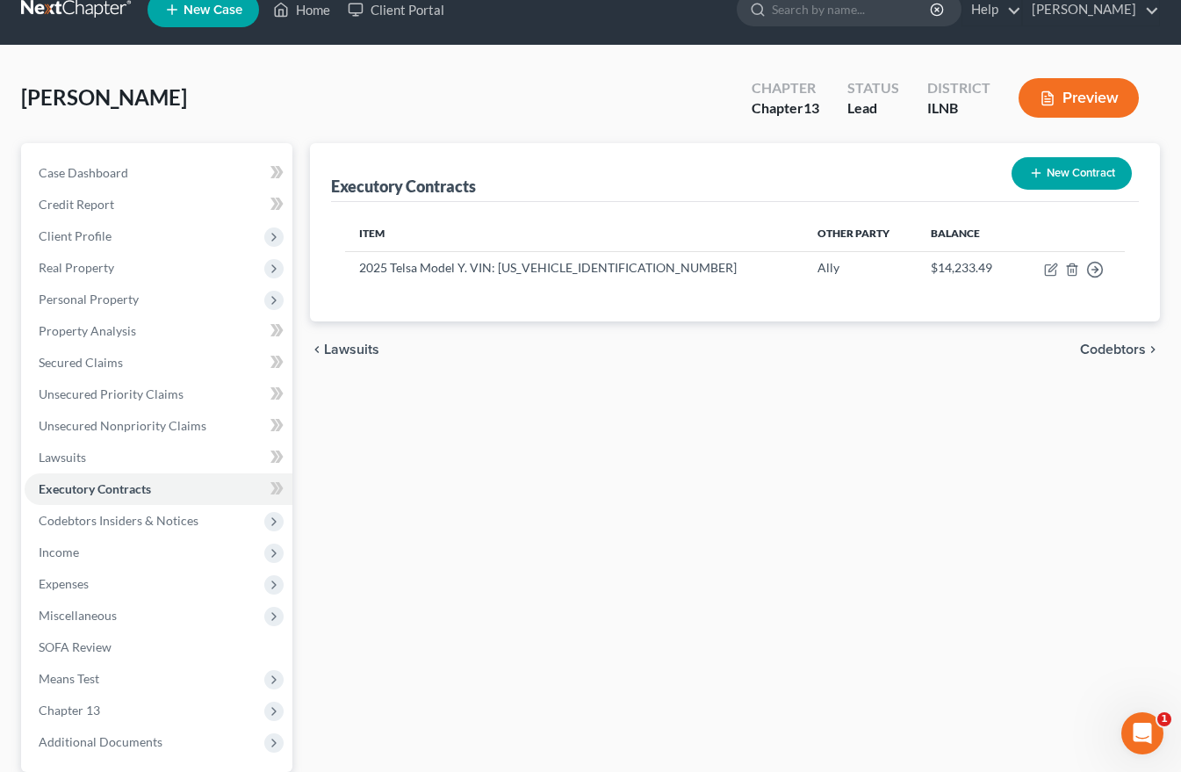
click at [1109, 340] on div "chevron_left Lawsuits Codebtors chevron_right" at bounding box center [735, 349] width 850 height 56
click at [1113, 347] on span "Codebtors" at bounding box center [1113, 350] width 66 height 14
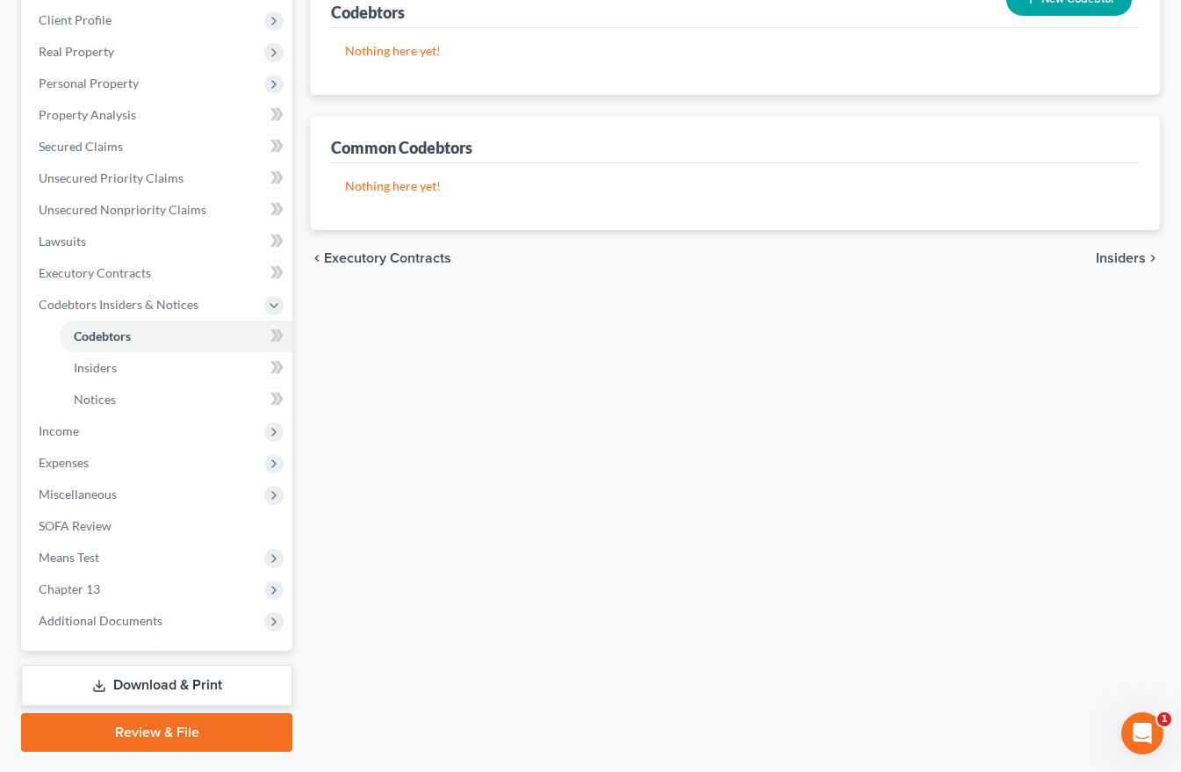
scroll to position [288, 0]
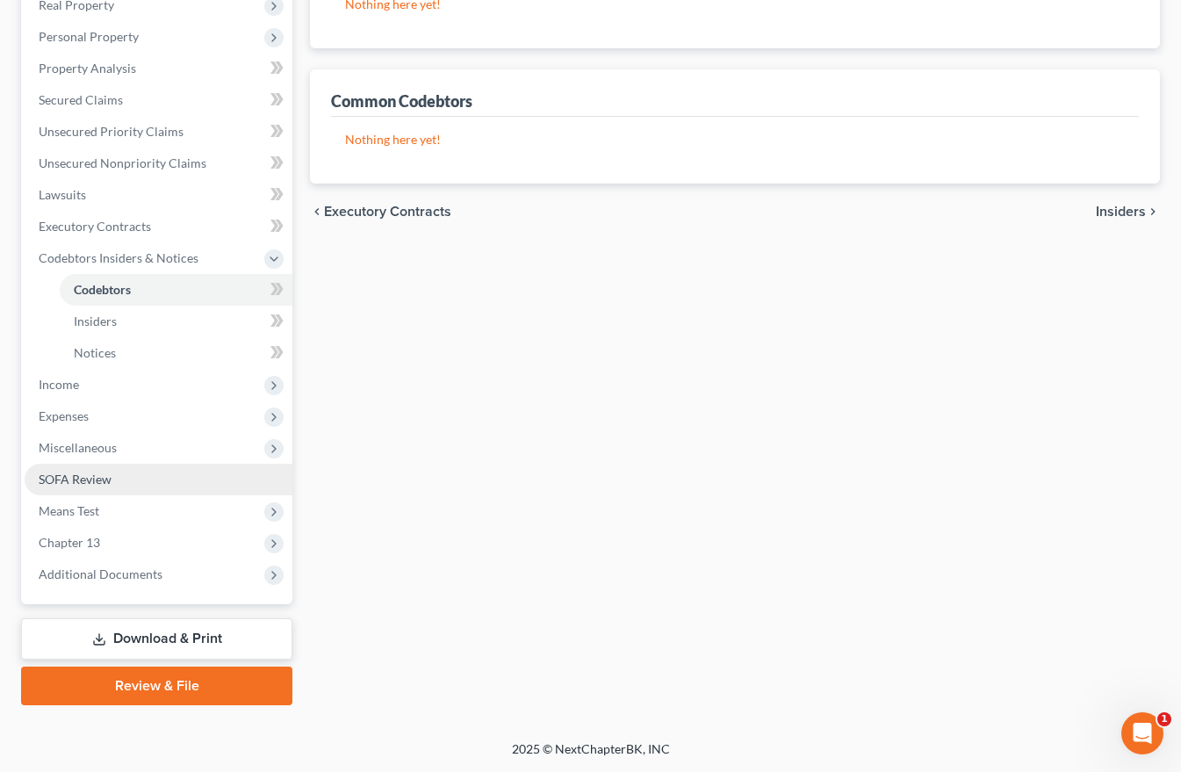
click at [65, 480] on span "SOFA Review" at bounding box center [75, 479] width 73 height 15
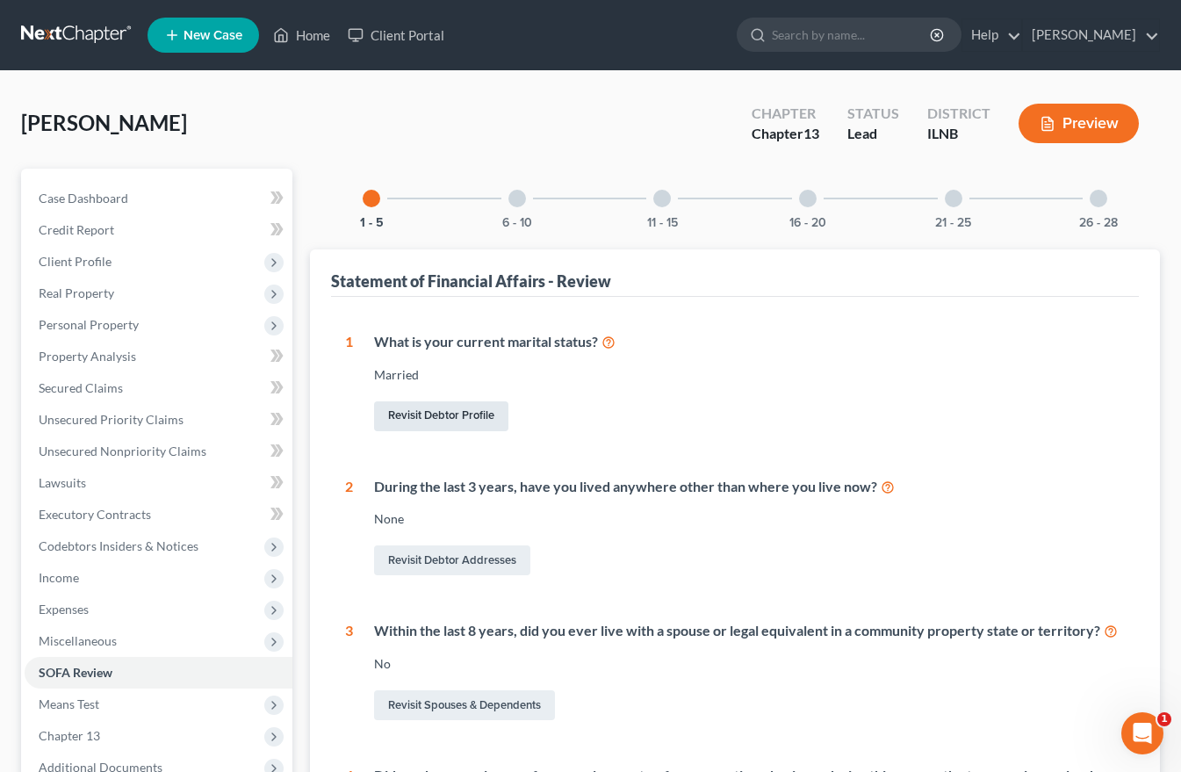
click at [416, 410] on link "Revisit Debtor Profile" at bounding box center [441, 416] width 134 height 30
select select "1"
select select "2"
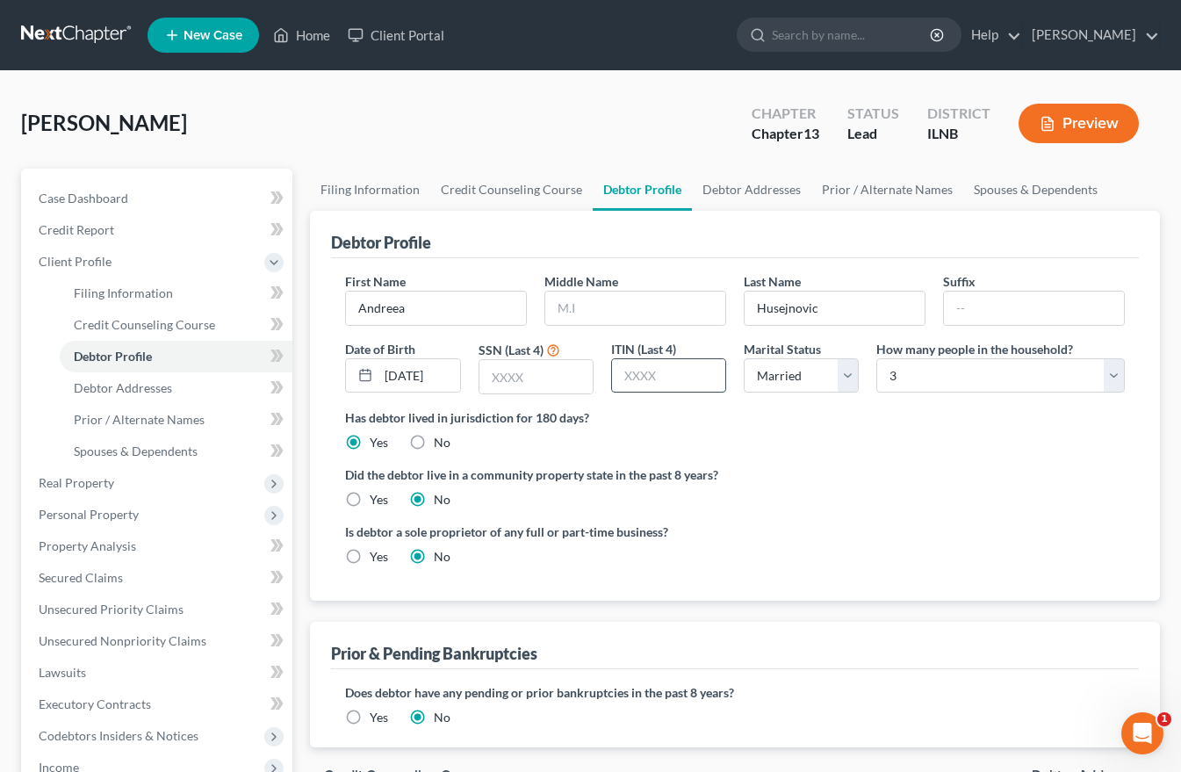
click at [627, 370] on input "text" at bounding box center [668, 375] width 113 height 33
click at [492, 376] on input "text" at bounding box center [536, 376] width 113 height 33
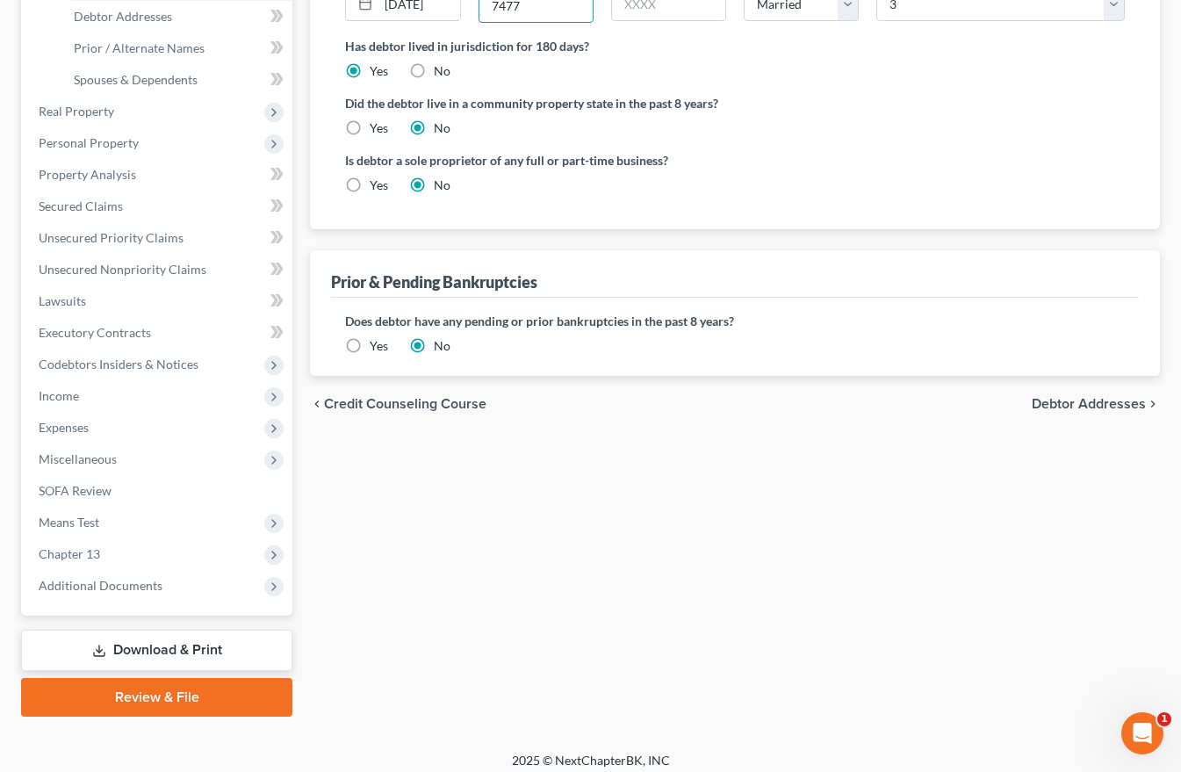
scroll to position [383, 0]
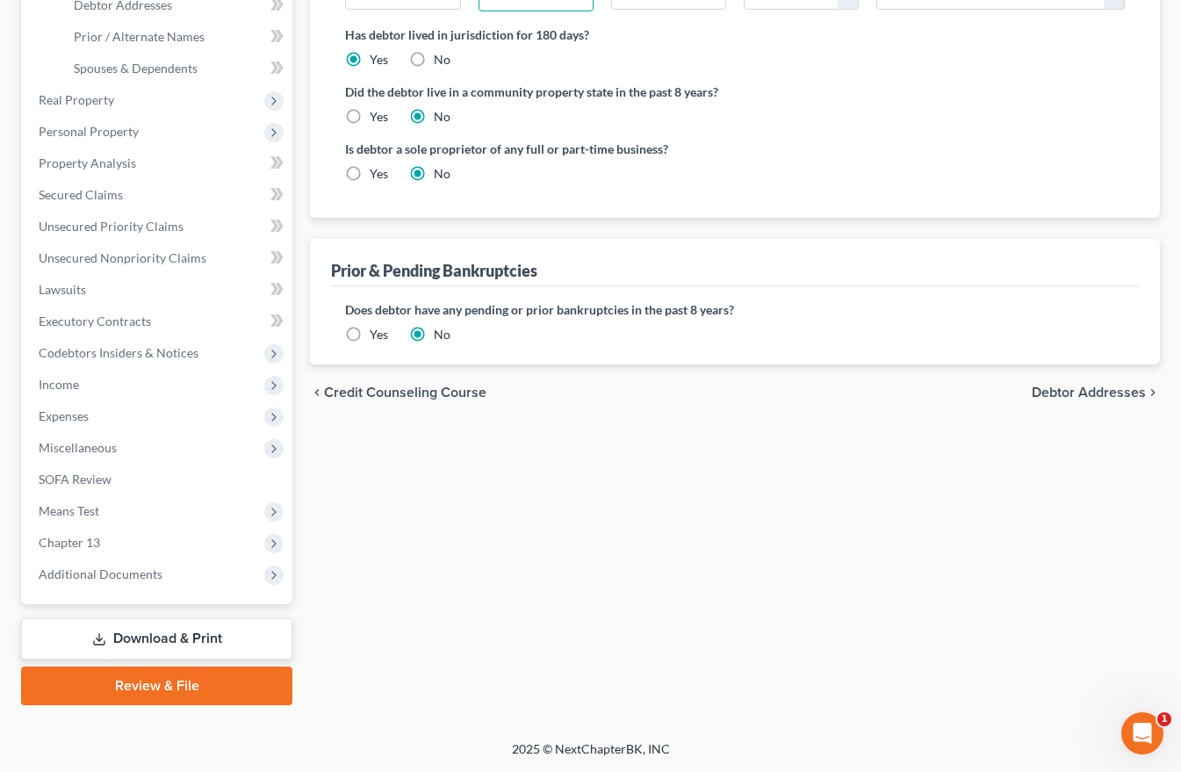
type input "7477"
click at [1095, 394] on span "Debtor Addresses" at bounding box center [1089, 393] width 114 height 14
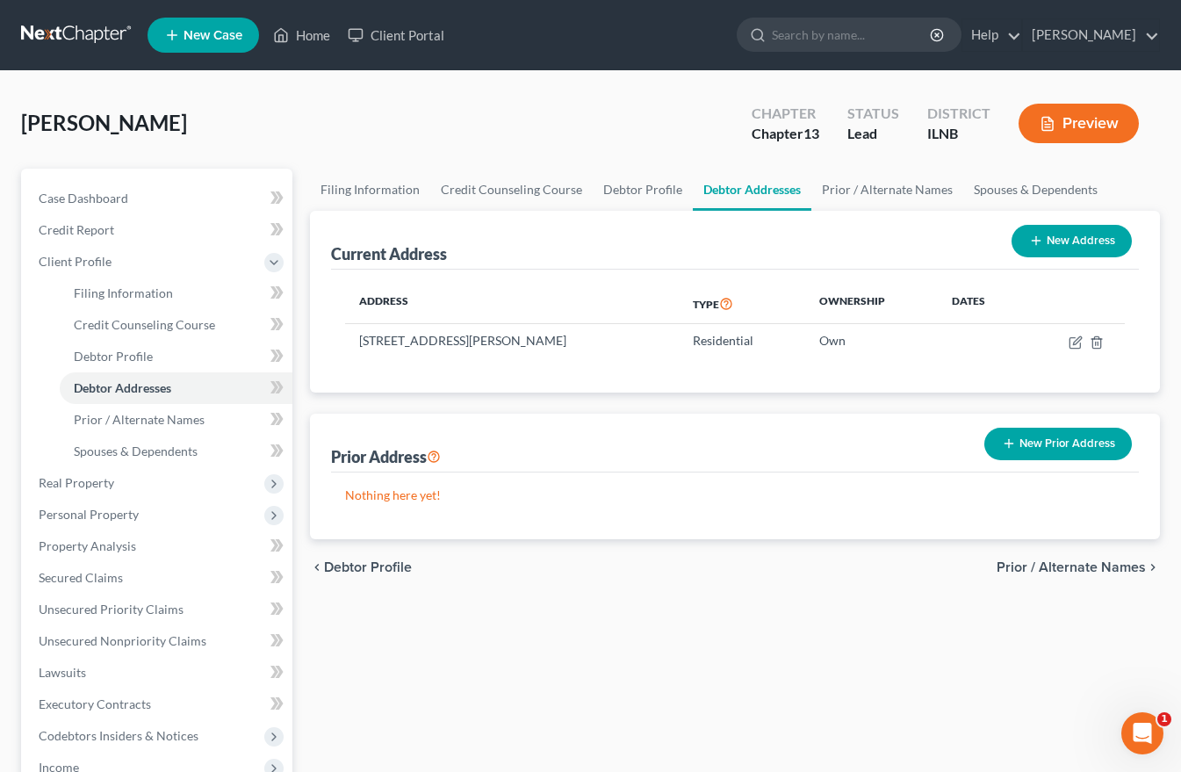
click at [1079, 564] on span "Prior / Alternate Names" at bounding box center [1071, 567] width 149 height 14
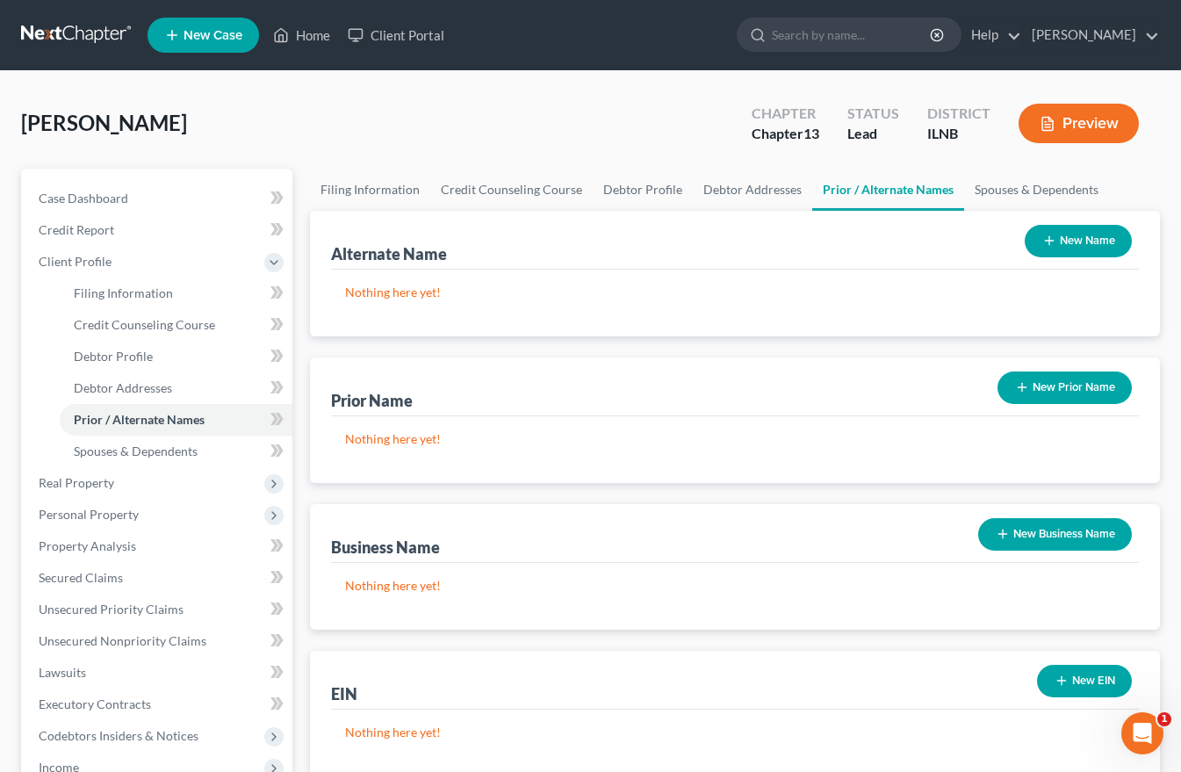
click at [1080, 678] on button "New EIN" at bounding box center [1084, 681] width 95 height 33
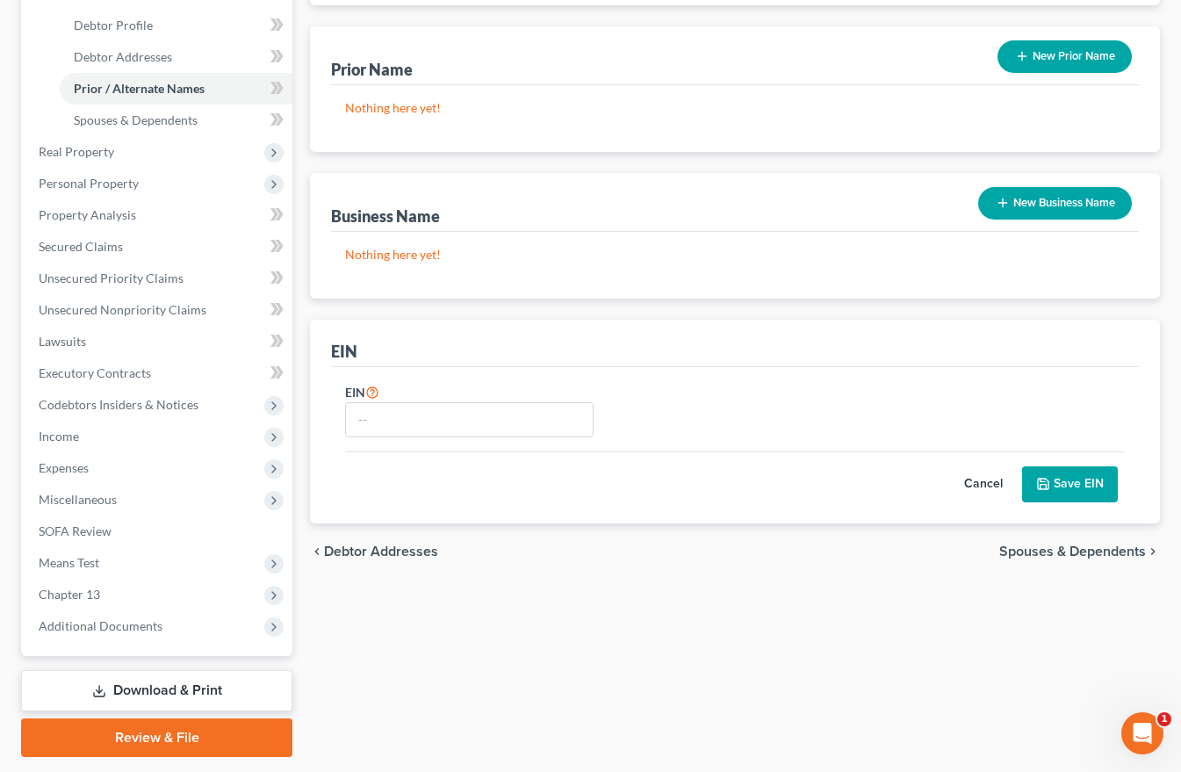
scroll to position [351, 0]
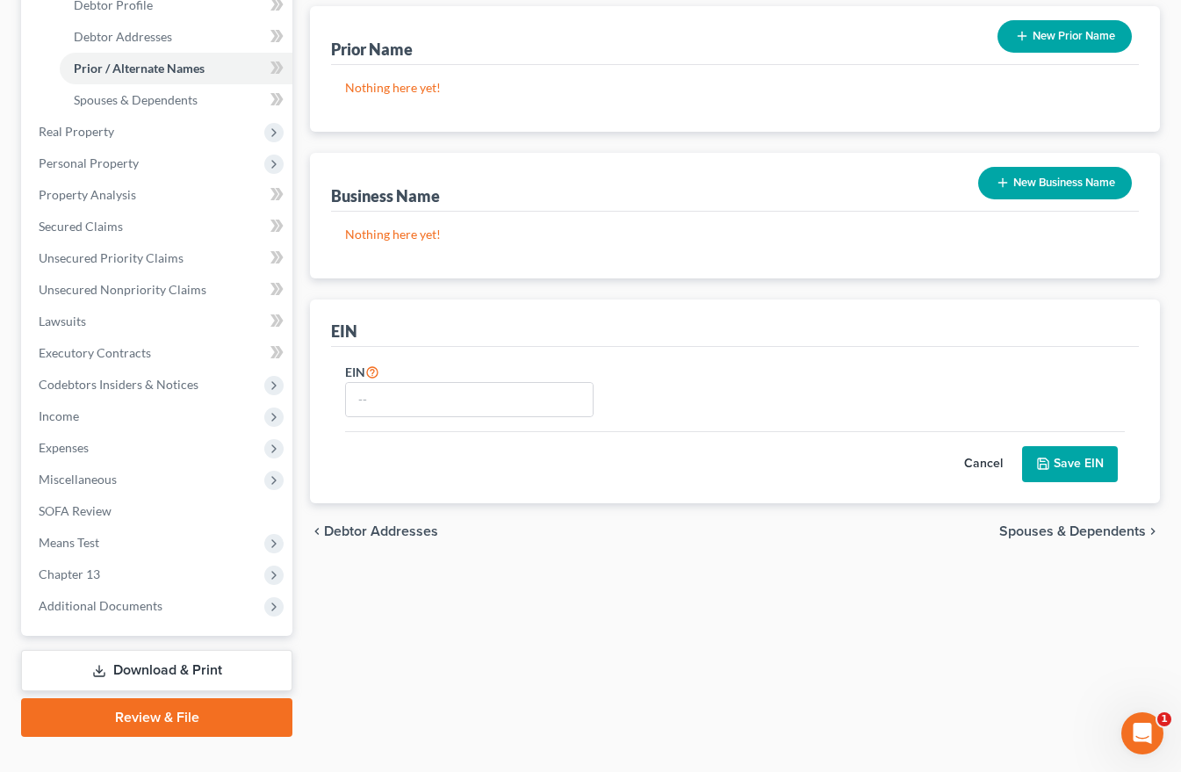
click at [983, 460] on button "Cancel" at bounding box center [983, 464] width 77 height 35
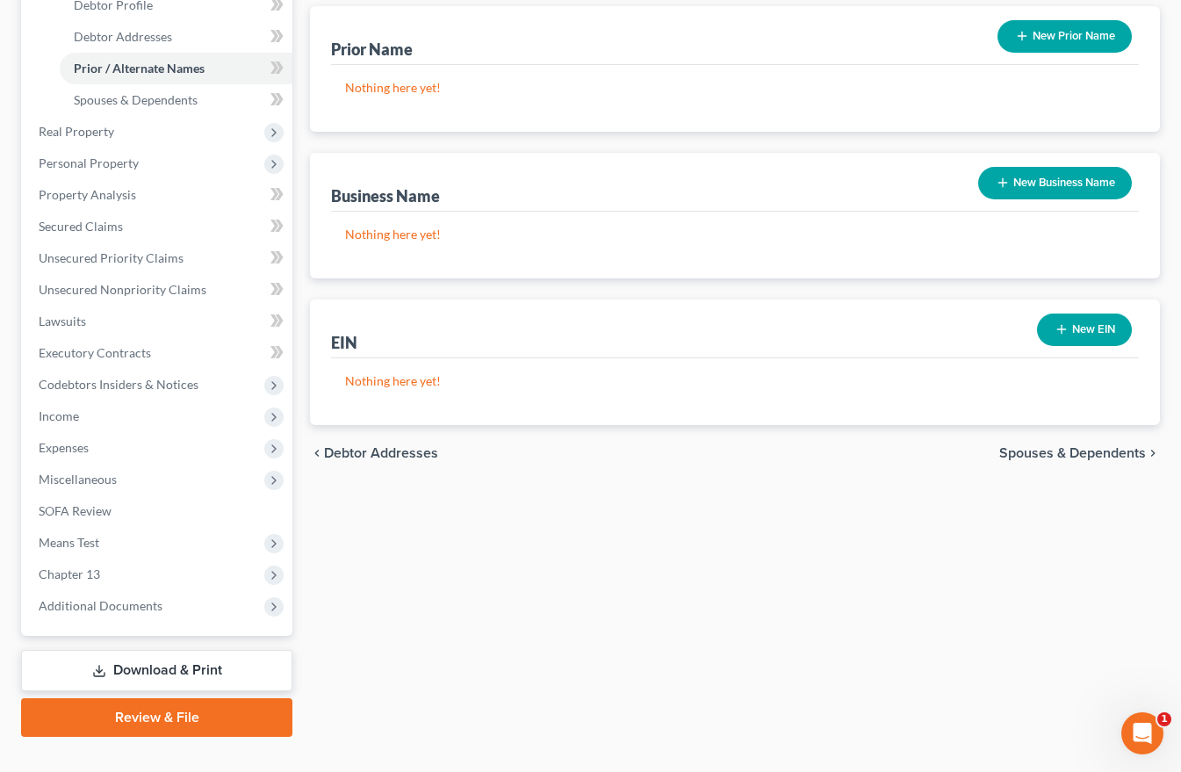
click at [1080, 457] on span "Spouses & Dependents" at bounding box center [1073, 453] width 147 height 14
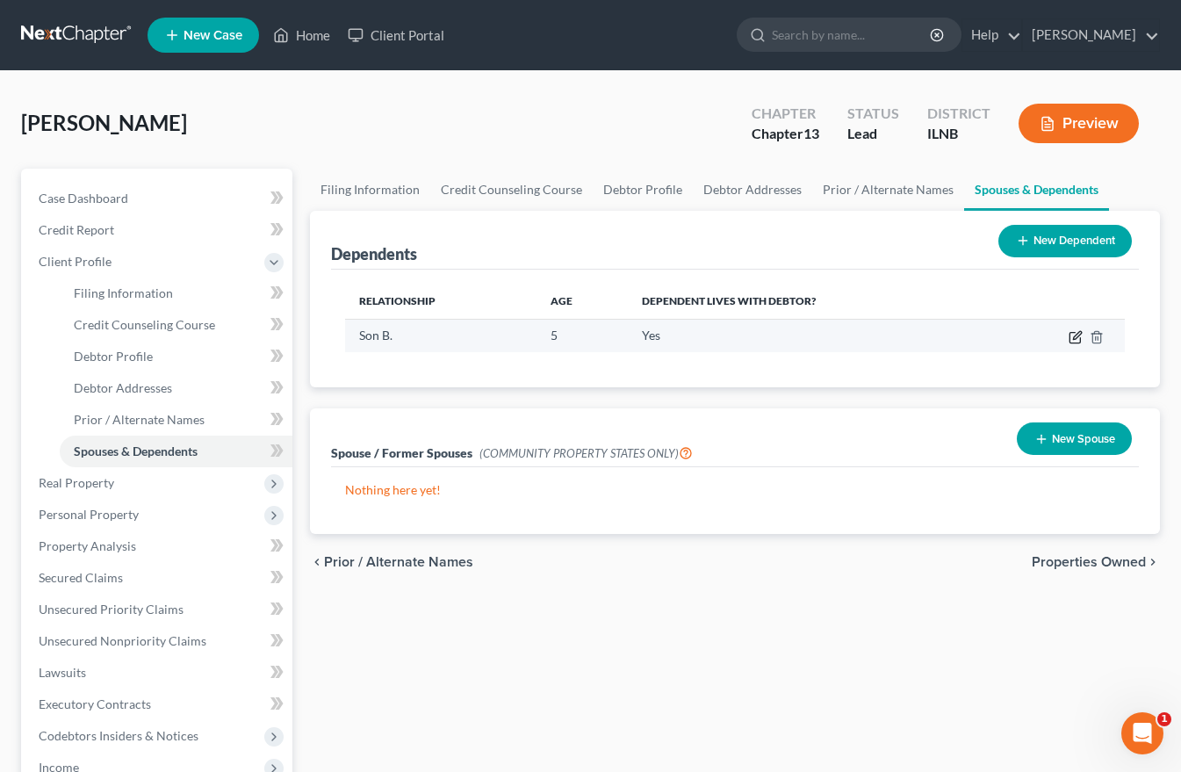
click at [1073, 337] on icon "button" at bounding box center [1076, 337] width 14 height 14
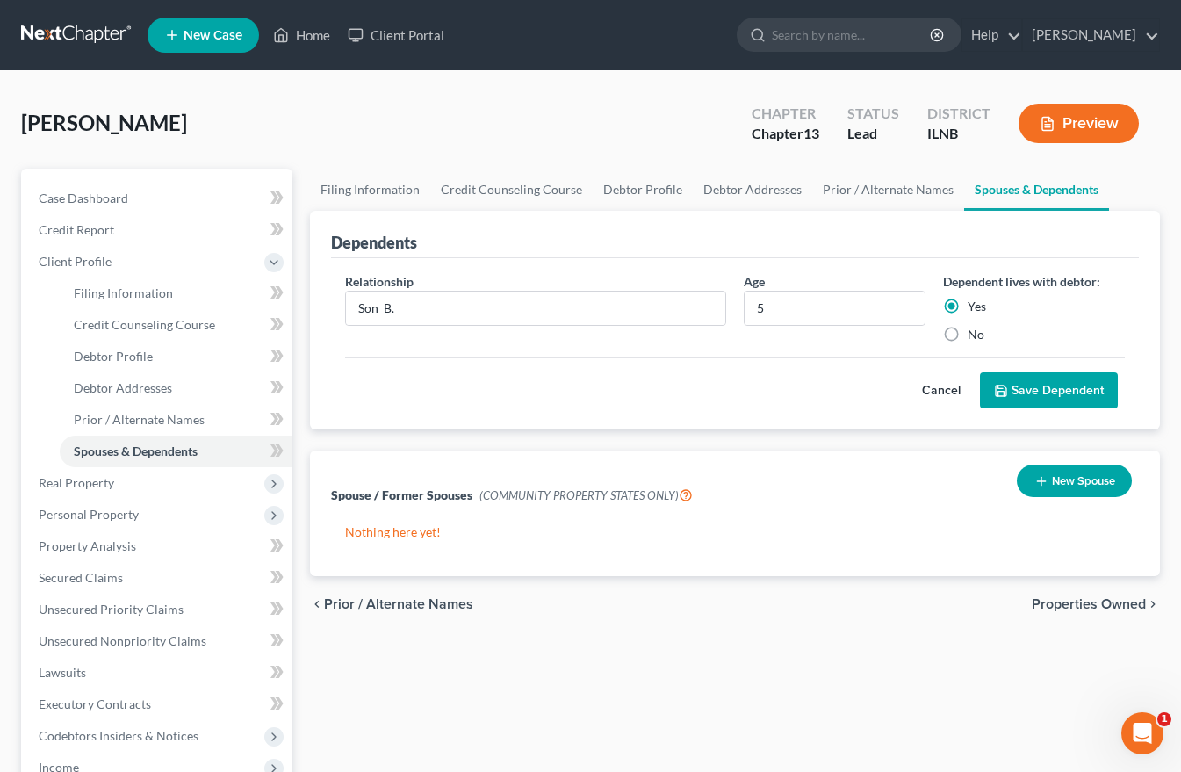
click at [1067, 609] on span "Properties Owned" at bounding box center [1089, 604] width 114 height 14
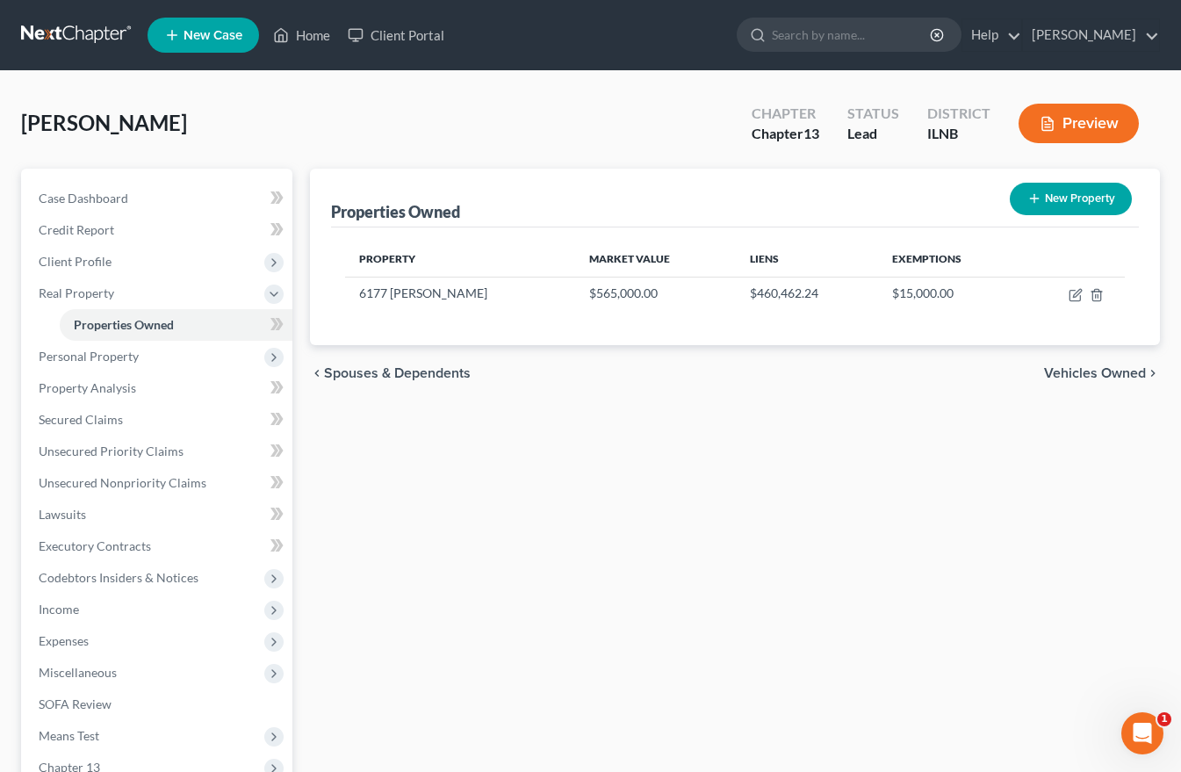
click at [1088, 374] on span "Vehicles Owned" at bounding box center [1095, 373] width 102 height 14
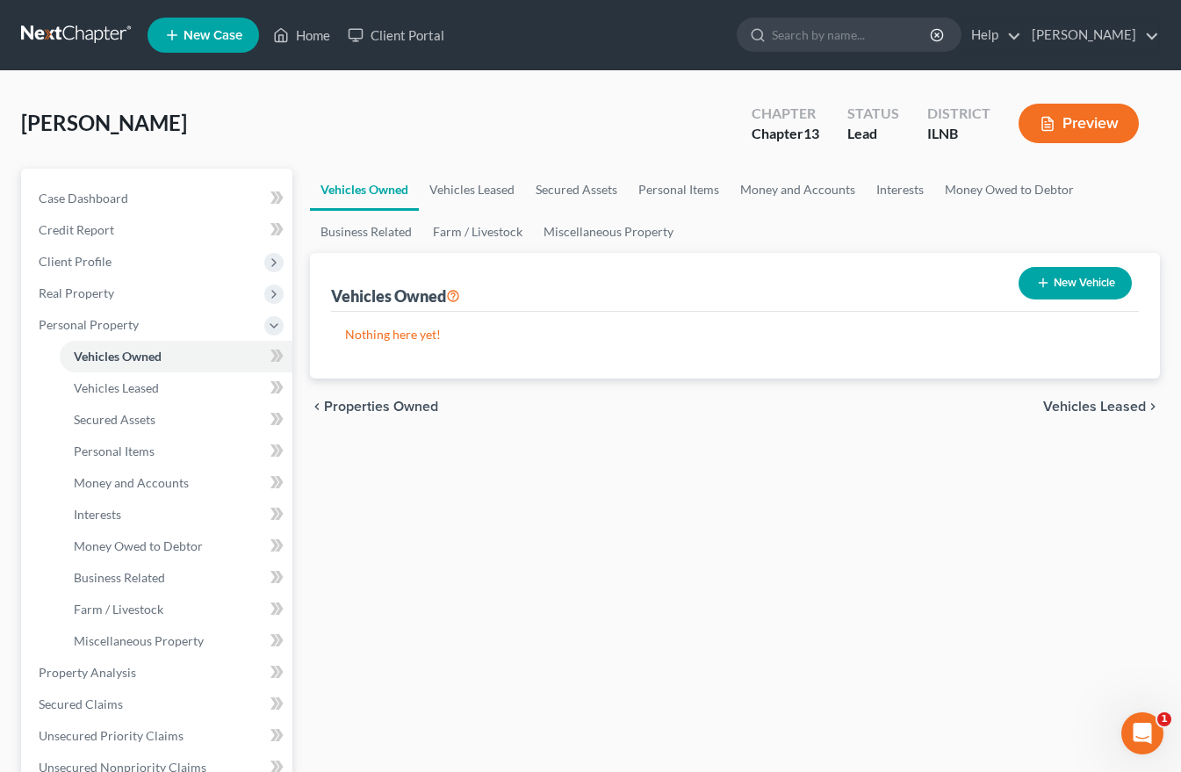
click at [1099, 403] on span "Vehicles Leased" at bounding box center [1095, 407] width 103 height 14
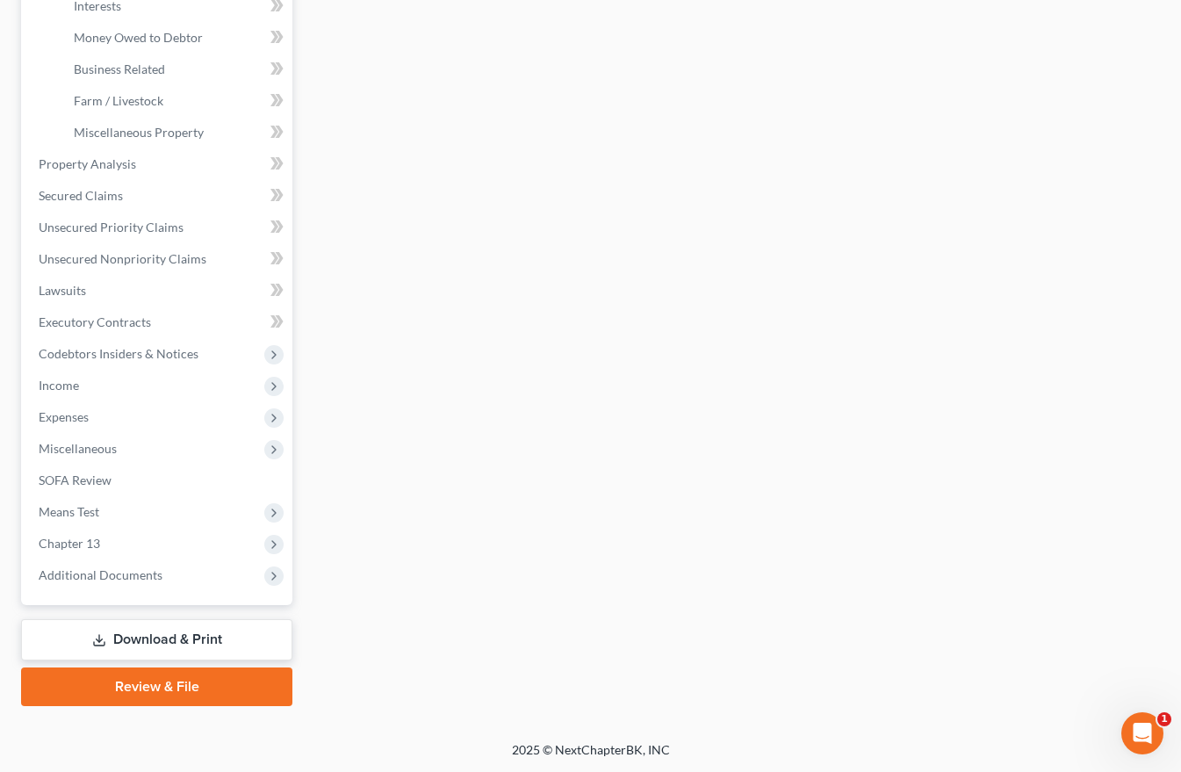
scroll to position [509, 0]
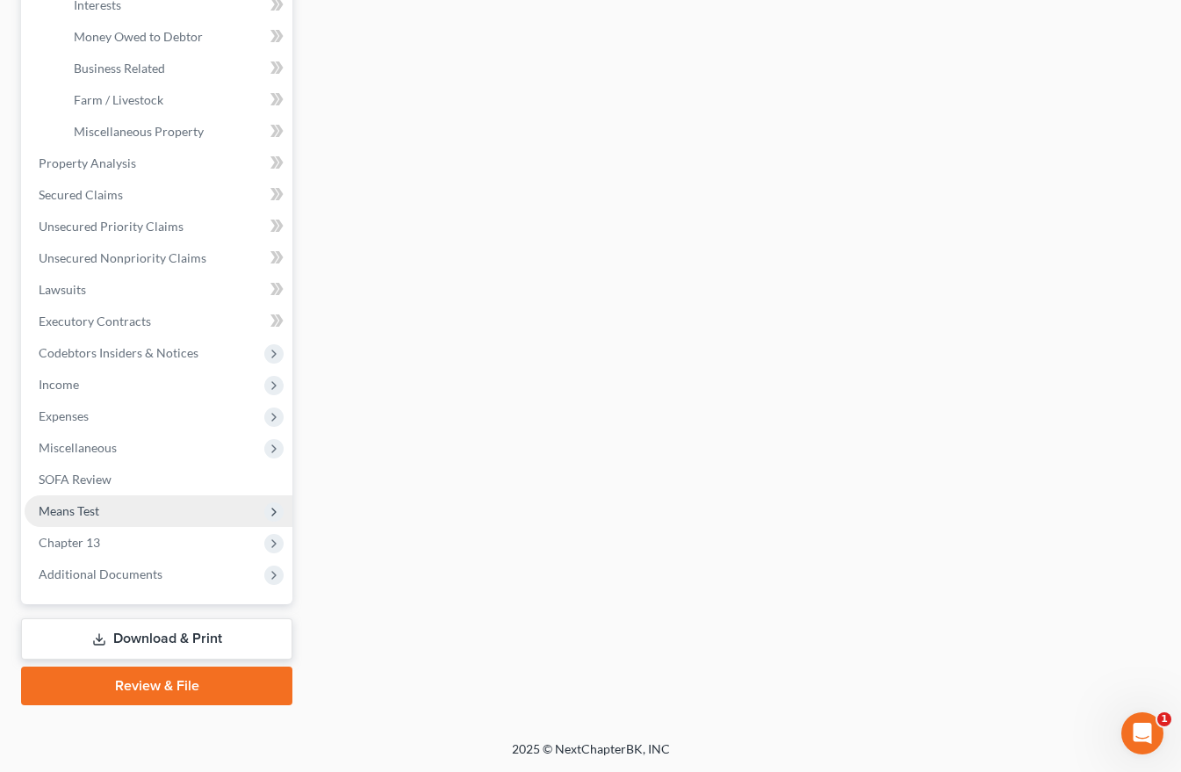
click at [81, 516] on span "Means Test" at bounding box center [69, 510] width 61 height 15
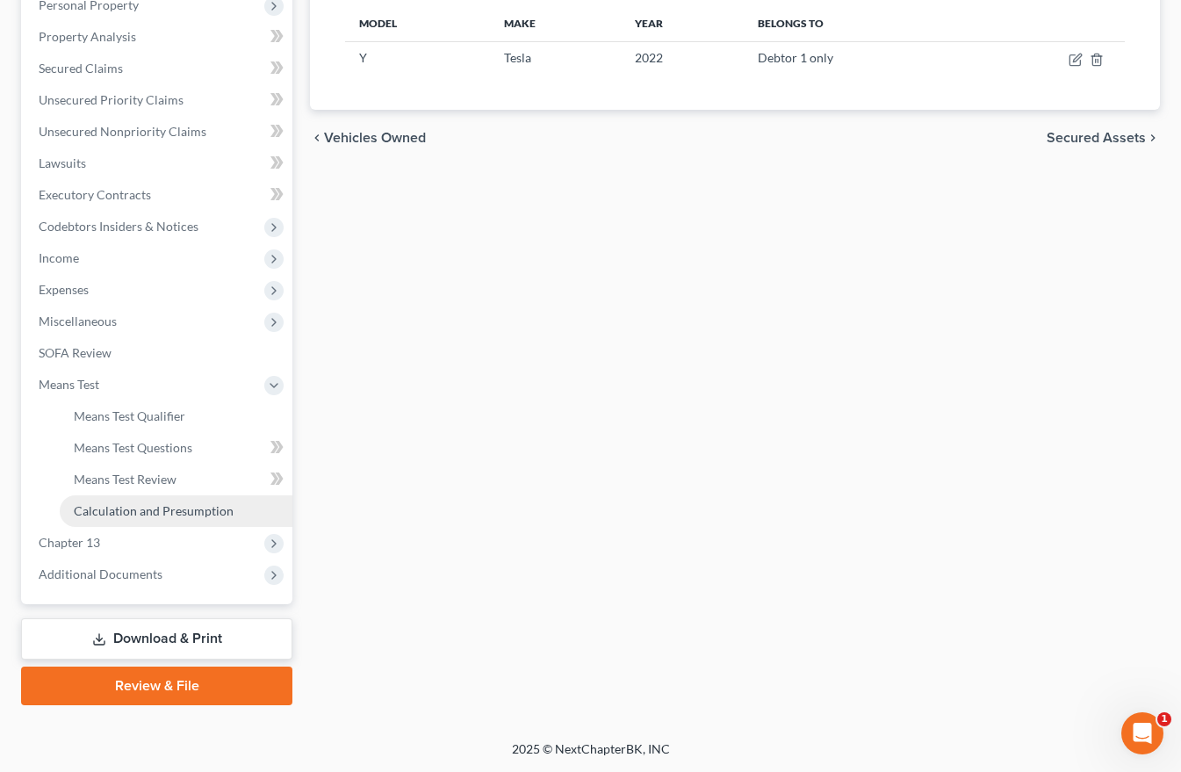
scroll to position [320, 0]
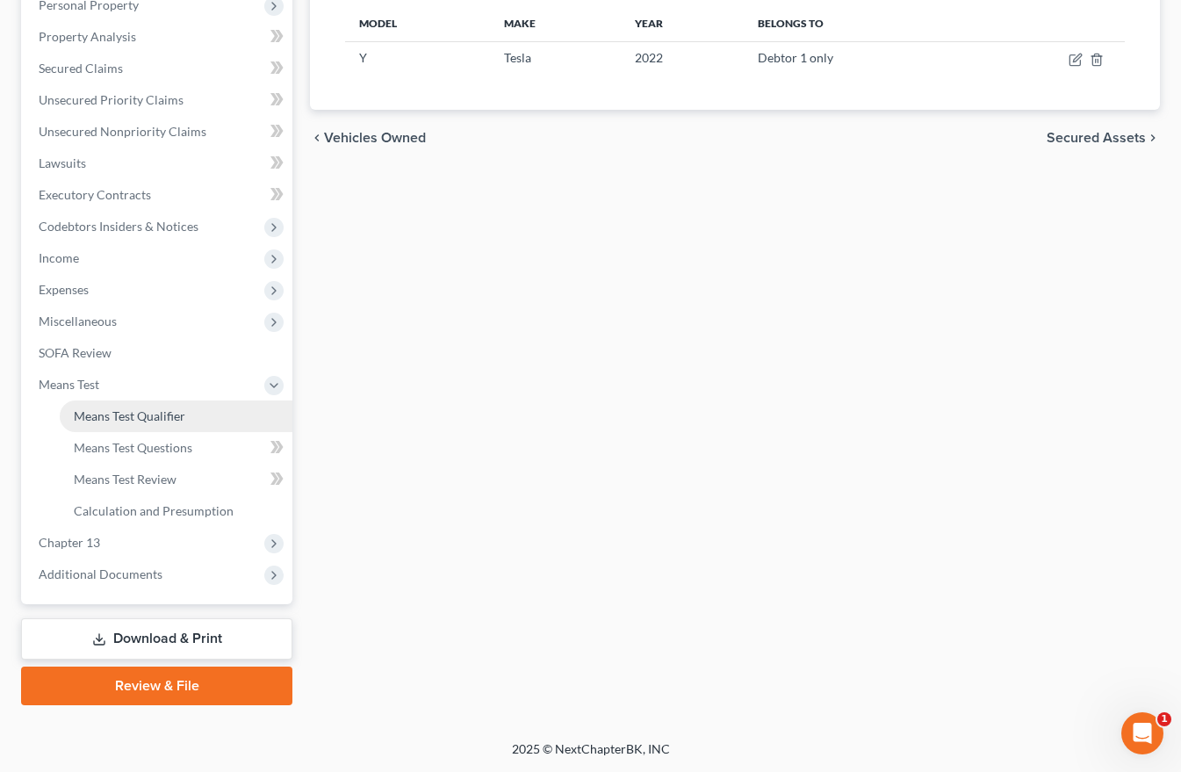
click at [122, 422] on span "Means Test Qualifier" at bounding box center [130, 415] width 112 height 15
